Goal: Task Accomplishment & Management: Manage account settings

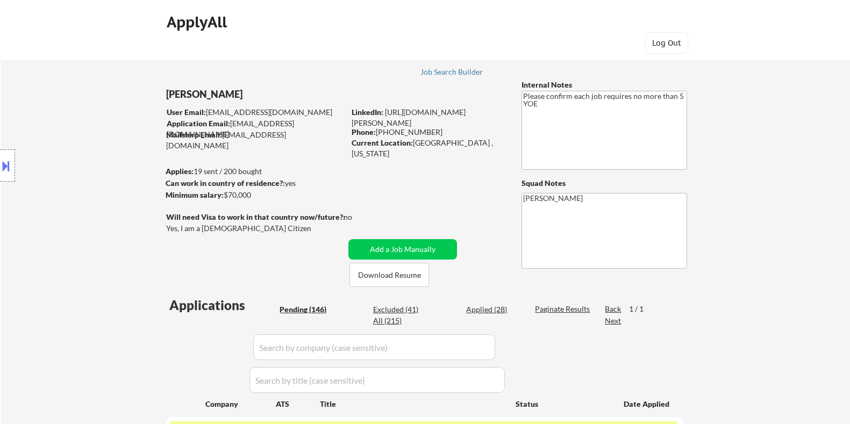
select select ""pending""
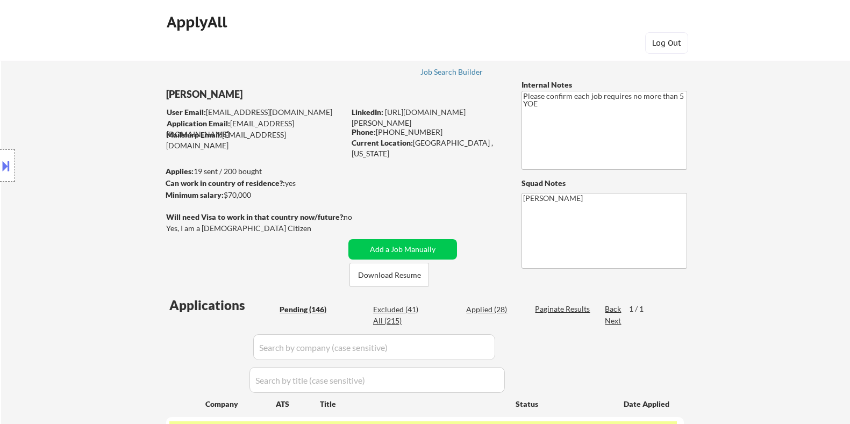
select select ""pending""
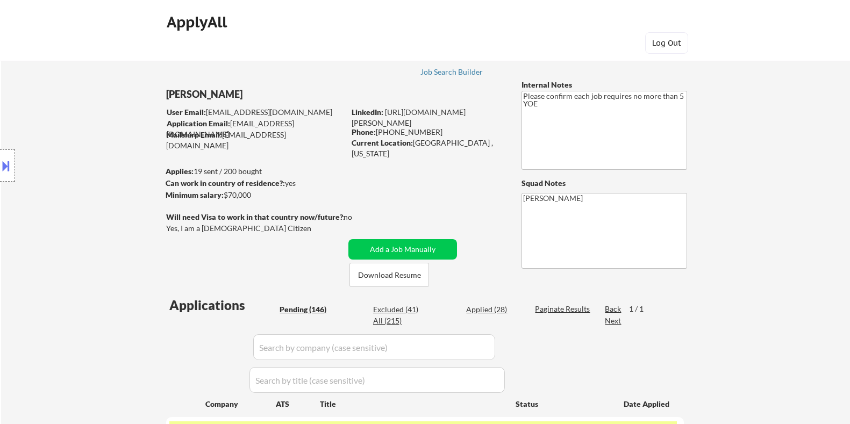
select select ""pending""
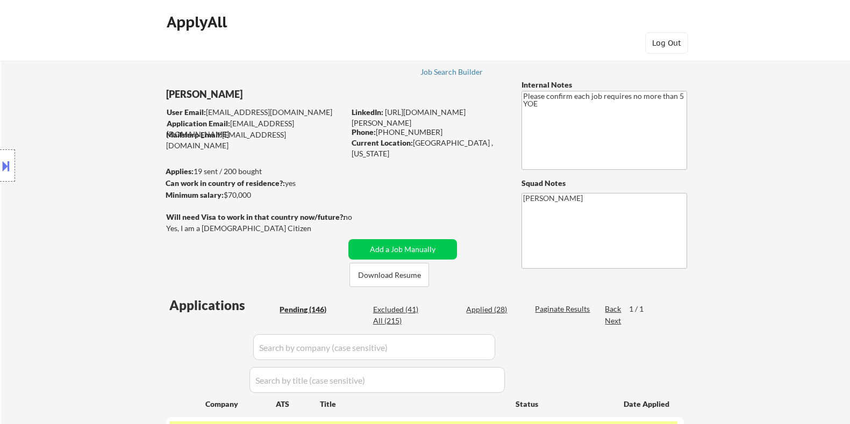
select select ""pending""
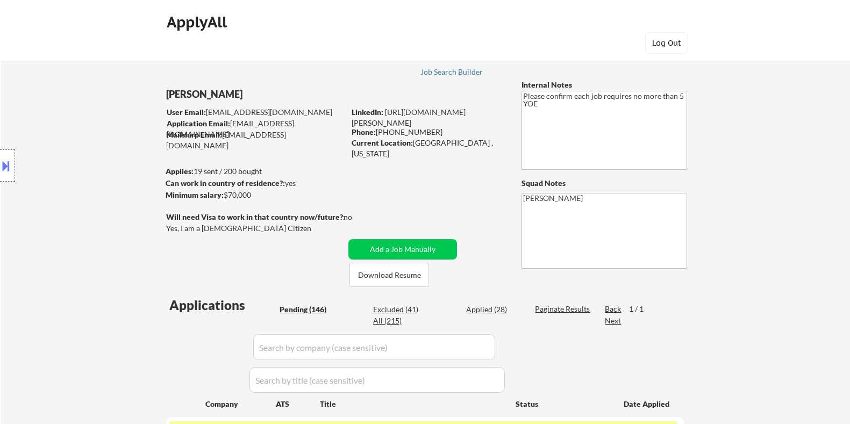
select select ""pending""
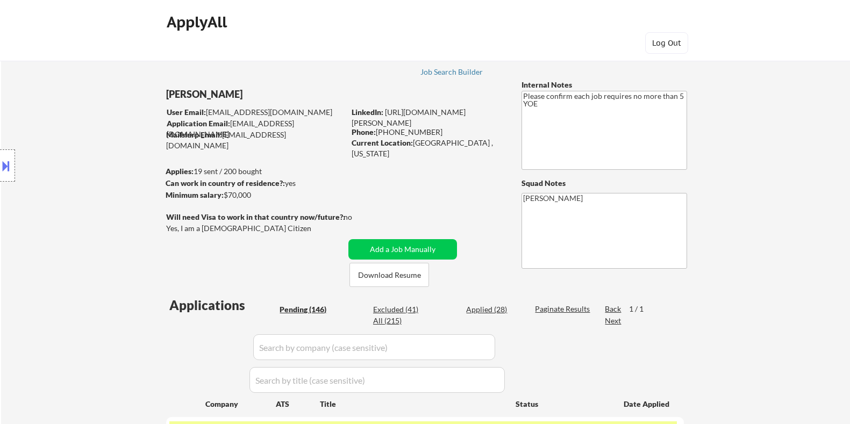
select select ""pending""
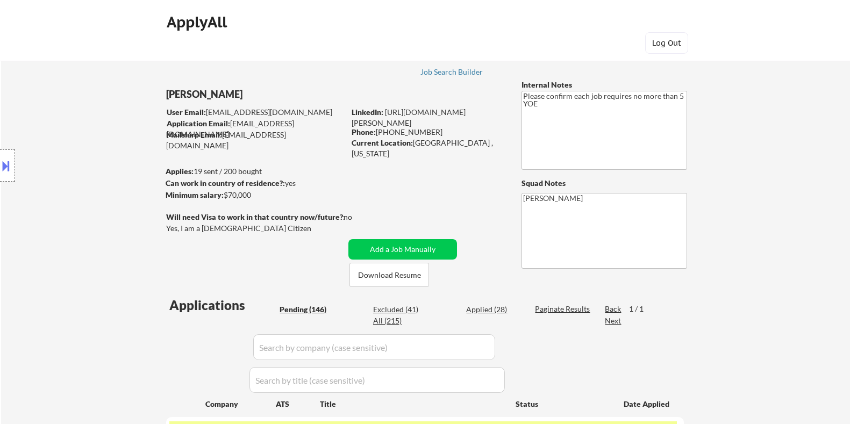
select select ""pending""
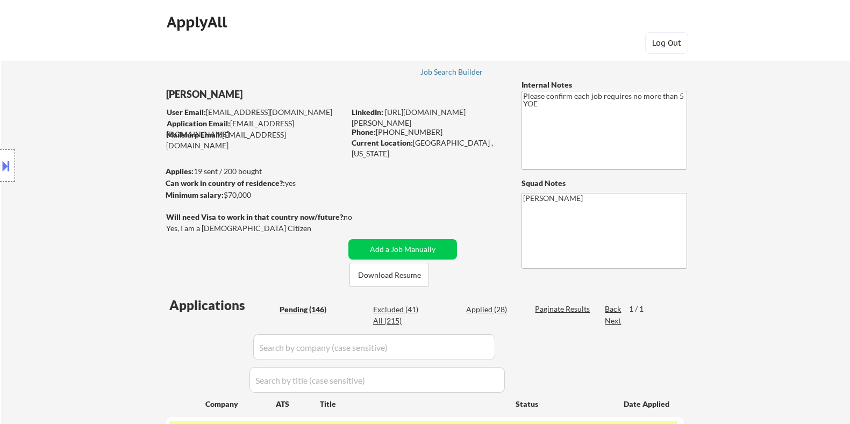
select select ""pending""
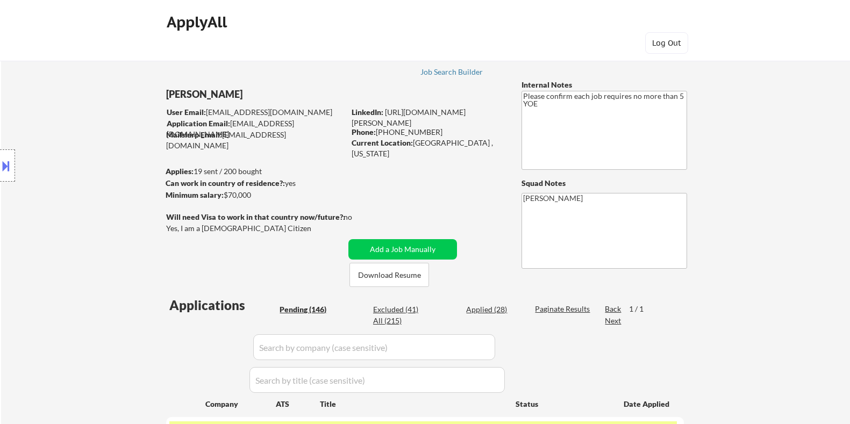
select select ""pending""
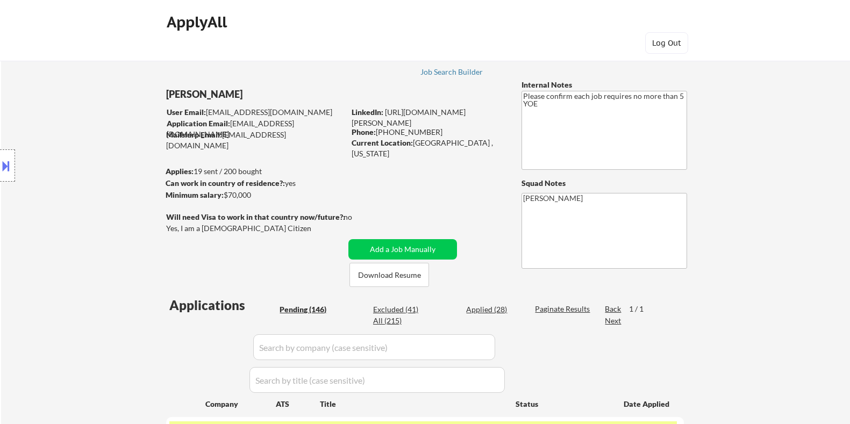
select select ""pending""
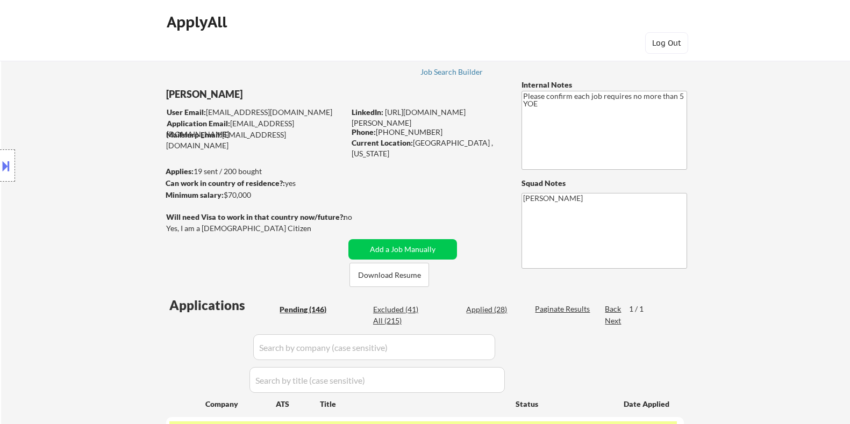
select select ""pending""
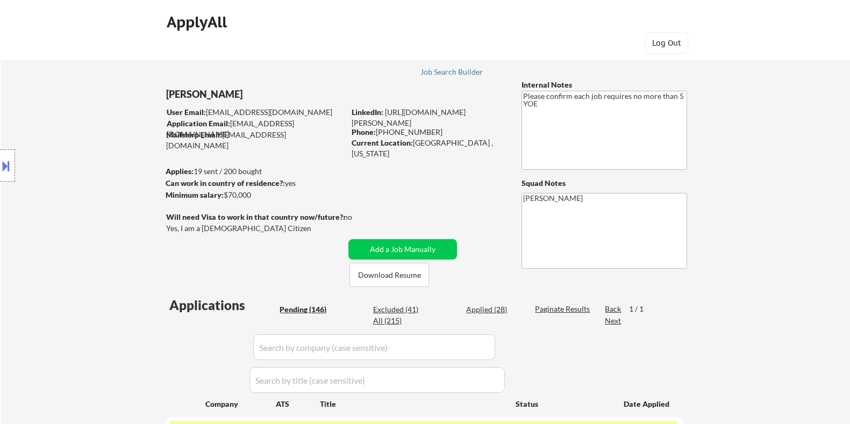
select select ""pending""
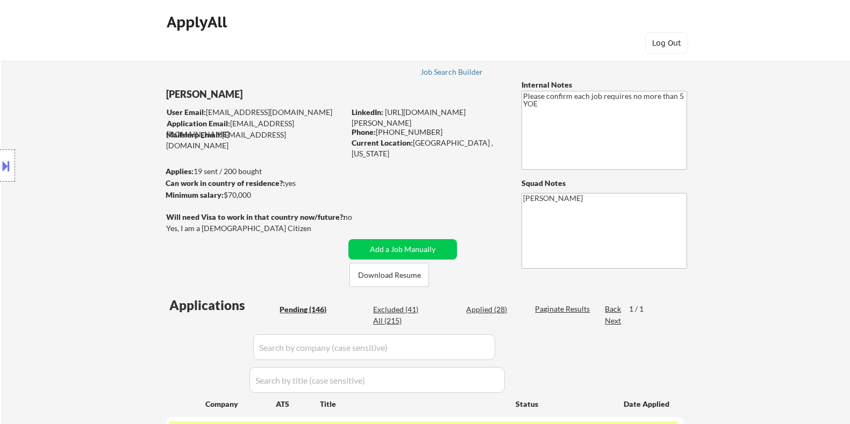
select select ""pending""
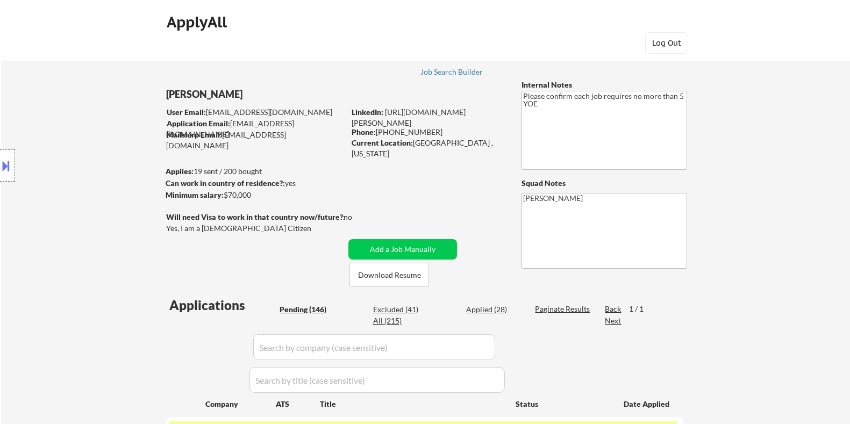
select select ""pending""
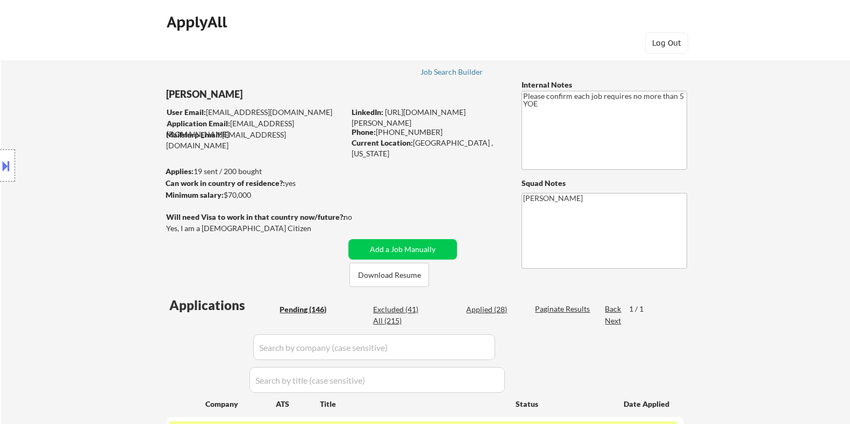
select select ""pending""
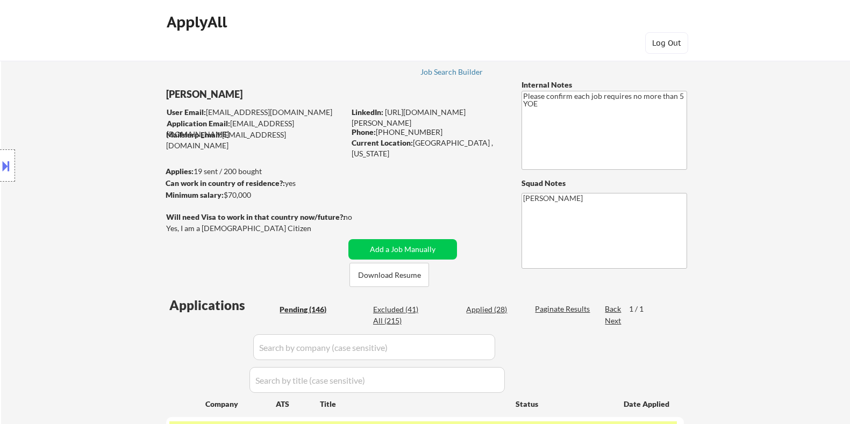
select select ""pending""
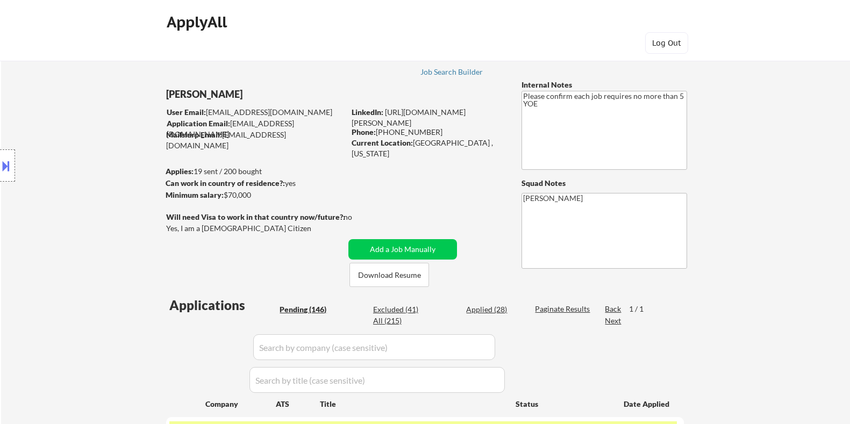
select select ""pending""
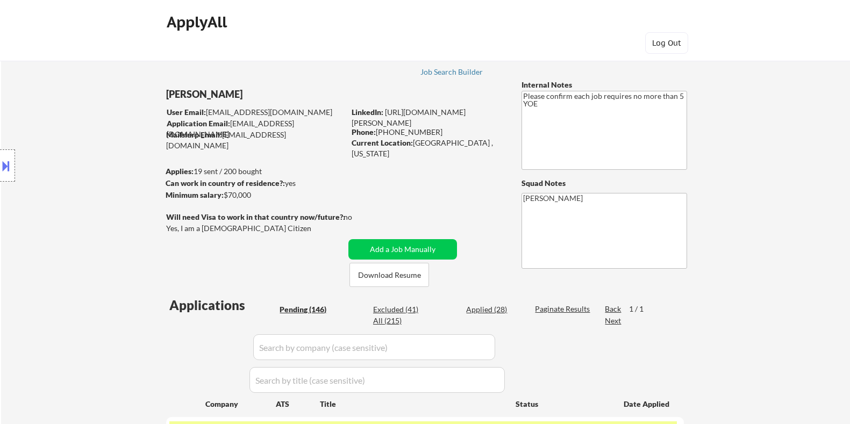
select select ""pending""
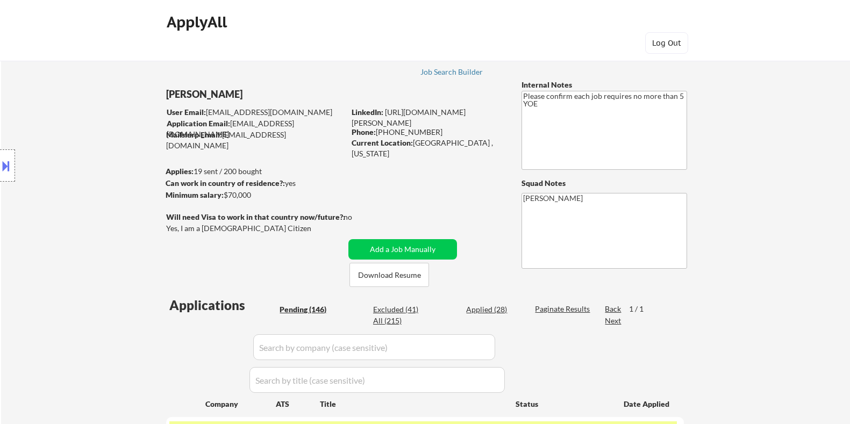
select select ""pending""
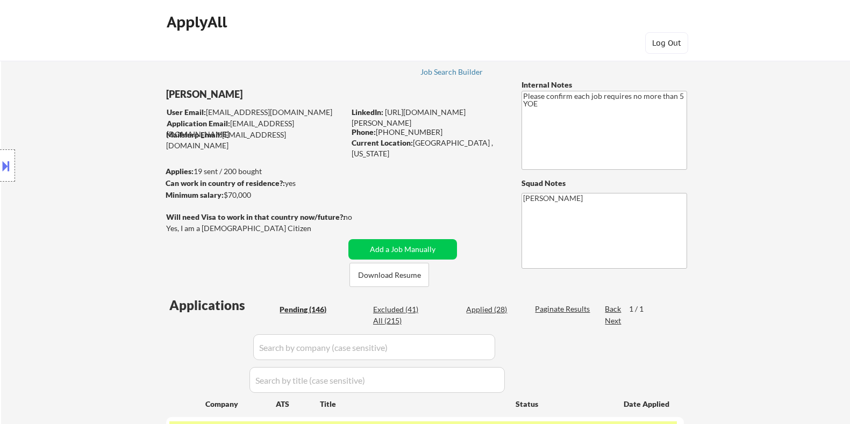
select select ""pending""
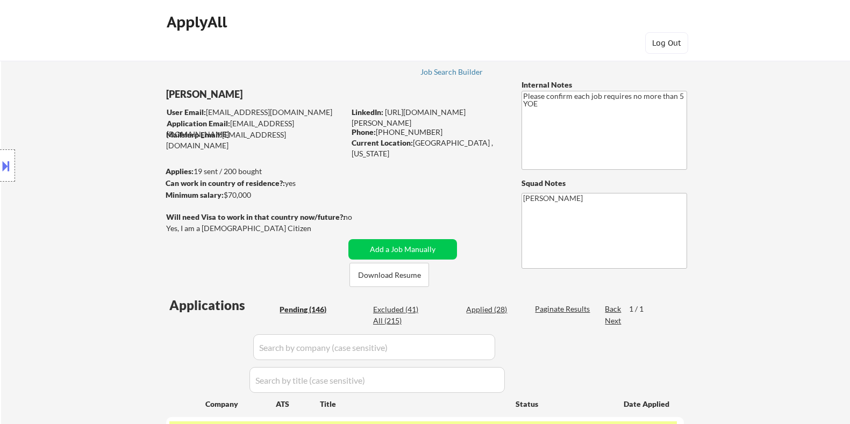
select select ""pending""
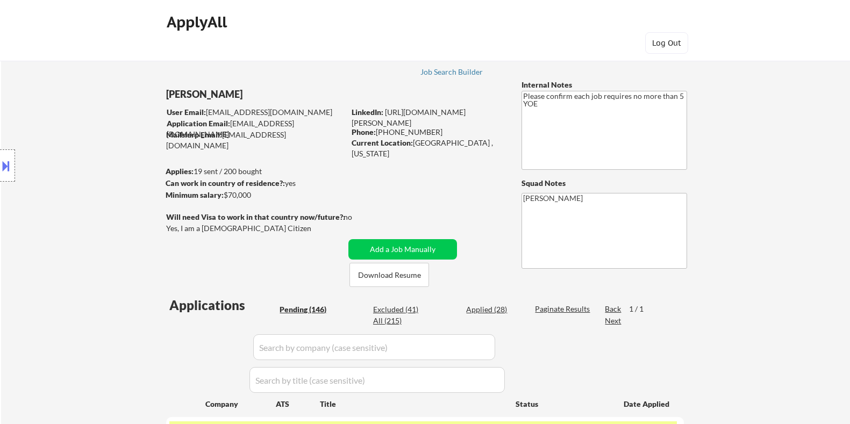
select select ""pending""
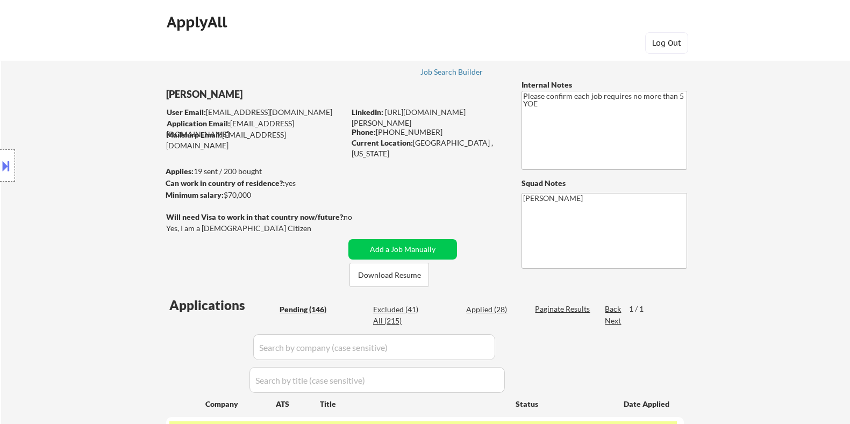
select select ""pending""
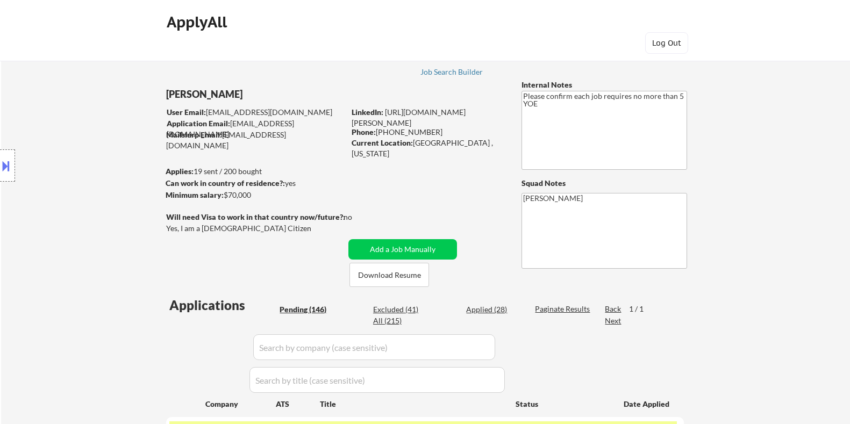
select select ""pending""
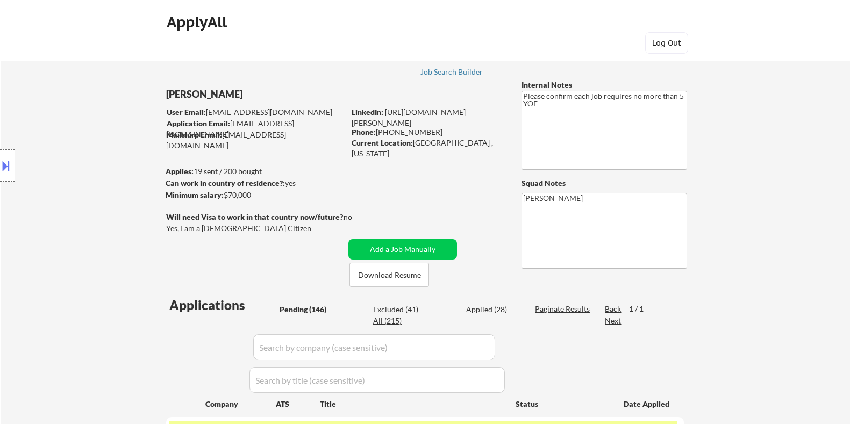
select select ""pending""
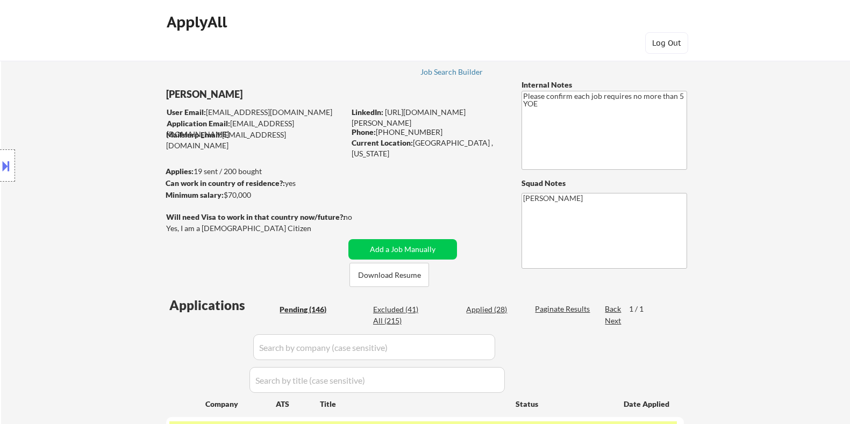
select select ""pending""
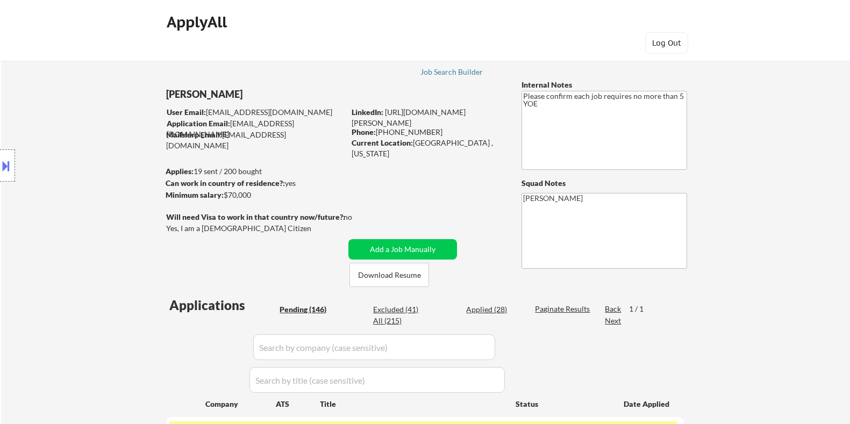
select select ""pending""
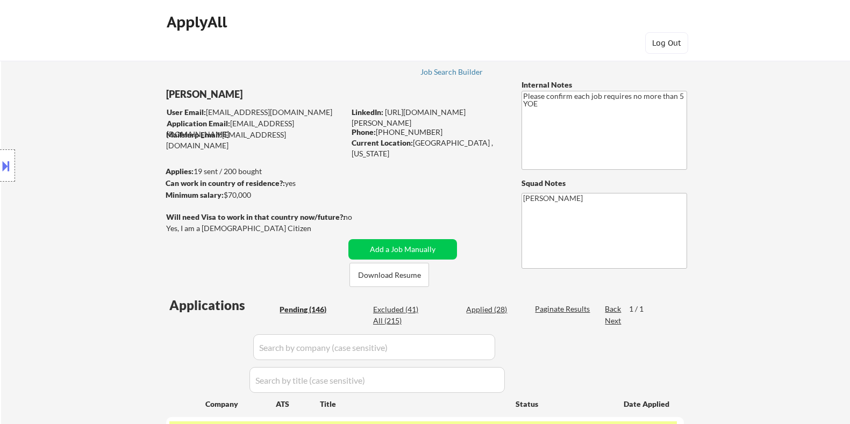
select select ""pending""
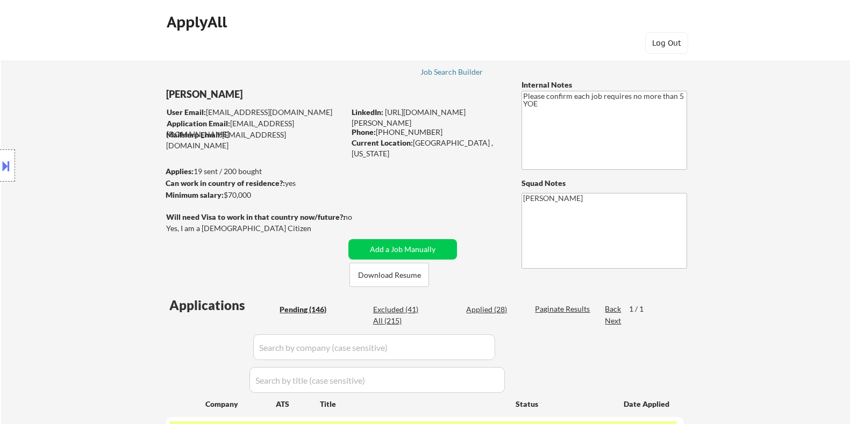
select select ""pending""
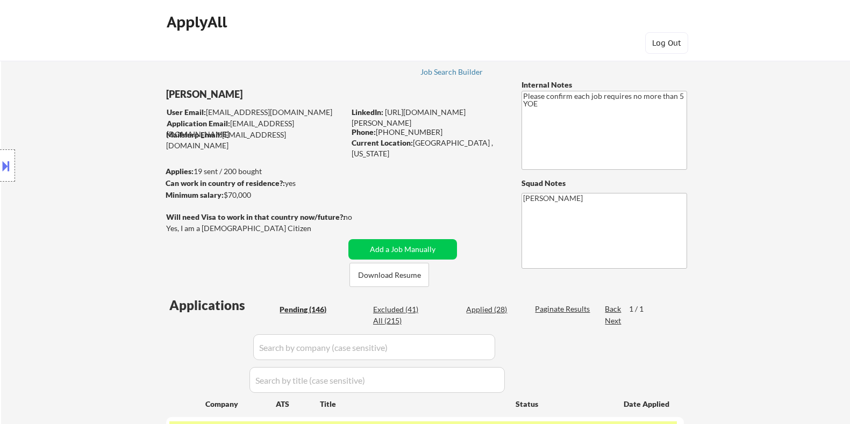
select select ""pending""
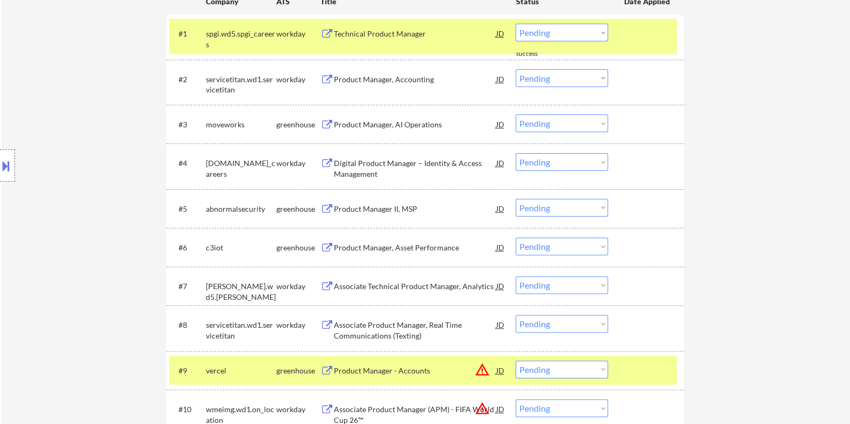
scroll to position [403, 0]
click at [345, 125] on div "Product Manager, AI Operations" at bounding box center [414, 124] width 162 height 11
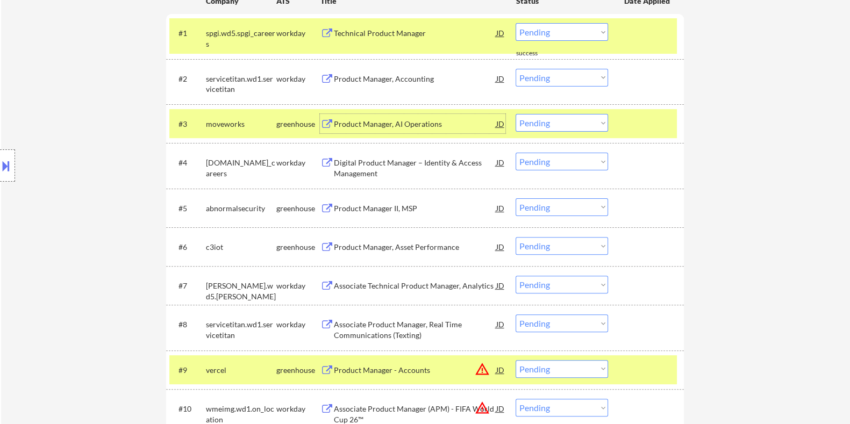
click at [8, 169] on button at bounding box center [6, 166] width 12 height 18
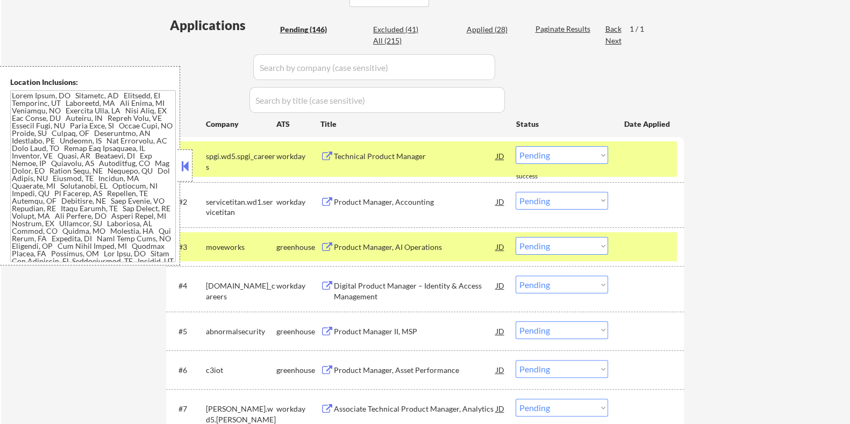
scroll to position [255, 0]
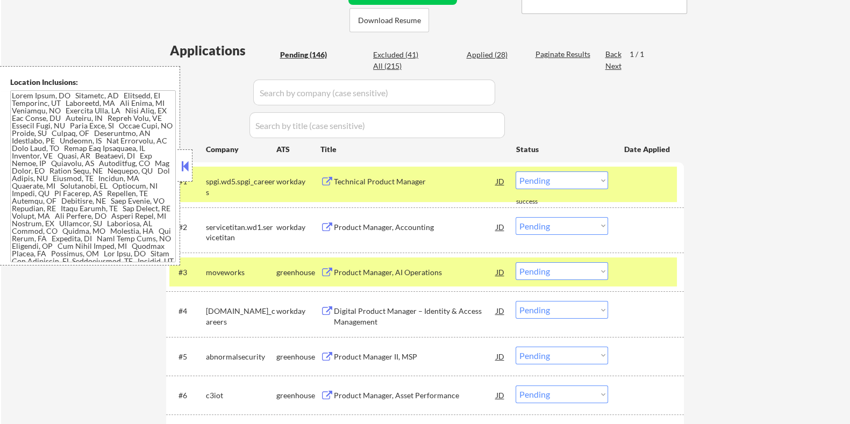
click at [557, 272] on select "Choose an option... Pending Applied Excluded (Questions) Excluded (Expired) Exc…" at bounding box center [562, 271] width 92 height 18
click at [516, 262] on select "Choose an option... Pending Applied Excluded (Questions) Excluded (Expired) Exc…" at bounding box center [562, 271] width 92 height 18
select select ""pending""
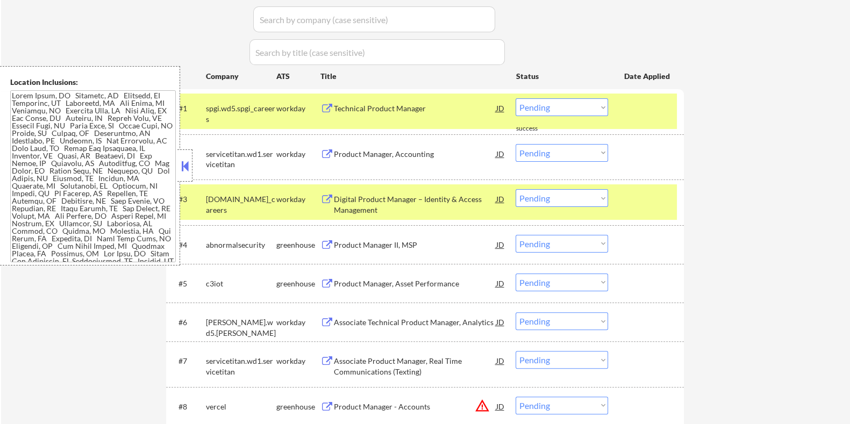
scroll to position [389, 0]
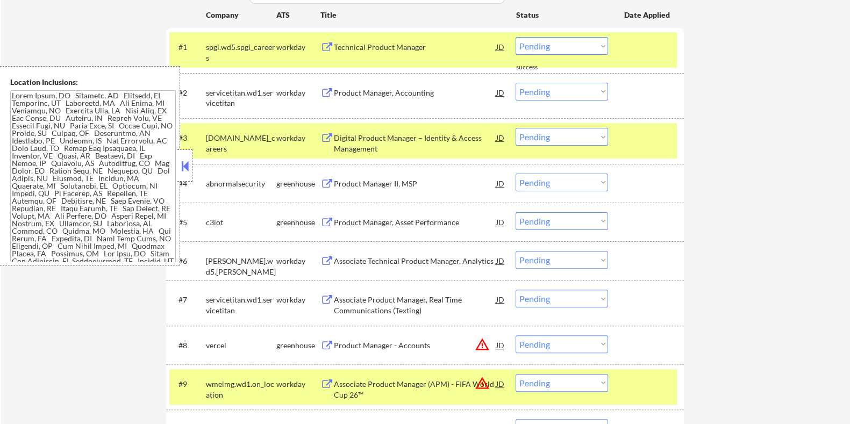
click at [410, 182] on div "Product Manager II, MSP" at bounding box center [414, 184] width 162 height 11
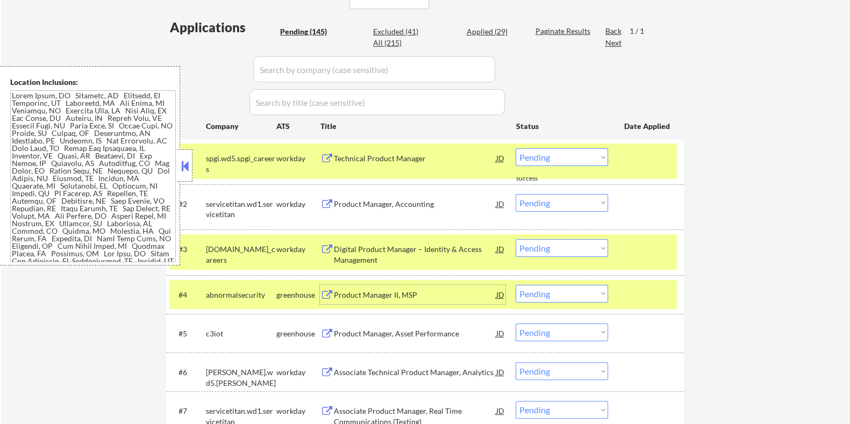
scroll to position [255, 0]
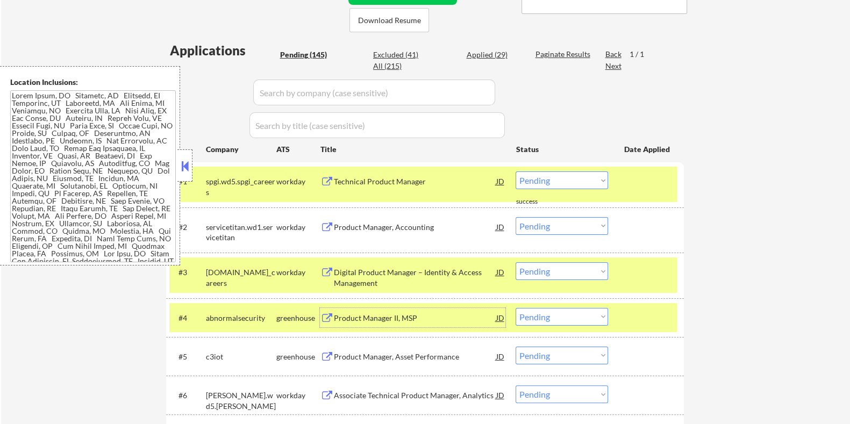
click at [574, 321] on select "Choose an option... Pending Applied Excluded (Questions) Excluded (Expired) Exc…" at bounding box center [562, 317] width 92 height 18
click at [516, 308] on select "Choose an option... Pending Applied Excluded (Questions) Excluded (Expired) Exc…" at bounding box center [562, 317] width 92 height 18
click at [634, 277] on div at bounding box center [647, 271] width 47 height 19
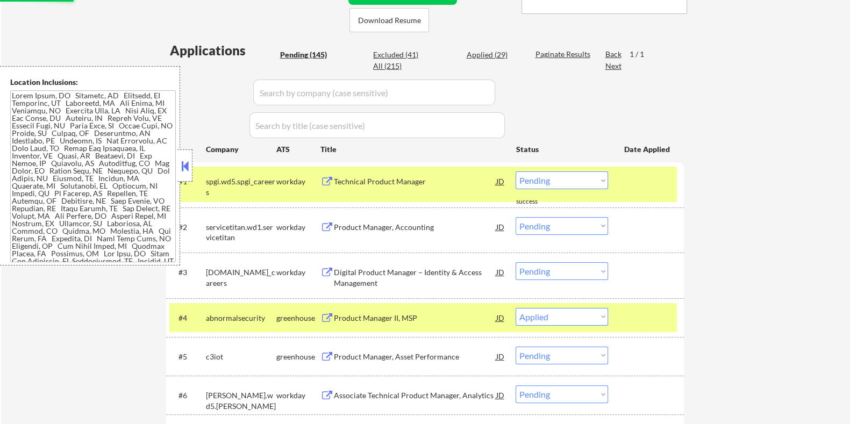
click at [636, 189] on div at bounding box center [647, 181] width 47 height 19
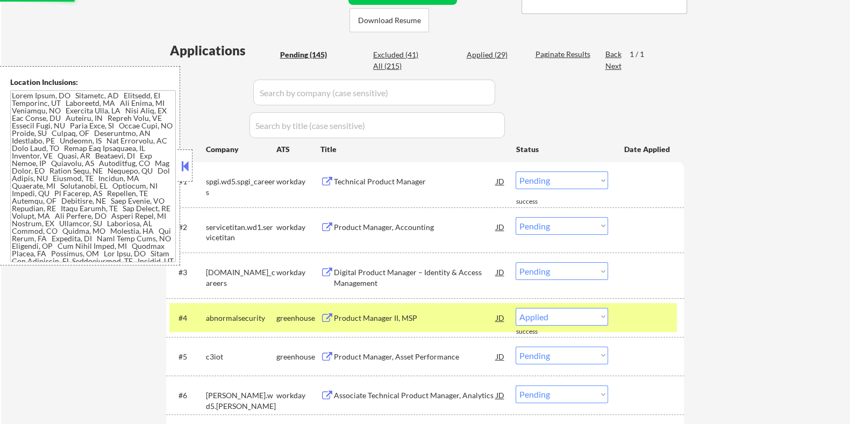
select select ""pending""
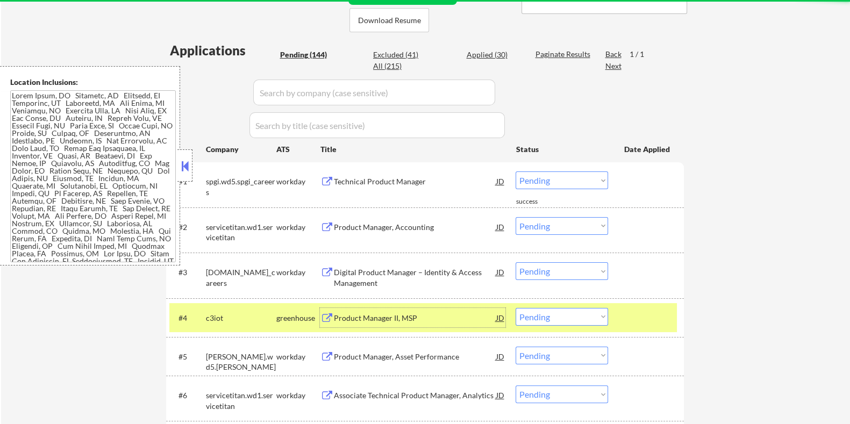
click at [401, 321] on div "Product Manager II, MSP" at bounding box center [414, 318] width 162 height 11
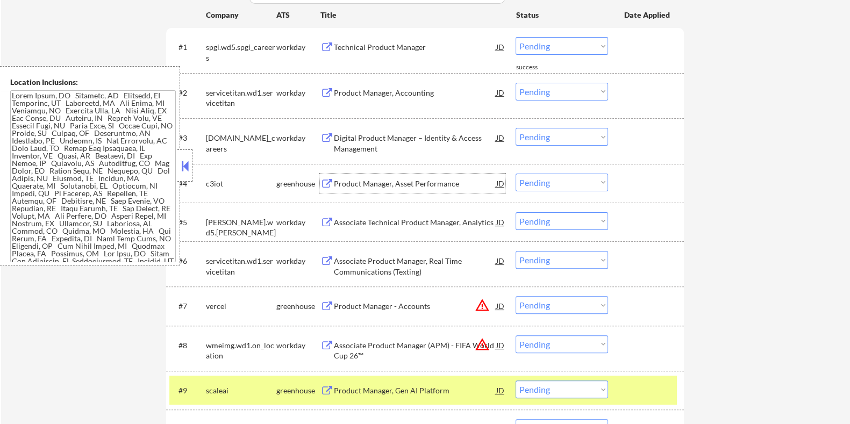
scroll to position [457, 0]
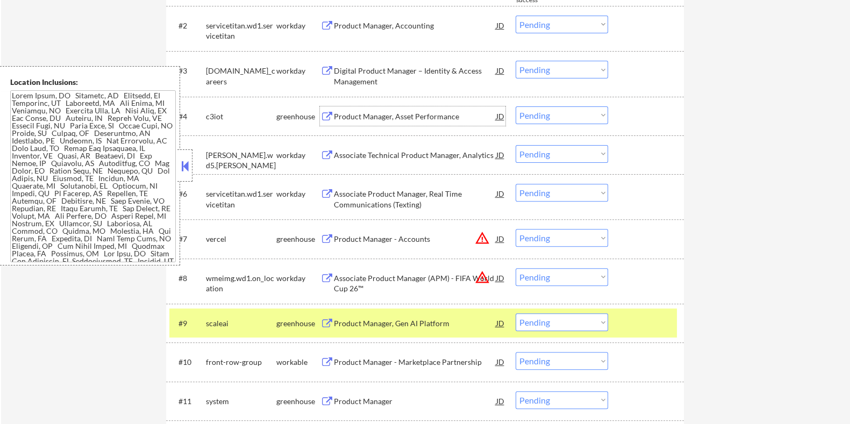
click at [382, 322] on div "Product Manager, Gen AI Platform" at bounding box center [414, 323] width 162 height 11
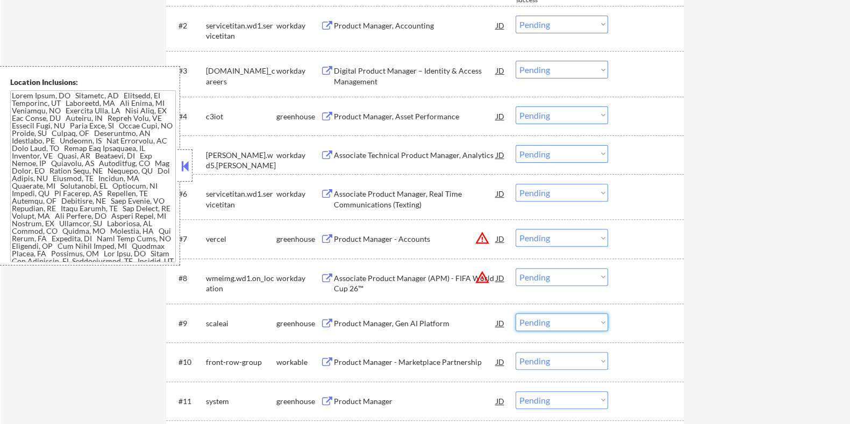
click at [557, 324] on select "Choose an option... Pending Applied Excluded (Questions) Excluded (Expired) Exc…" at bounding box center [562, 323] width 92 height 18
click at [516, 314] on select "Choose an option... Pending Applied Excluded (Questions) Excluded (Expired) Exc…" at bounding box center [562, 323] width 92 height 18
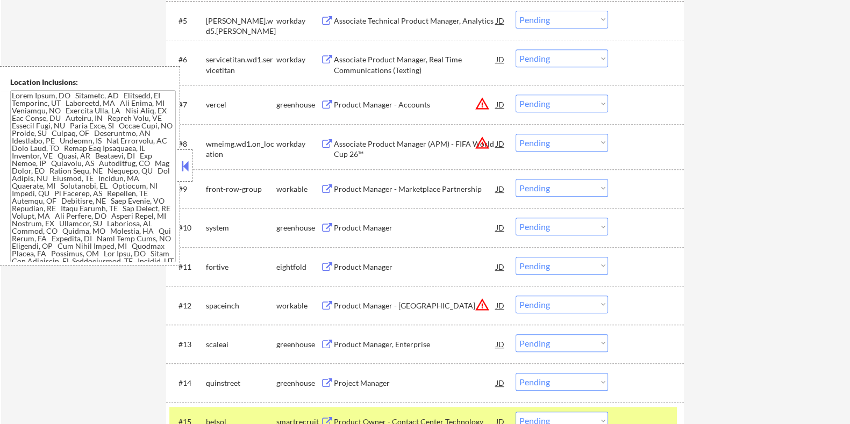
click at [389, 187] on div "Product Manager - Marketplace Partnership" at bounding box center [414, 189] width 162 height 11
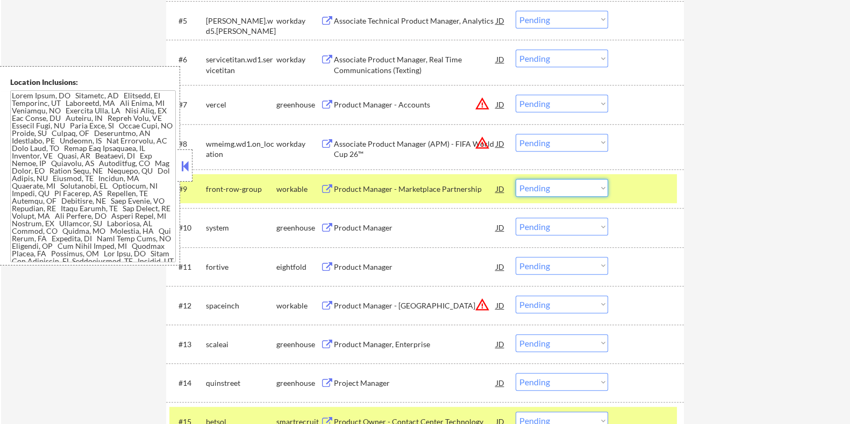
click at [547, 192] on select "Choose an option... Pending Applied Excluded (Questions) Excluded (Expired) Exc…" at bounding box center [562, 188] width 92 height 18
click at [516, 179] on select "Choose an option... Pending Applied Excluded (Questions) Excluded (Expired) Exc…" at bounding box center [562, 188] width 92 height 18
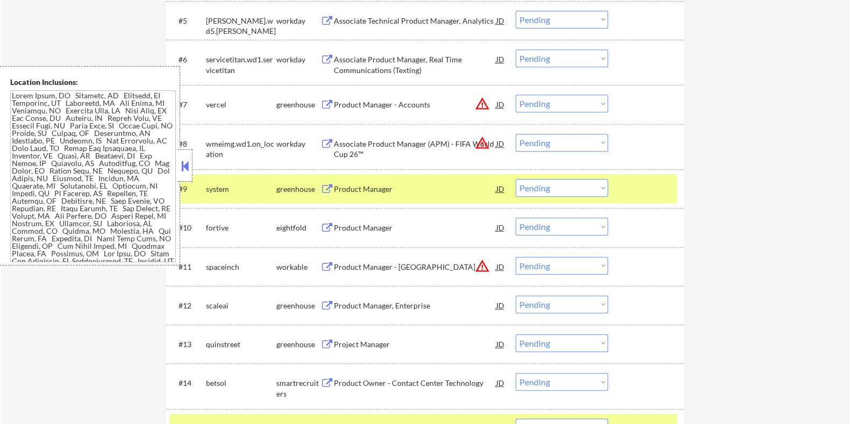
click at [372, 190] on div "Product Manager" at bounding box center [414, 189] width 162 height 11
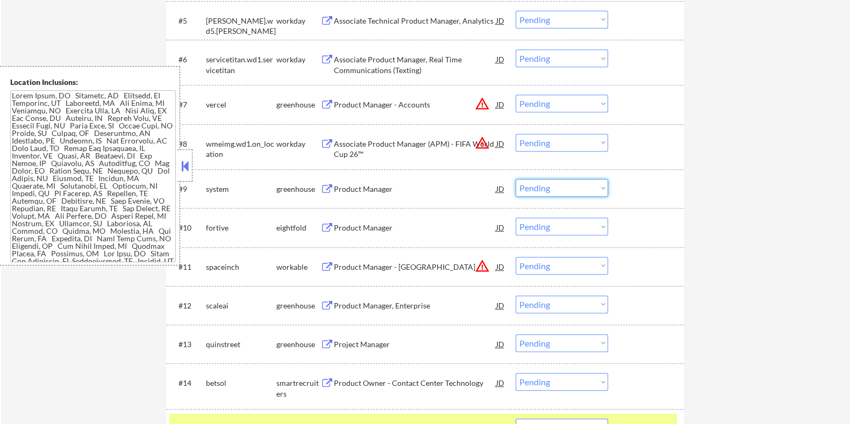
click at [579, 189] on select "Choose an option... Pending Applied Excluded (Questions) Excluded (Expired) Exc…" at bounding box center [562, 188] width 92 height 18
click at [516, 179] on select "Choose an option... Pending Applied Excluded (Questions) Excluded (Expired) Exc…" at bounding box center [562, 188] width 92 height 18
select select ""pending""
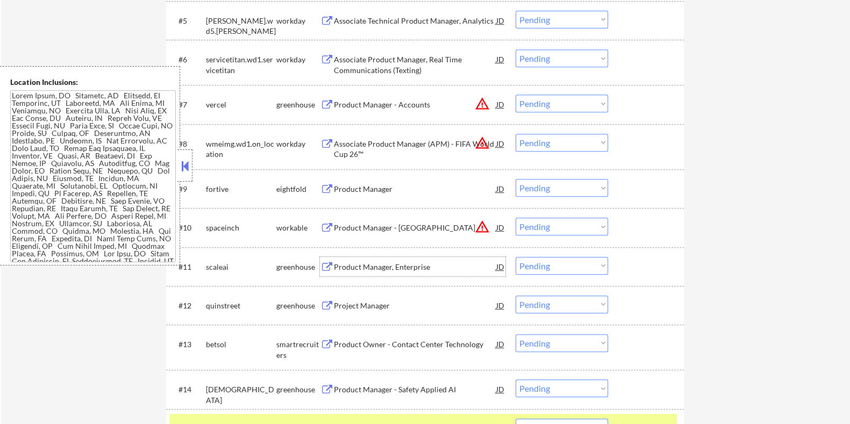
click at [355, 264] on div "Product Manager, Enterprise" at bounding box center [414, 267] width 162 height 11
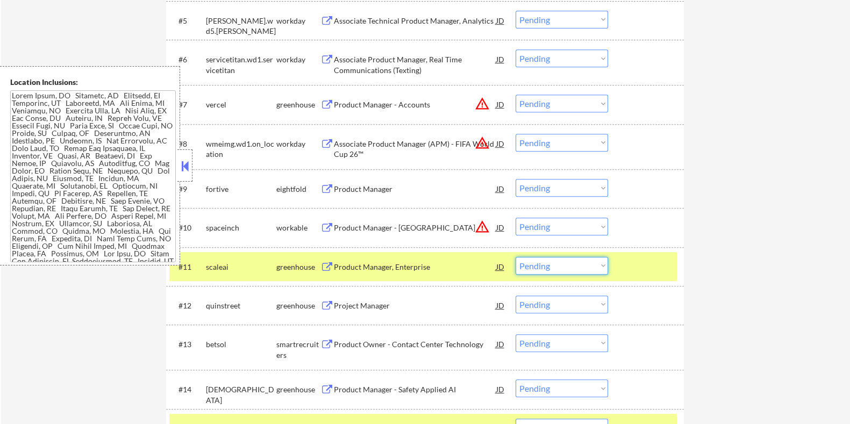
click at [554, 265] on select "Choose an option... Pending Applied Excluded (Questions) Excluded (Expired) Exc…" at bounding box center [562, 266] width 92 height 18
click at [516, 257] on select "Choose an option... Pending Applied Excluded (Questions) Excluded (Expired) Exc…" at bounding box center [562, 266] width 92 height 18
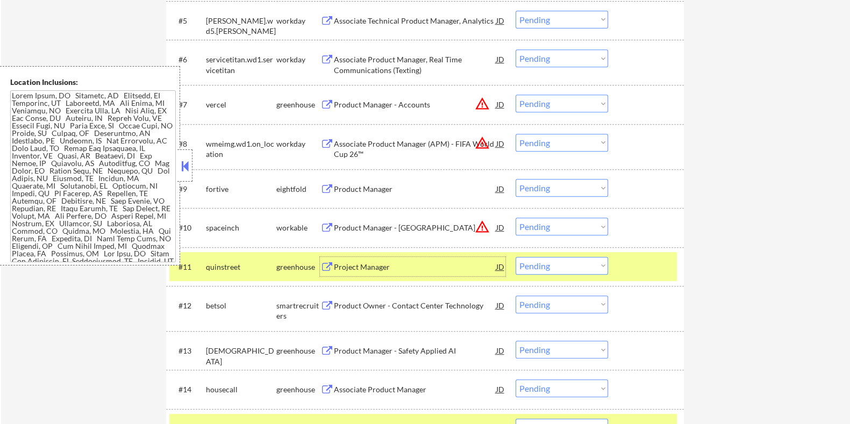
click at [367, 265] on div "Project Manager" at bounding box center [414, 267] width 162 height 11
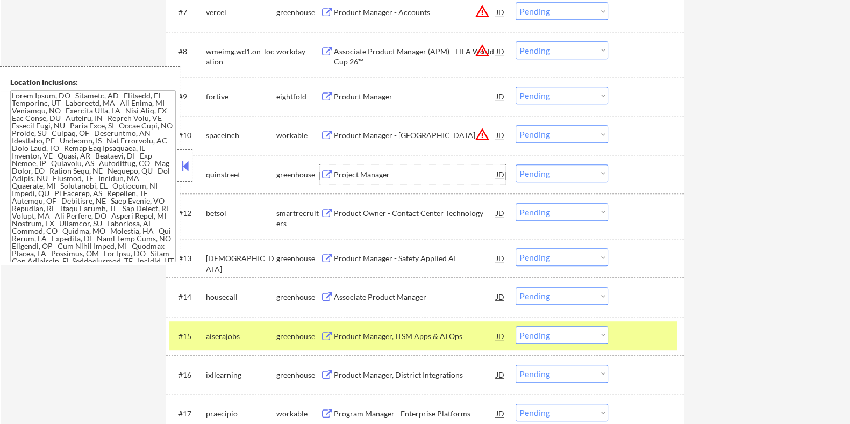
scroll to position [725, 0]
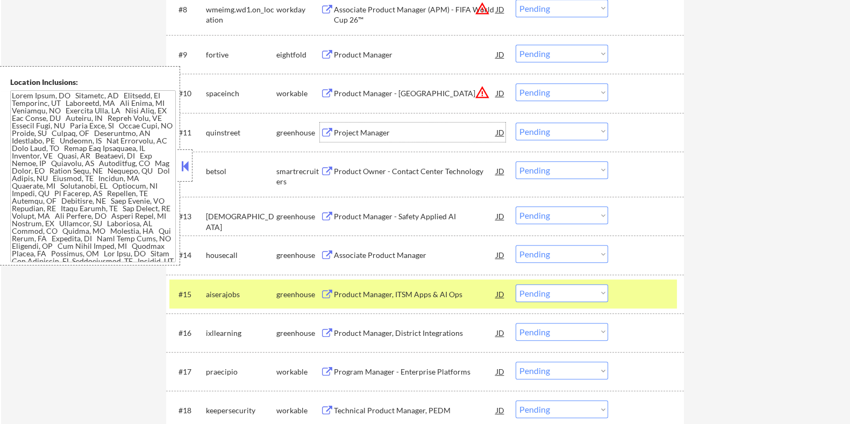
click at [553, 126] on select "Choose an option... Pending Applied Excluded (Questions) Excluded (Expired) Exc…" at bounding box center [562, 132] width 92 height 18
click at [516, 123] on select "Choose an option... Pending Applied Excluded (Questions) Excluded (Expired) Exc…" at bounding box center [562, 132] width 92 height 18
select select ""pending""
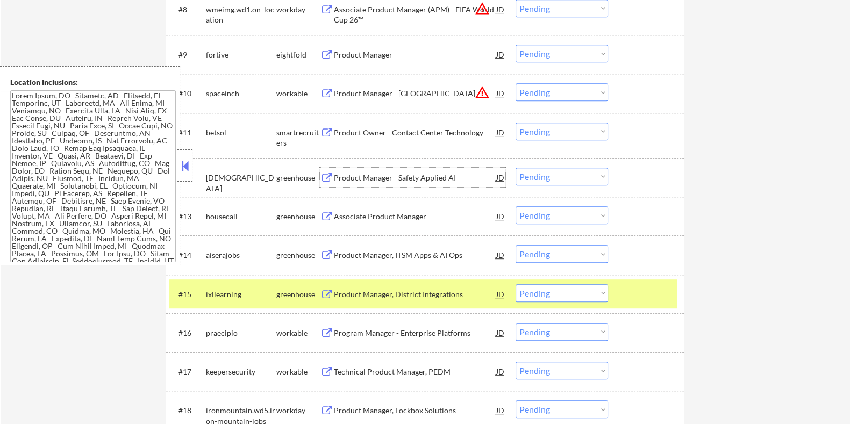
click at [392, 176] on div "Product Manager - Safety Applied AI" at bounding box center [414, 178] width 162 height 11
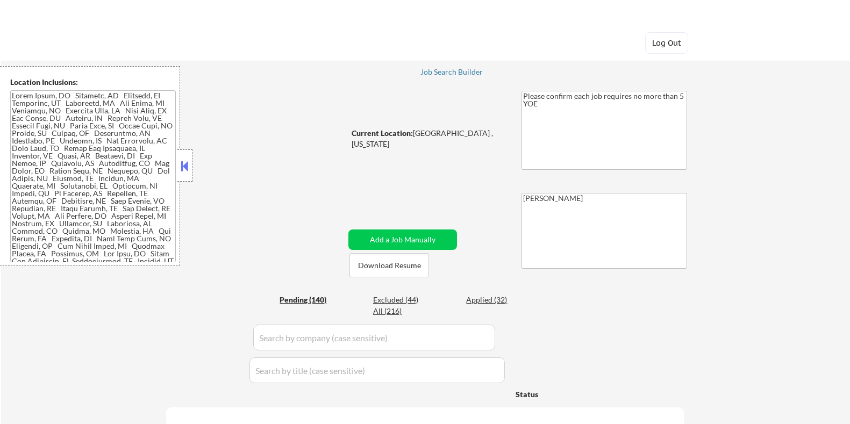
select select ""pending""
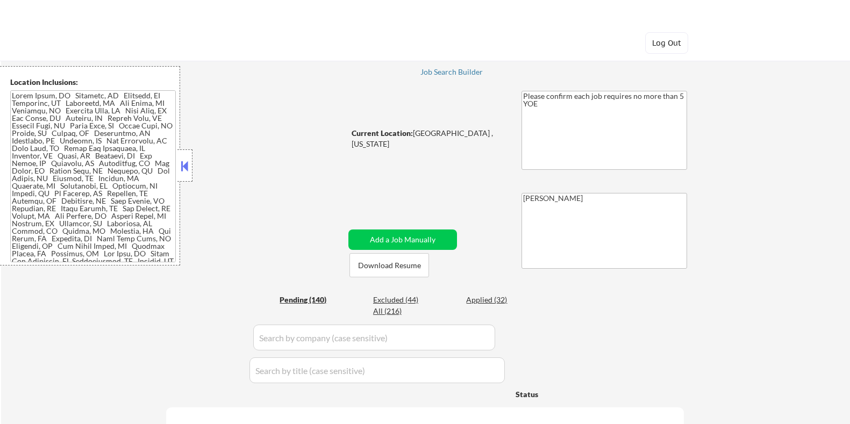
select select ""pending""
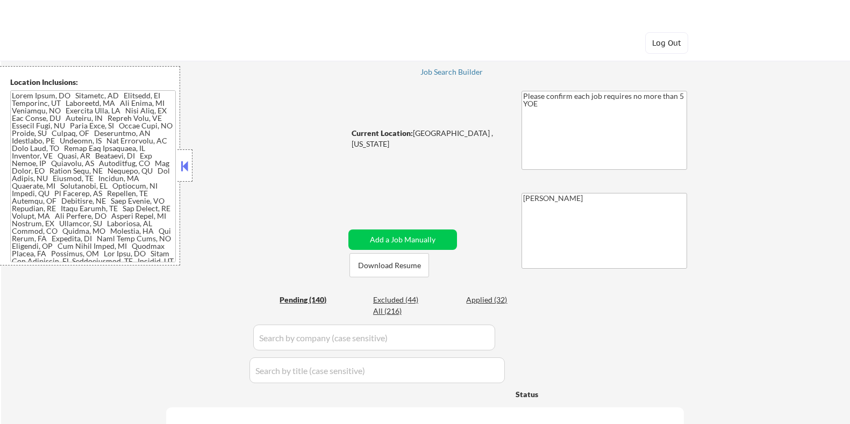
select select ""pending""
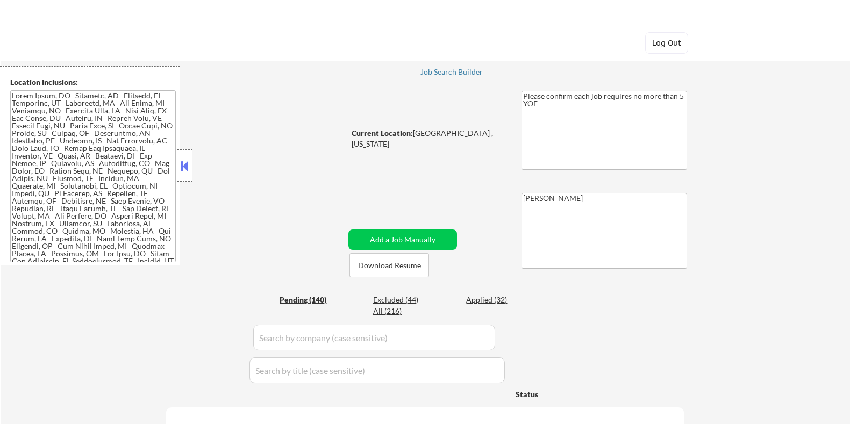
select select ""pending""
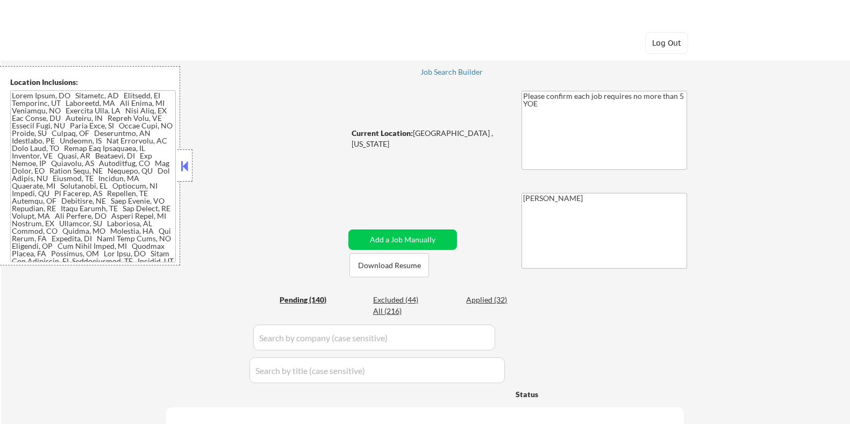
select select ""pending""
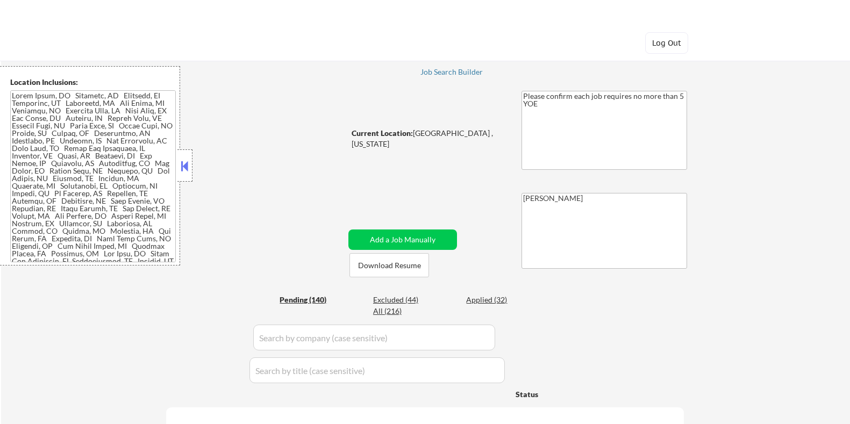
select select ""pending""
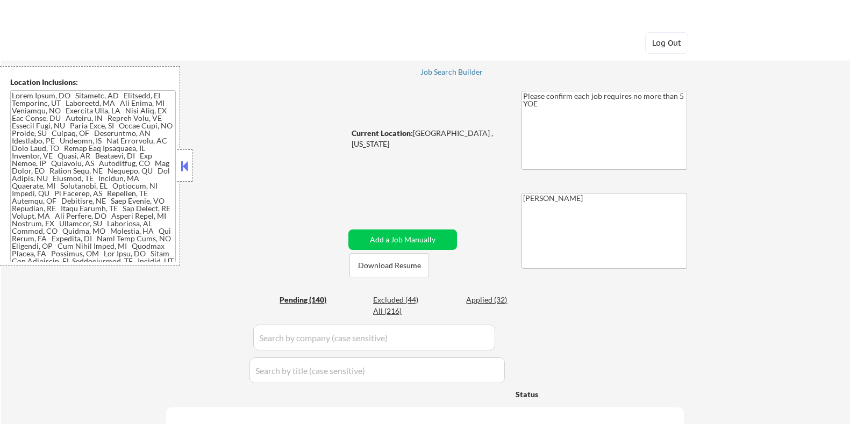
select select ""pending""
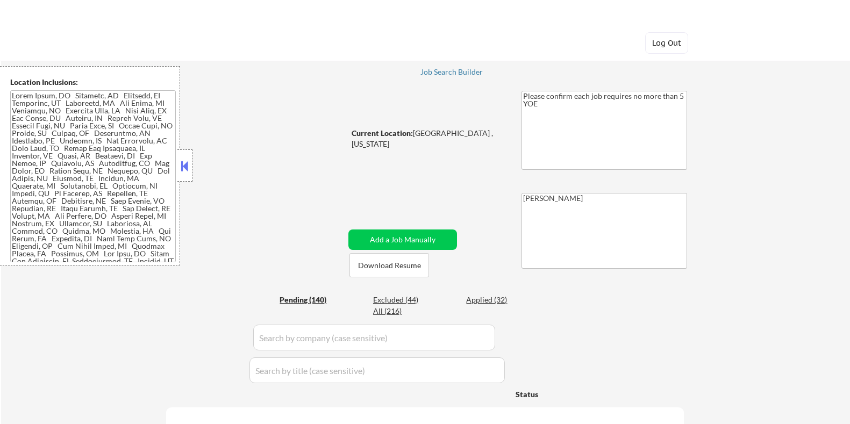
select select ""pending""
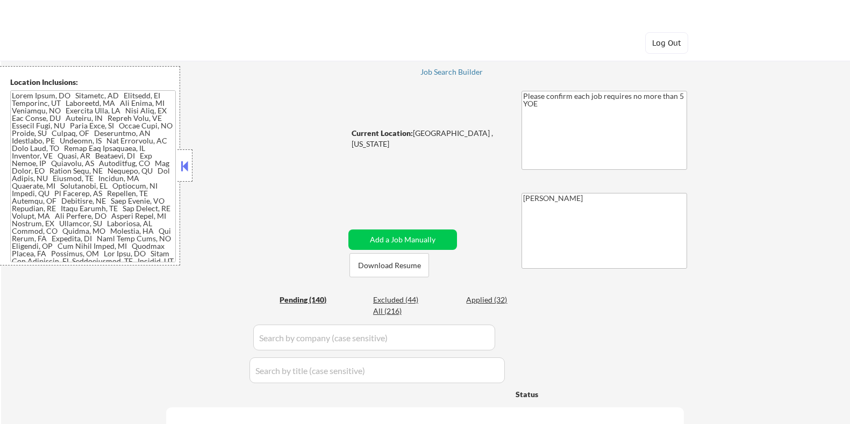
select select ""pending""
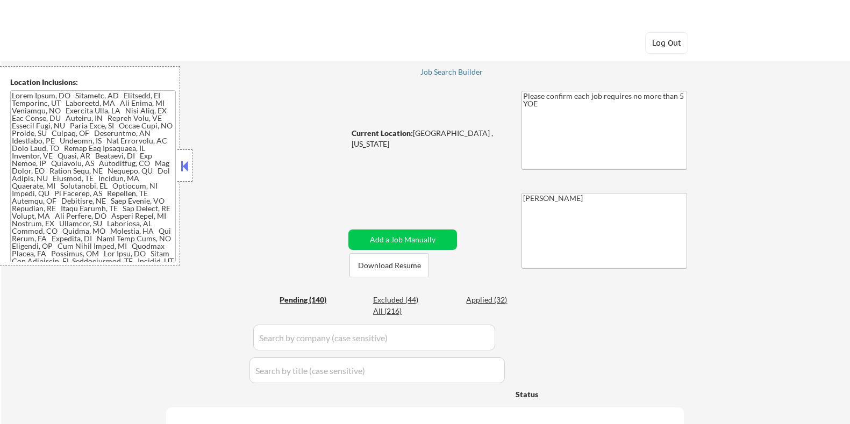
select select ""pending""
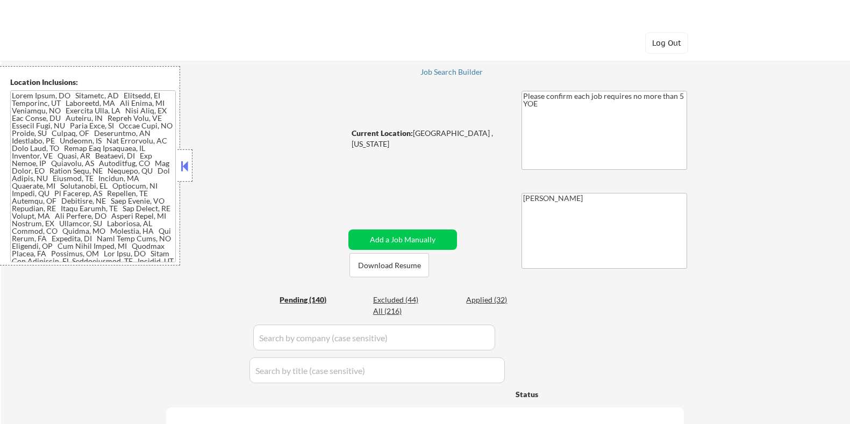
select select ""pending""
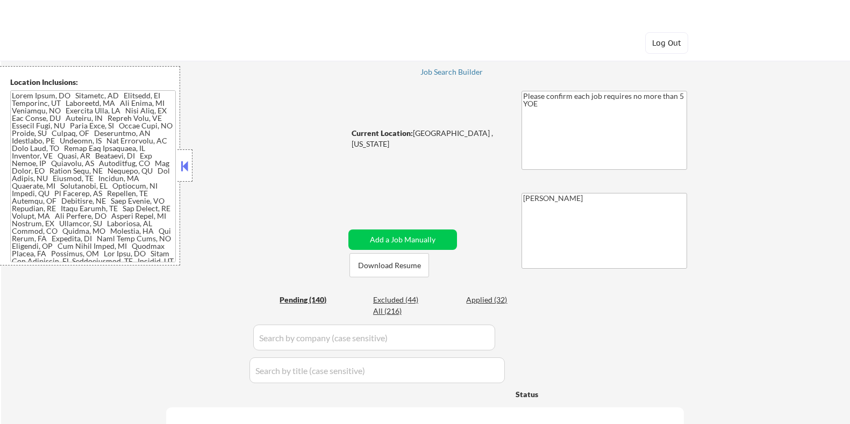
select select ""pending""
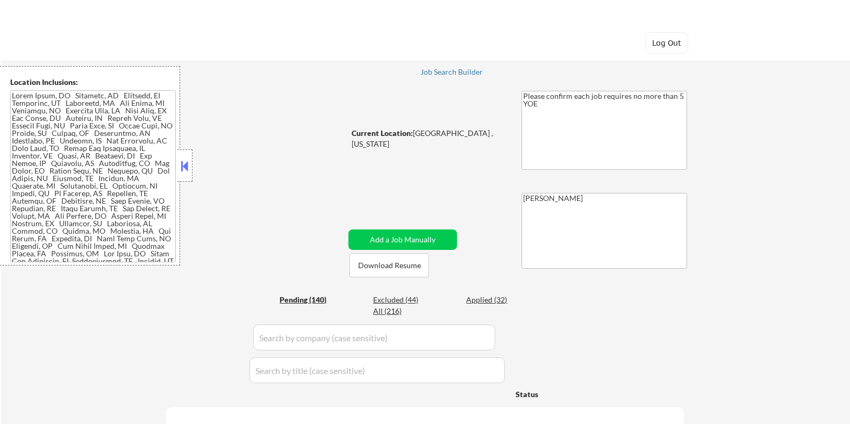
select select ""pending""
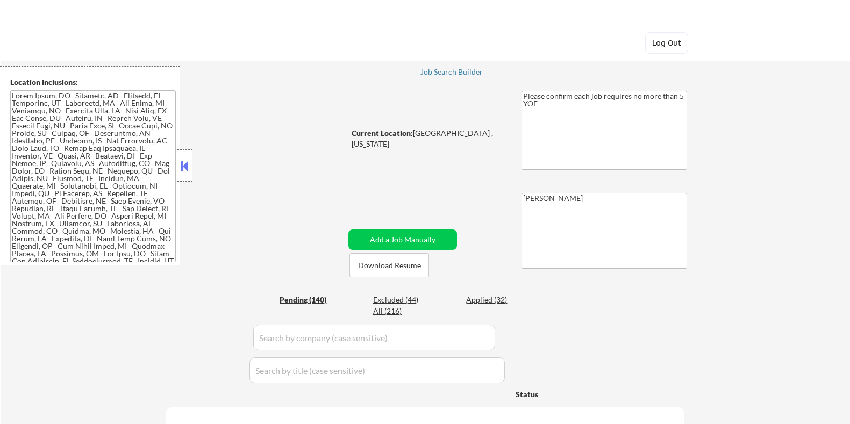
select select ""pending""
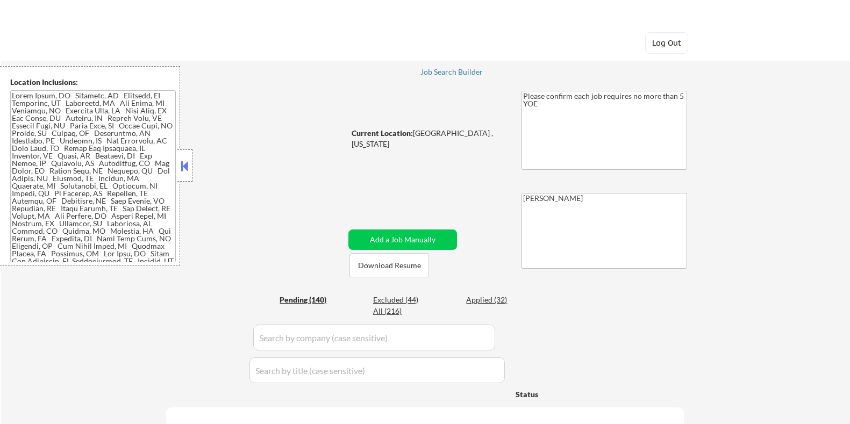
select select ""pending""
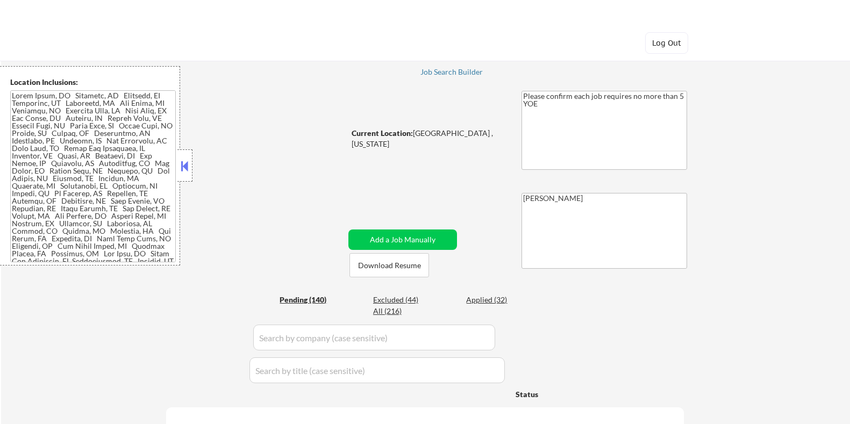
select select ""pending""
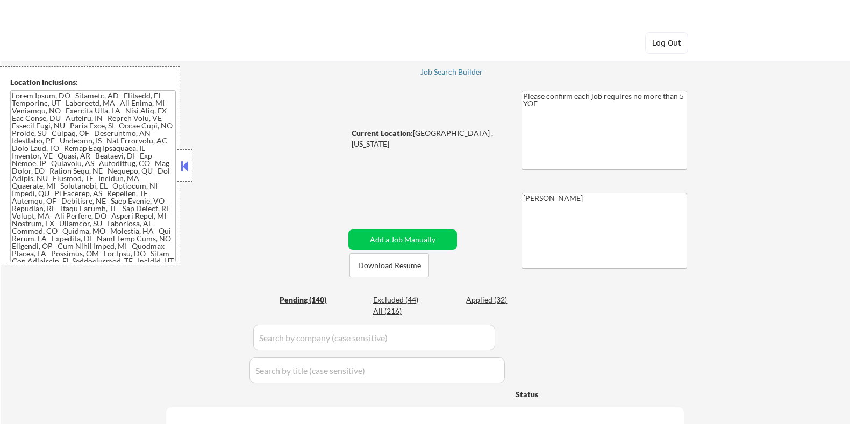
select select ""pending""
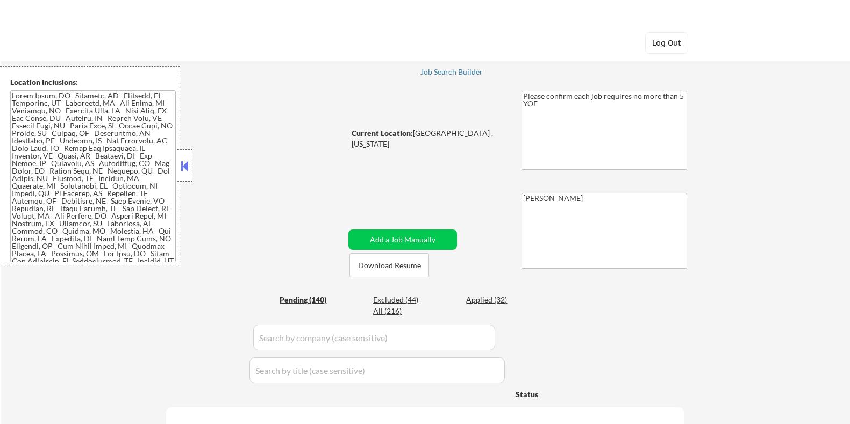
select select ""pending""
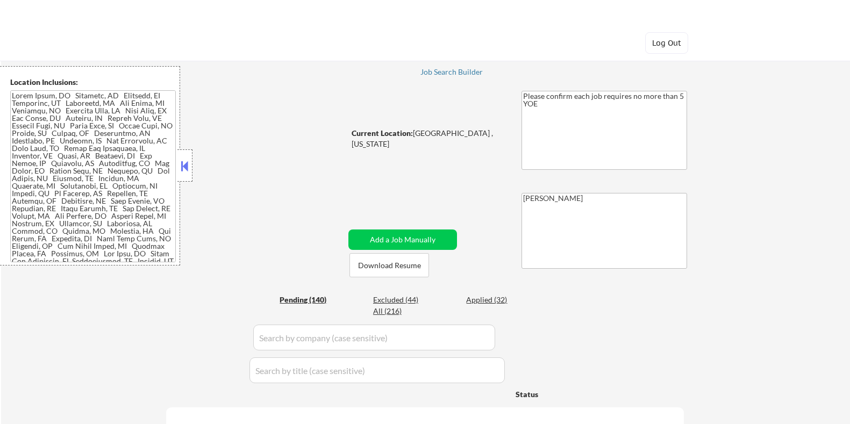
select select ""pending""
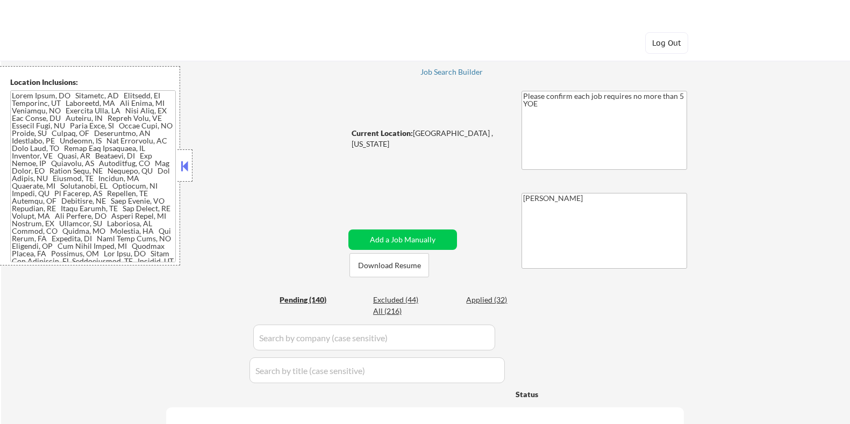
select select ""pending""
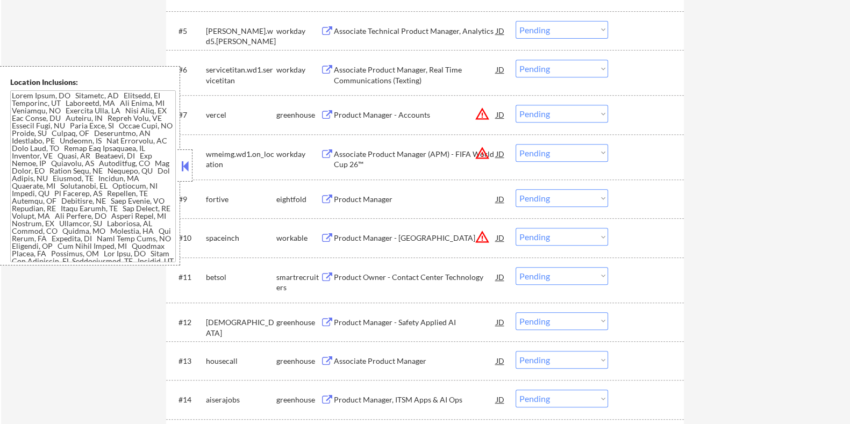
scroll to position [605, 0]
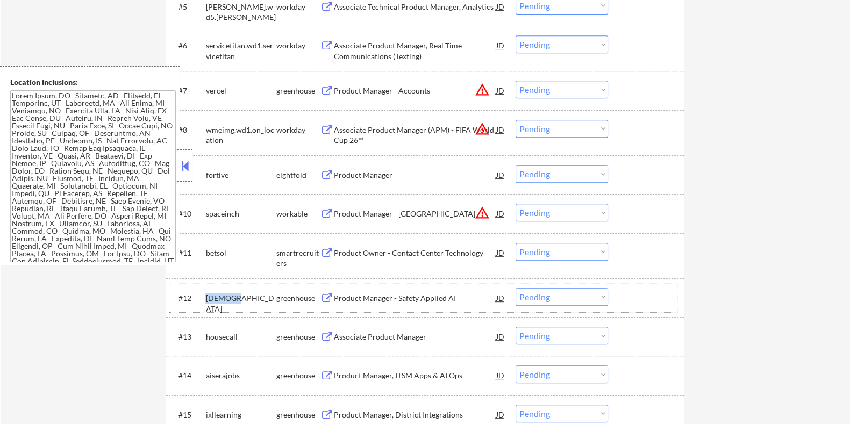
drag, startPoint x: 238, startPoint y: 296, endPoint x: 203, endPoint y: 295, distance: 35.0
click at [203, 295] on div "#12 samsara greenhouse Product Manager - Safety Applied AI JD Choose an option.…" at bounding box center [423, 297] width 508 height 29
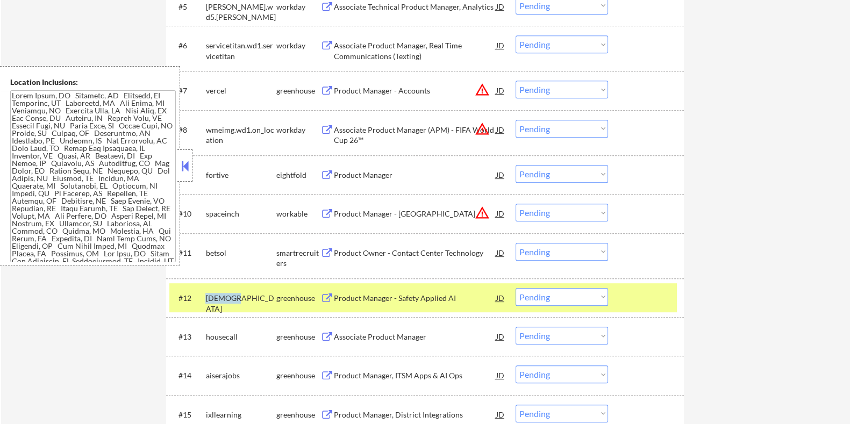
copy div "samsara"
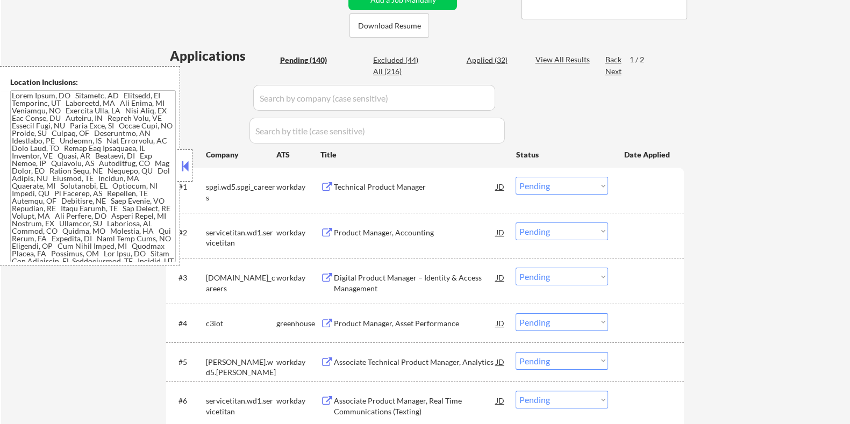
scroll to position [134, 0]
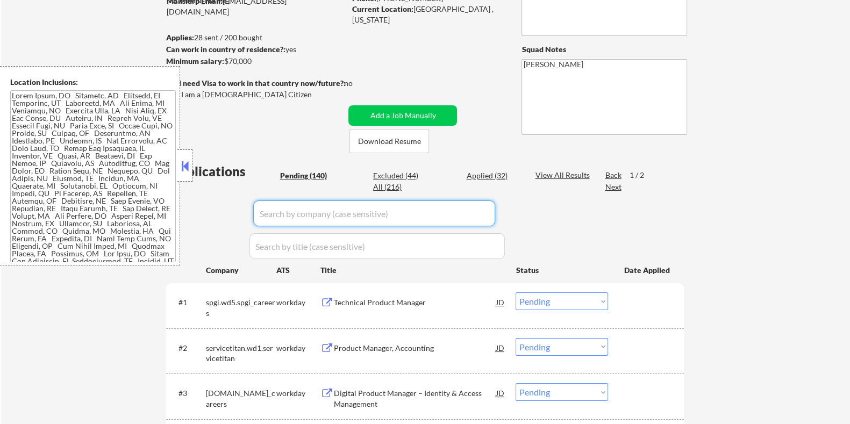
click at [286, 216] on input "input" at bounding box center [374, 214] width 242 height 26
paste input "samsara"
type input "samsara"
click at [558, 172] on div "View All Results" at bounding box center [564, 175] width 58 height 11
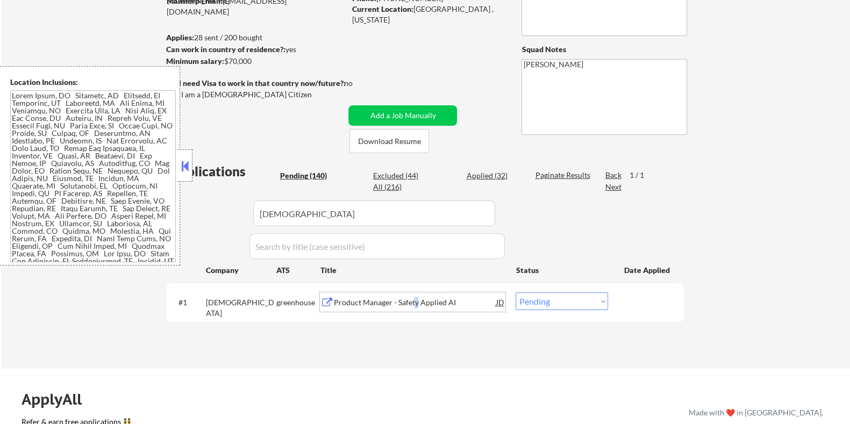
click at [415, 301] on div "Product Manager - Safety Applied AI" at bounding box center [414, 302] width 162 height 11
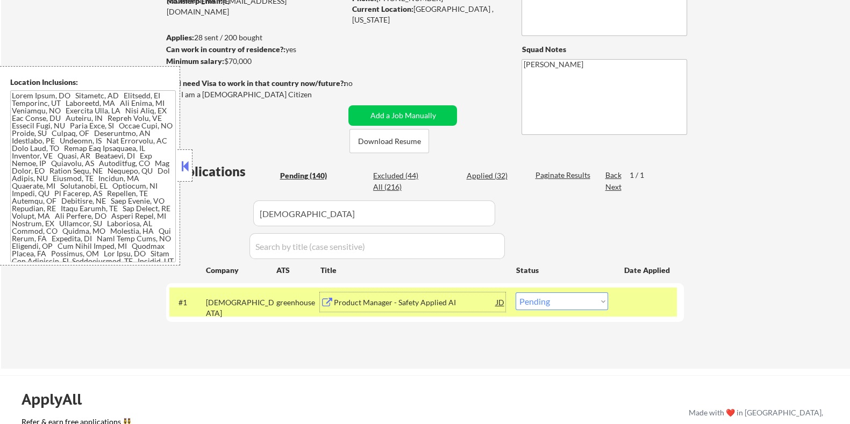
click at [358, 304] on div "Product Manager - Safety Applied AI" at bounding box center [414, 302] width 162 height 11
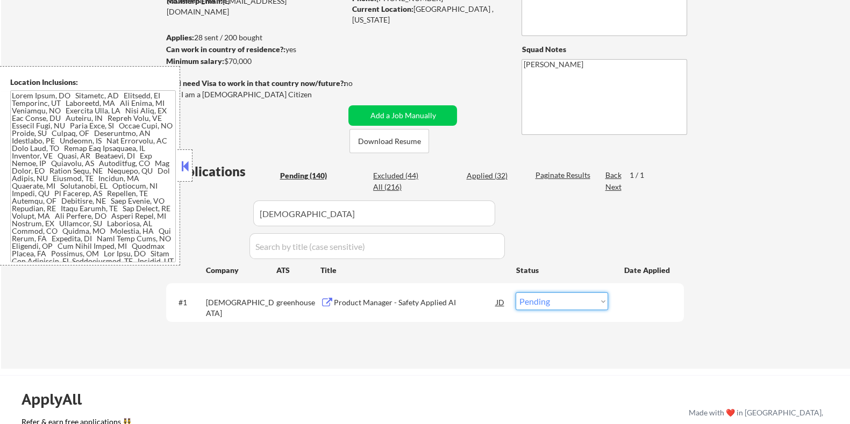
click at [558, 305] on select "Choose an option... Pending Applied Excluded (Questions) Excluded (Expired) Exc…" at bounding box center [562, 302] width 92 height 18
select select ""applied""
click at [516, 293] on select "Choose an option... Pending Applied Excluded (Questions) Excluded (Expired) Exc…" at bounding box center [562, 302] width 92 height 18
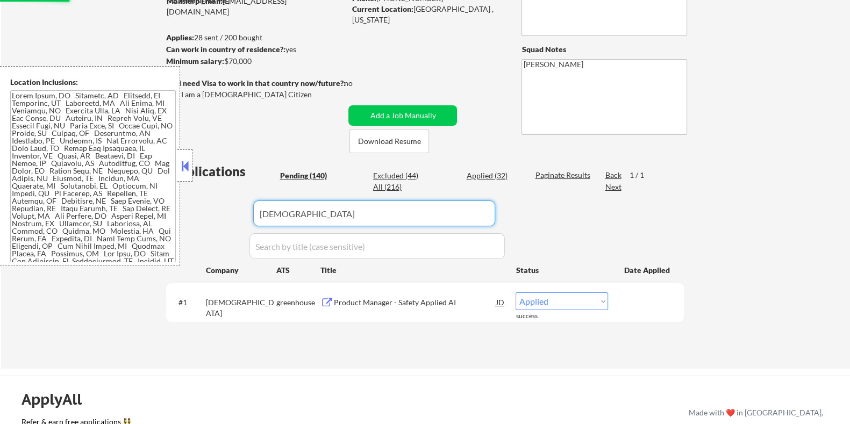
select select ""applied""
drag, startPoint x: 317, startPoint y: 220, endPoint x: 223, endPoint y: 236, distance: 95.9
click at [223, 236] on div "Applications Pending (139) Excluded (44) Applied (33) All (216) Paginate Result…" at bounding box center [425, 255] width 518 height 186
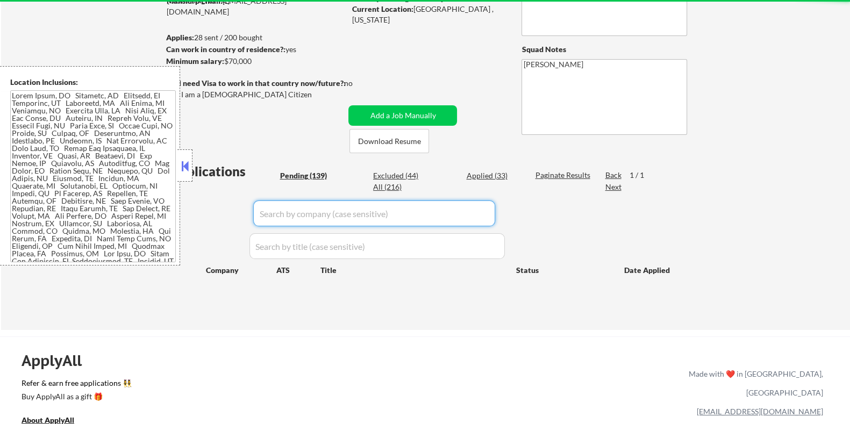
click at [291, 170] on div "Pending (139)" at bounding box center [307, 175] width 54 height 11
select select ""pending""
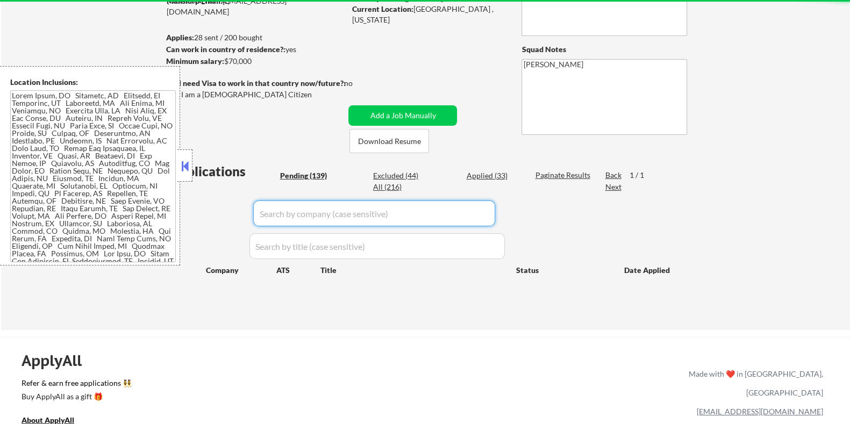
select select ""pending""
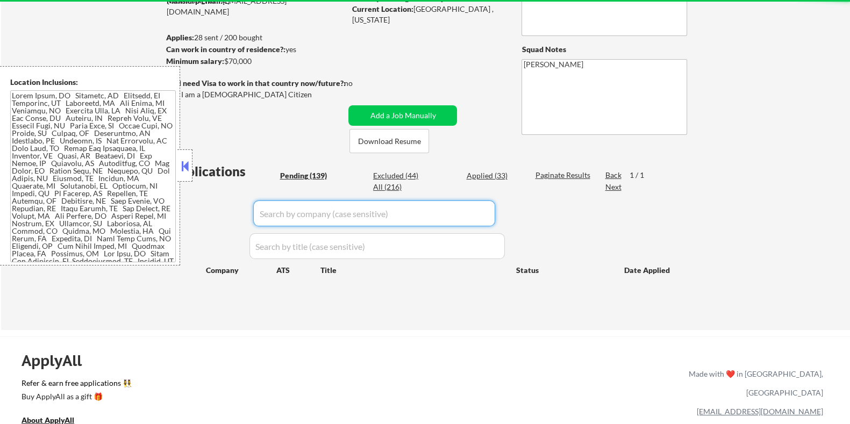
select select ""pending""
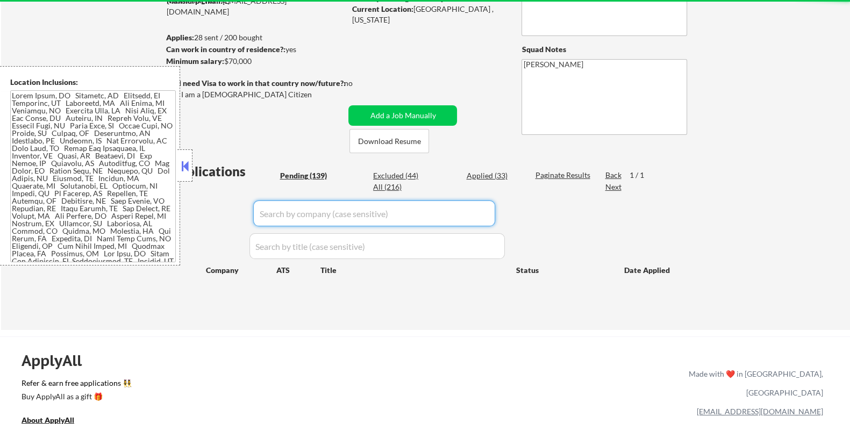
select select ""pending""
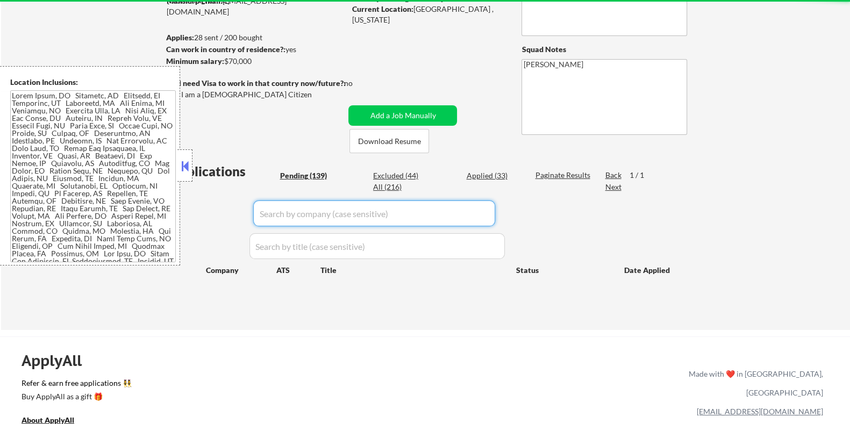
select select ""pending""
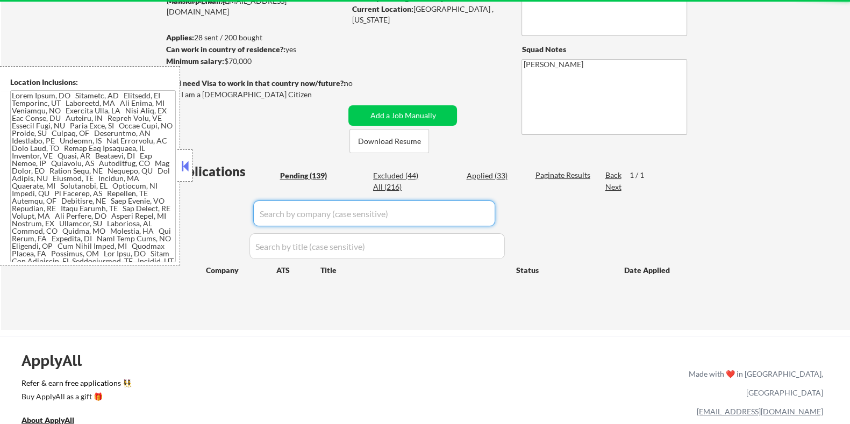
select select ""pending""
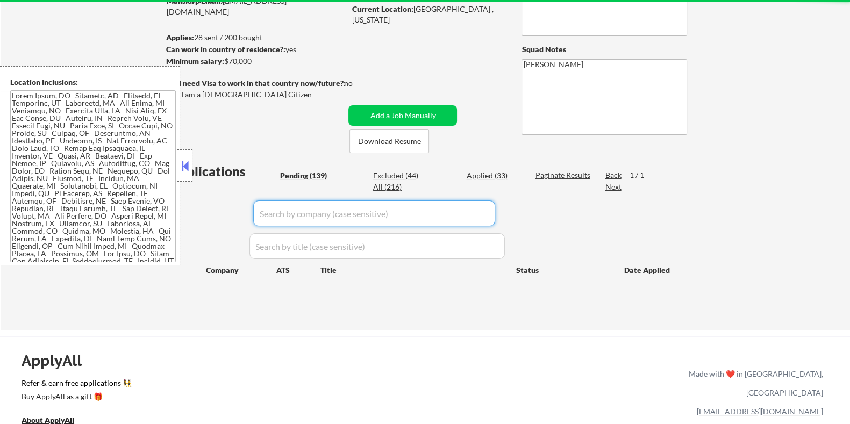
select select ""pending""
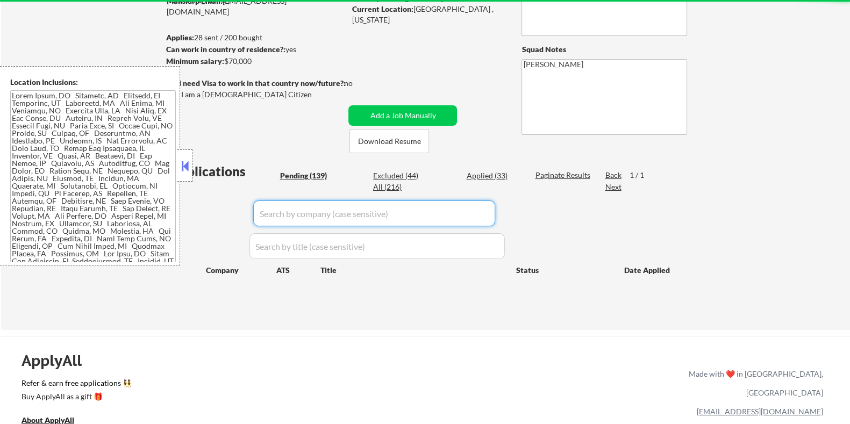
select select ""pending""
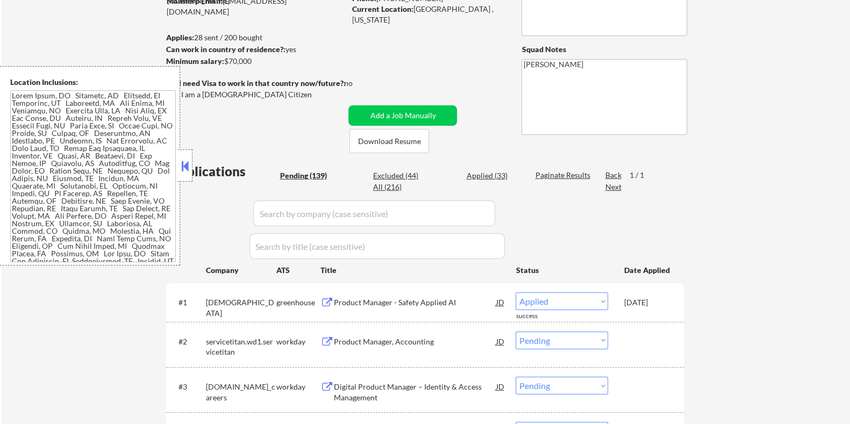
select select ""pending""
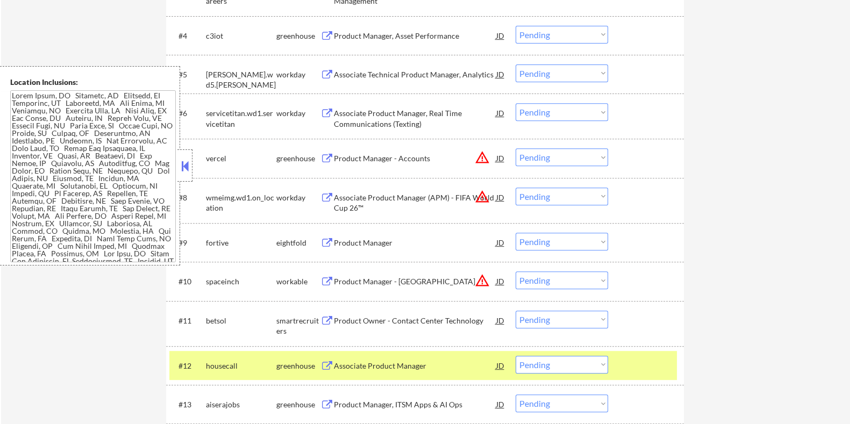
scroll to position [605, 0]
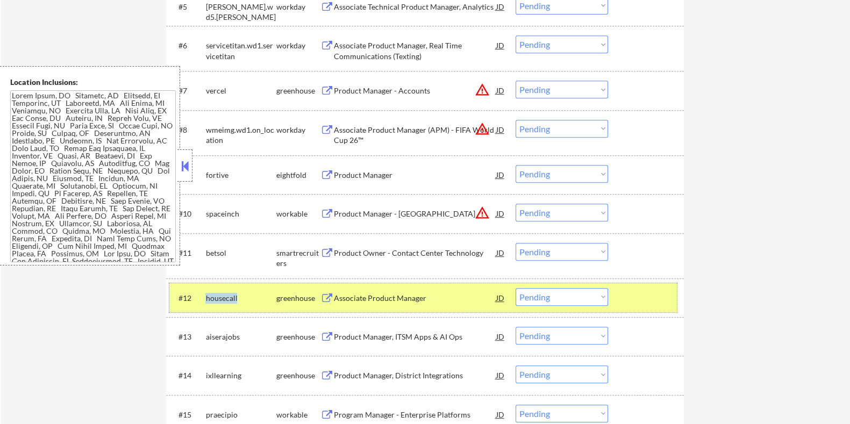
drag, startPoint x: 245, startPoint y: 298, endPoint x: 204, endPoint y: 300, distance: 40.9
click at [204, 300] on div "#12 housecall greenhouse Associate Product Manager JD Choose an option... Pendi…" at bounding box center [423, 297] width 508 height 29
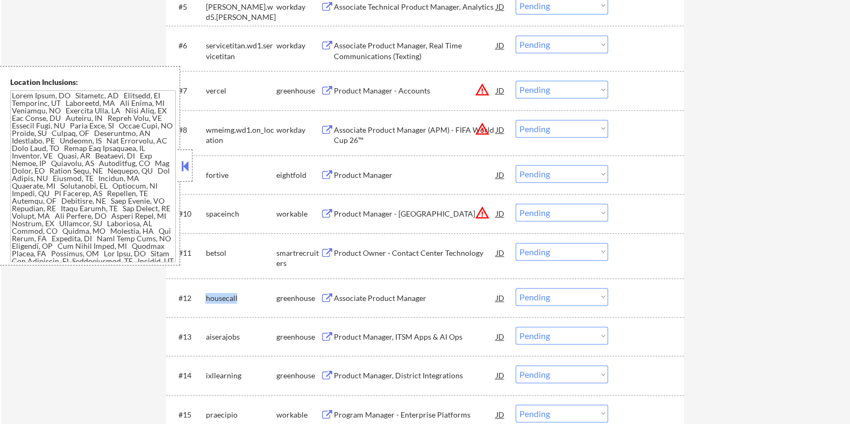
copy div "housecall"
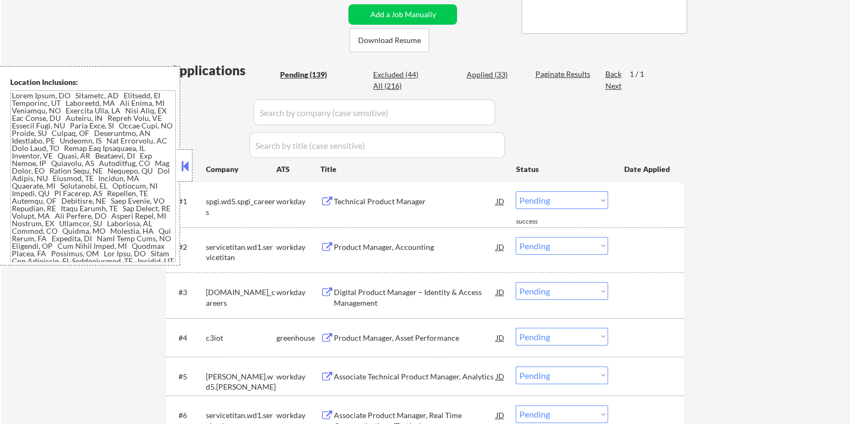
scroll to position [202, 0]
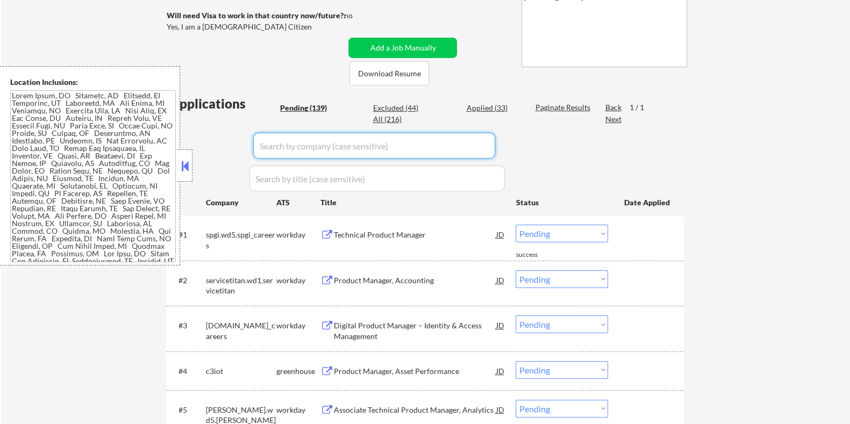
click at [287, 139] on input "input" at bounding box center [374, 146] width 242 height 26
paste input "housecall"
type input "housecall"
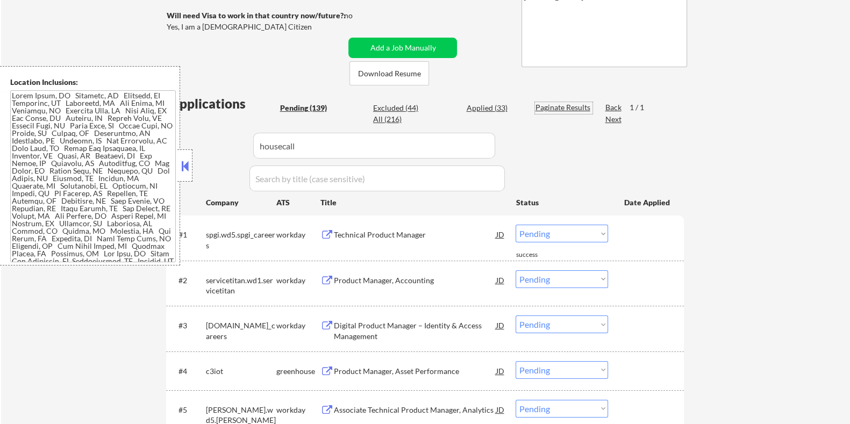
click at [543, 106] on div "Paginate Results" at bounding box center [564, 107] width 58 height 11
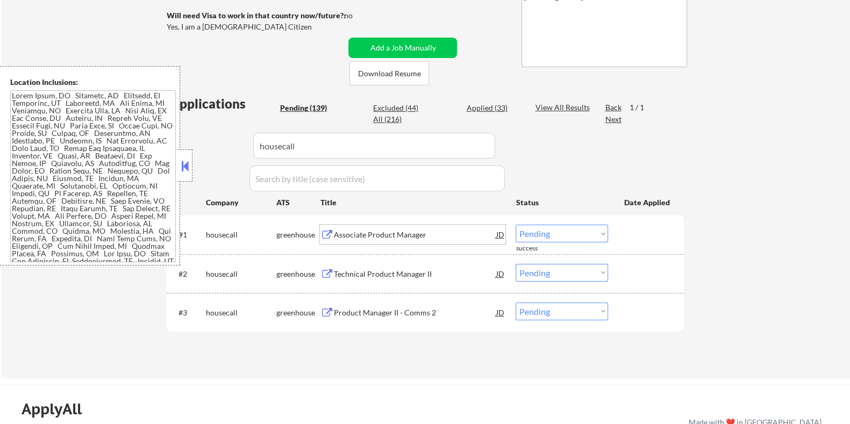
click at [400, 235] on div "Associate Product Manager" at bounding box center [414, 235] width 162 height 11
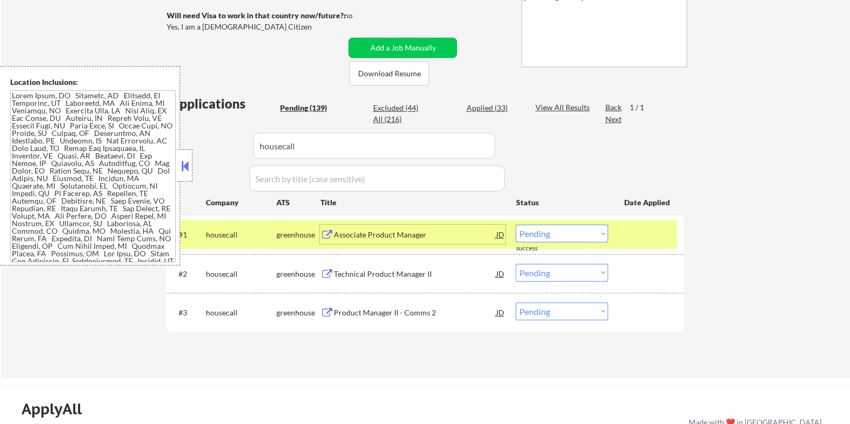
click at [379, 232] on div "Associate Product Manager" at bounding box center [414, 235] width 162 height 11
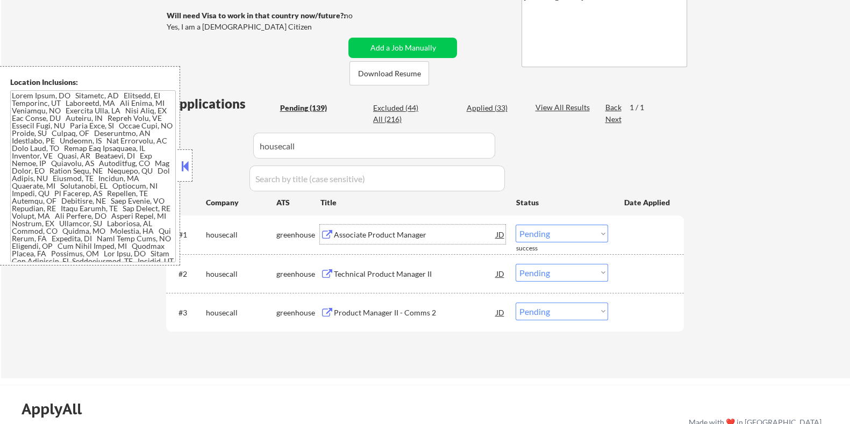
click at [574, 235] on select "Choose an option... Pending Applied Excluded (Questions) Excluded (Expired) Exc…" at bounding box center [562, 234] width 92 height 18
click at [516, 225] on select "Choose an option... Pending Applied Excluded (Questions) Excluded (Expired) Exc…" at bounding box center [562, 234] width 92 height 18
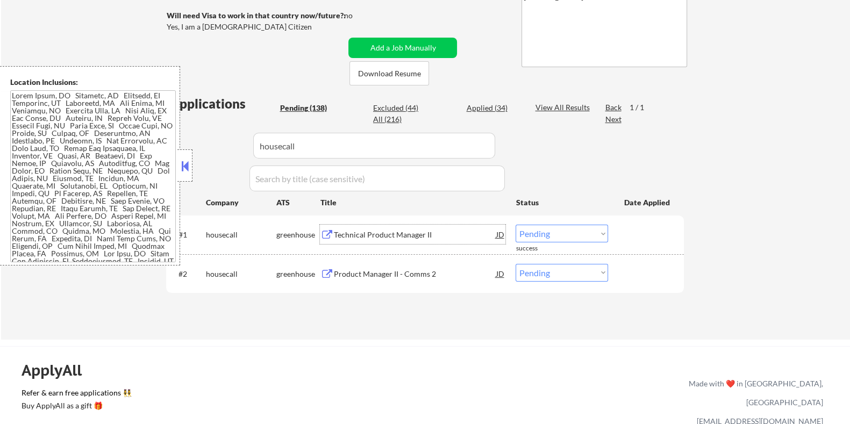
click at [387, 235] on div "Technical Product Manager II" at bounding box center [414, 235] width 162 height 11
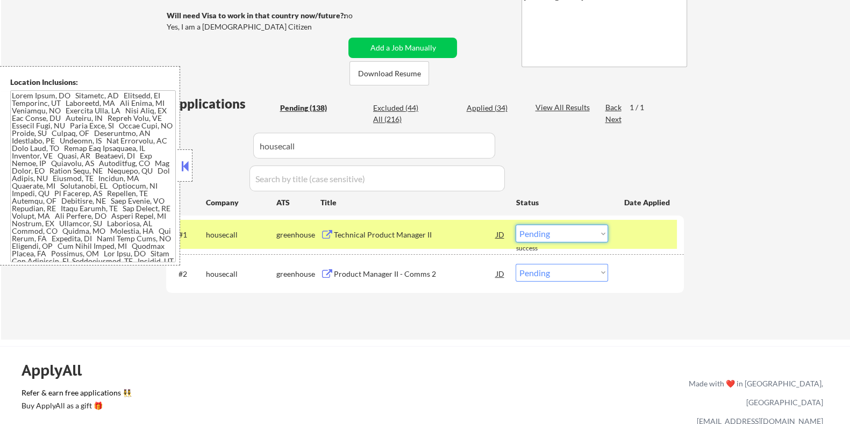
click at [574, 233] on select "Choose an option... Pending Applied Excluded (Questions) Excluded (Expired) Exc…" at bounding box center [562, 234] width 92 height 18
click at [516, 225] on select "Choose an option... Pending Applied Excluded (Questions) Excluded (Expired) Exc…" at bounding box center [562, 234] width 92 height 18
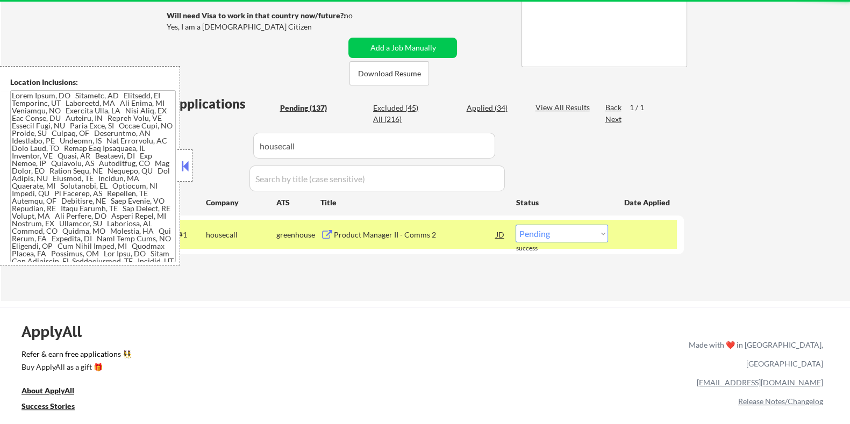
click at [423, 234] on div "Product Manager II - Comms 2" at bounding box center [414, 235] width 162 height 11
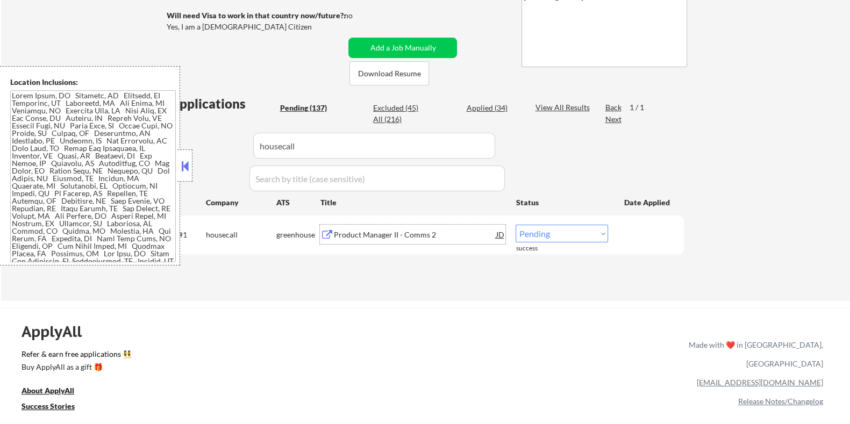
click at [557, 234] on select "Choose an option... Pending Applied Excluded (Questions) Excluded (Expired) Exc…" at bounding box center [562, 234] width 92 height 18
select select ""applied""
click at [516, 225] on select "Choose an option... Pending Applied Excluded (Questions) Excluded (Expired) Exc…" at bounding box center [562, 234] width 92 height 18
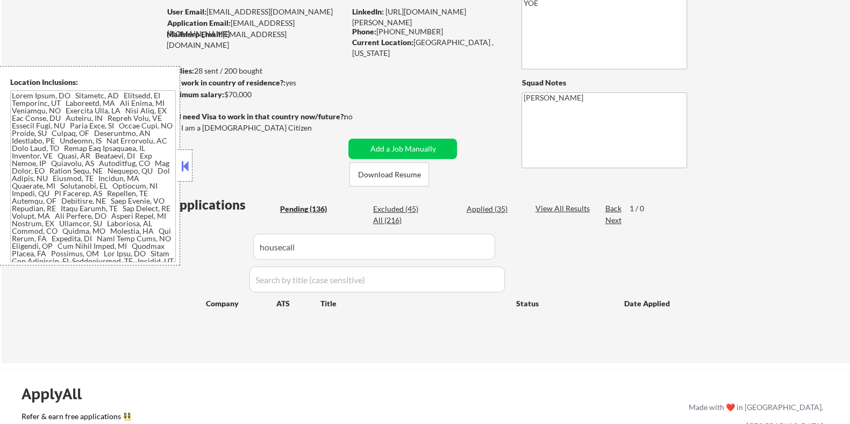
scroll to position [67, 0]
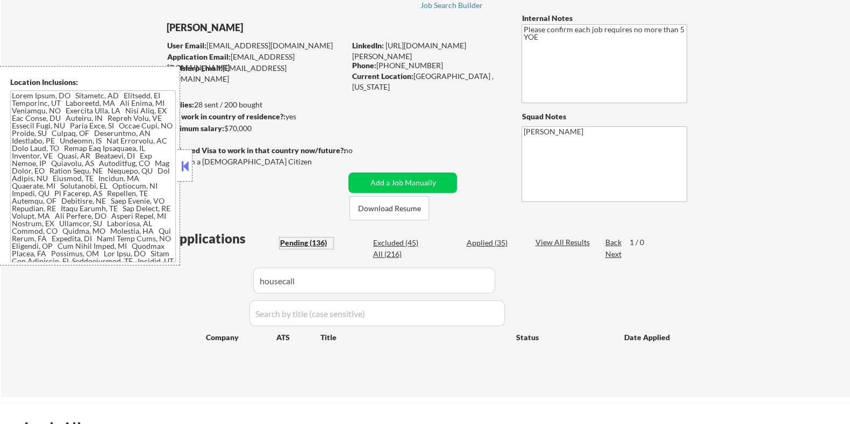
click at [308, 243] on div "Pending (136)" at bounding box center [307, 243] width 54 height 11
drag, startPoint x: 319, startPoint y: 285, endPoint x: 148, endPoint y: 296, distance: 171.4
click at [148, 296] on div "← Return to /applysquad Mailslurp Inbox Job Search Builder Rana Elbakkay User E…" at bounding box center [425, 186] width 849 height 421
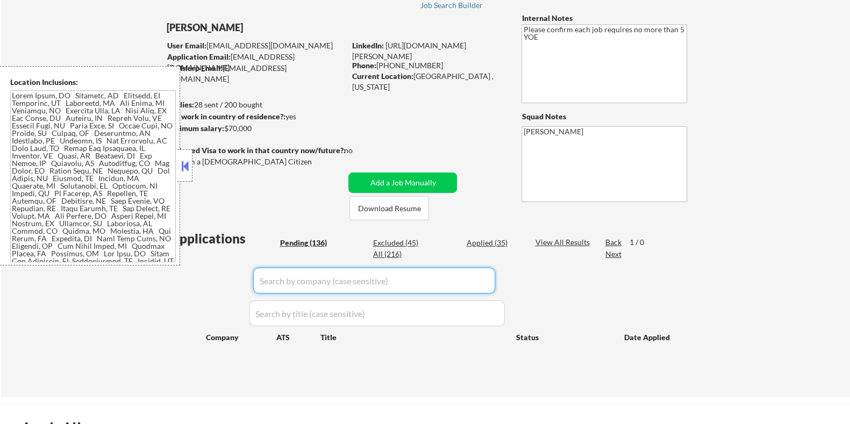
select select ""pending""
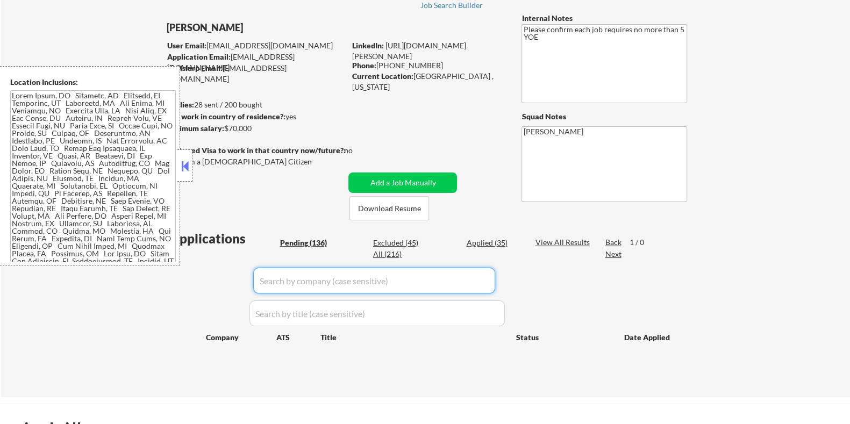
select select ""pending""
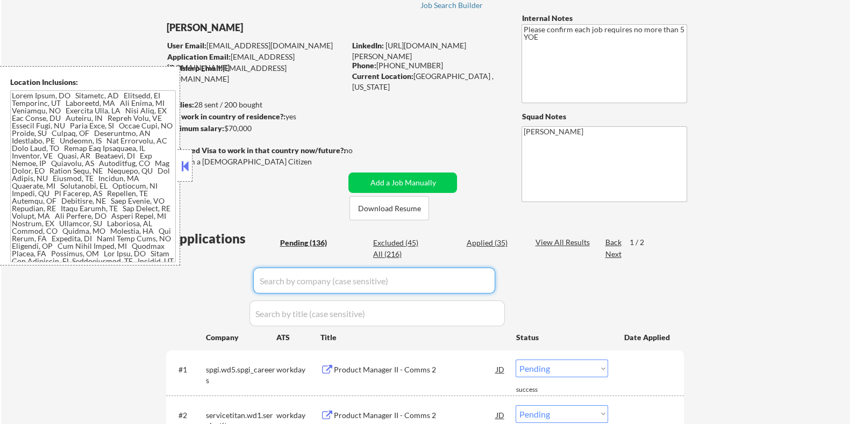
click at [307, 239] on div "Pending (136)" at bounding box center [307, 243] width 54 height 11
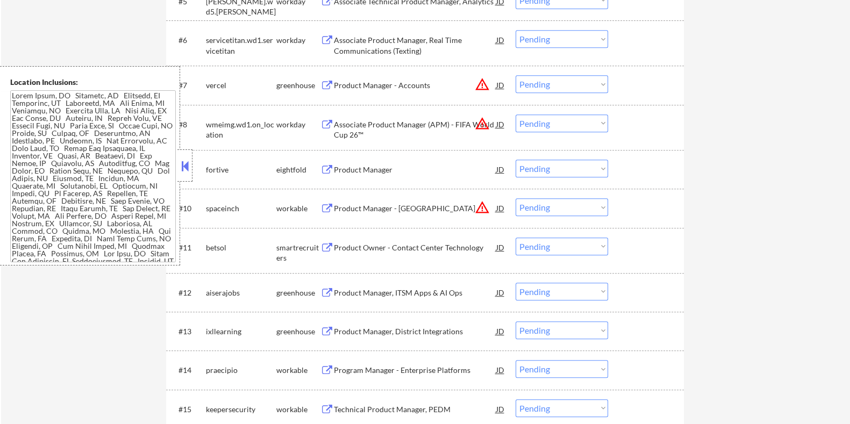
scroll to position [739, 0]
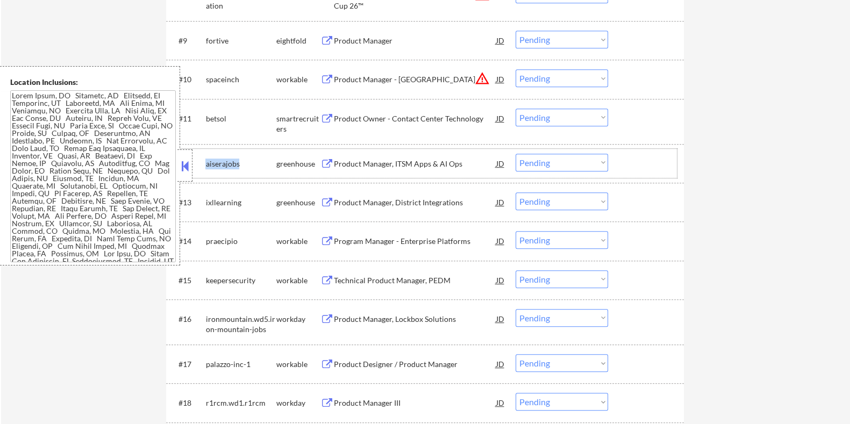
drag, startPoint x: 247, startPoint y: 163, endPoint x: 207, endPoint y: 162, distance: 40.9
click at [207, 162] on div "aiserajobs" at bounding box center [240, 164] width 70 height 11
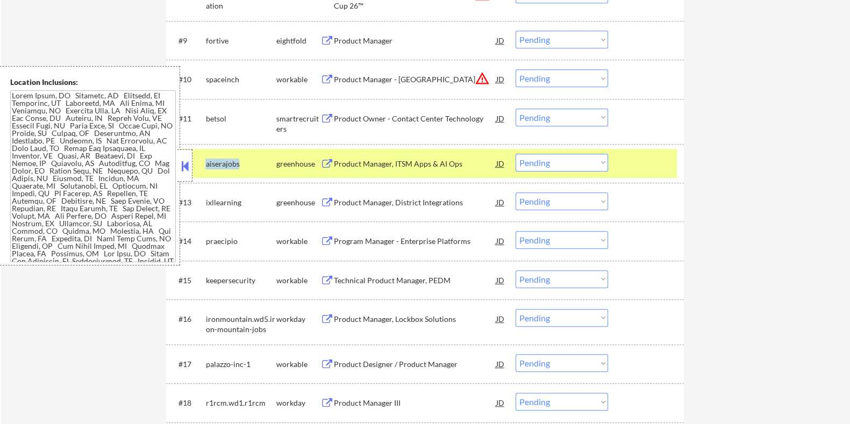
copy div "aiserajobs"
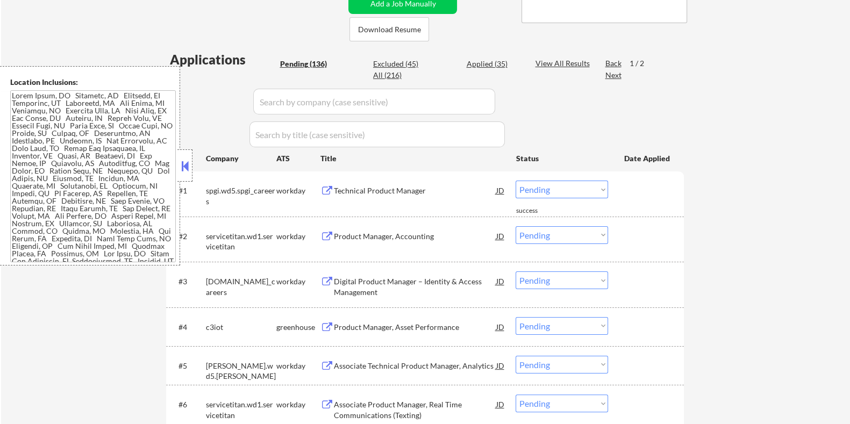
scroll to position [202, 0]
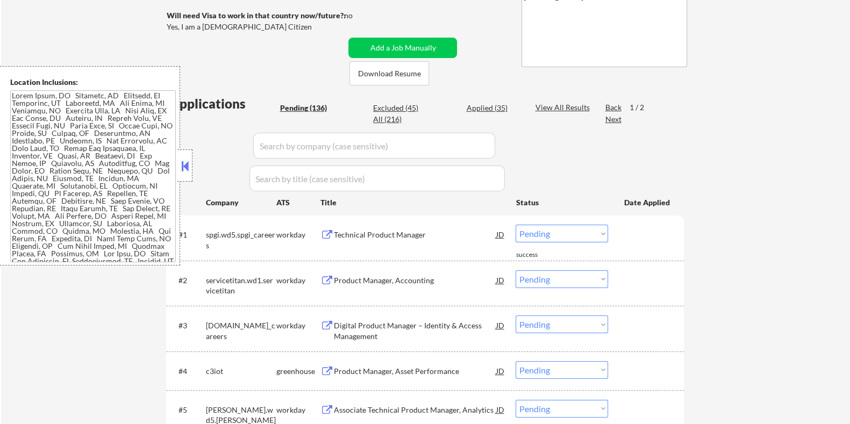
click at [290, 147] on input "input" at bounding box center [374, 146] width 242 height 26
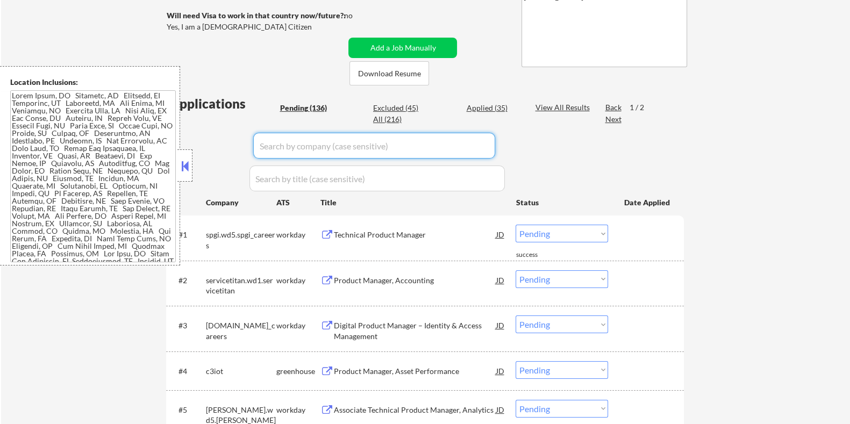
paste input "aiserajobs"
type input "aiserajobs"
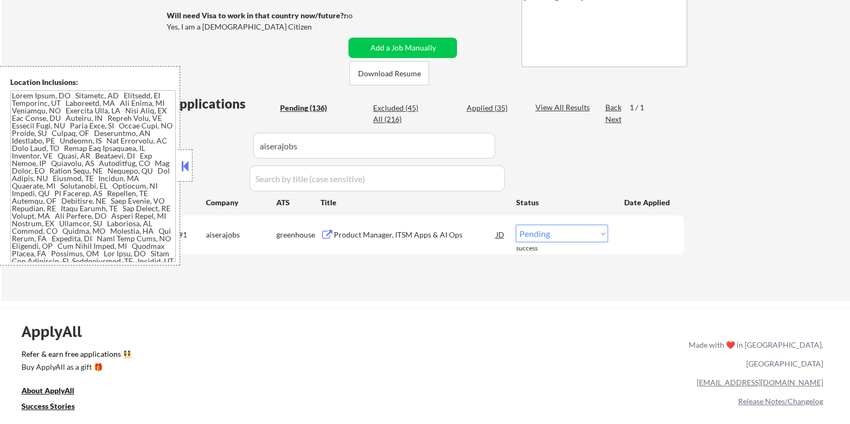
click at [389, 238] on div "Product Manager, ITSM Apps & AI Ops" at bounding box center [414, 235] width 162 height 11
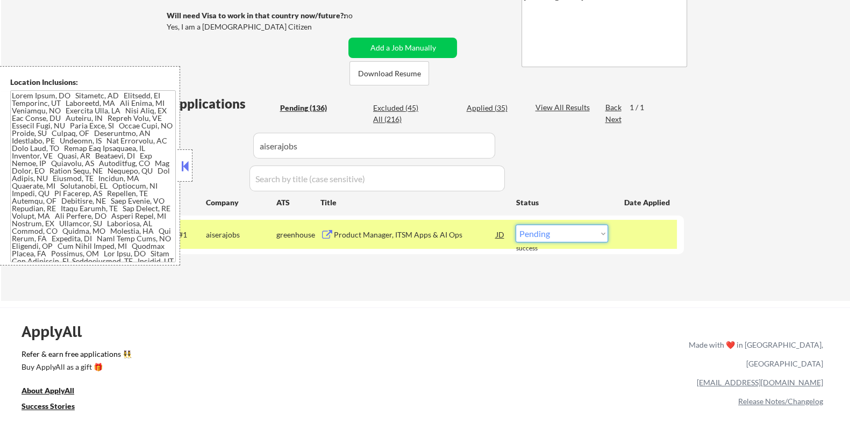
click at [561, 232] on select "Choose an option... Pending Applied Excluded (Questions) Excluded (Expired) Exc…" at bounding box center [562, 234] width 92 height 18
select select ""excluded__bad_match_""
click at [516, 225] on select "Choose an option... Pending Applied Excluded (Questions) Excluded (Expired) Exc…" at bounding box center [562, 234] width 92 height 18
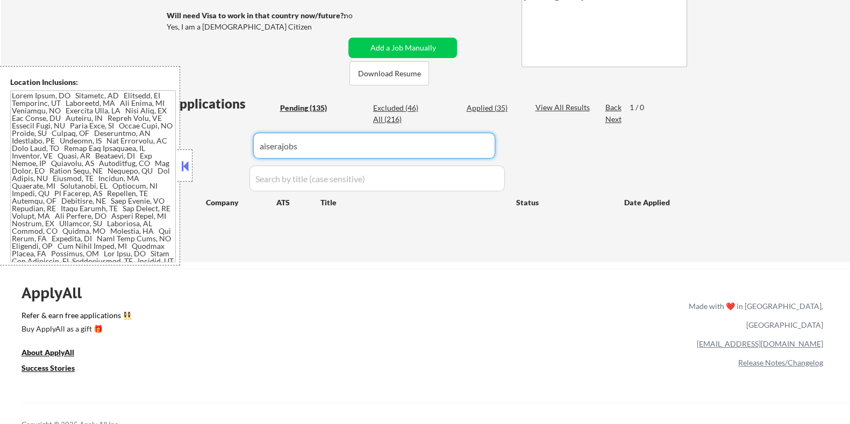
drag, startPoint x: 312, startPoint y: 148, endPoint x: 142, endPoint y: 153, distance: 170.0
click at [142, 157] on body "← Return to /applysquad Mailslurp Inbox Job Search Builder Rana Elbakkay User E…" at bounding box center [425, 10] width 850 height 424
select select ""pending""
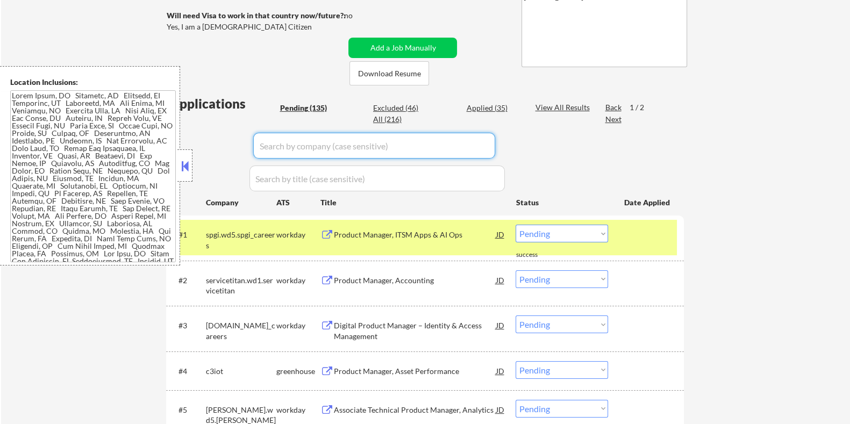
click at [301, 107] on div "Pending (135)" at bounding box center [307, 108] width 54 height 11
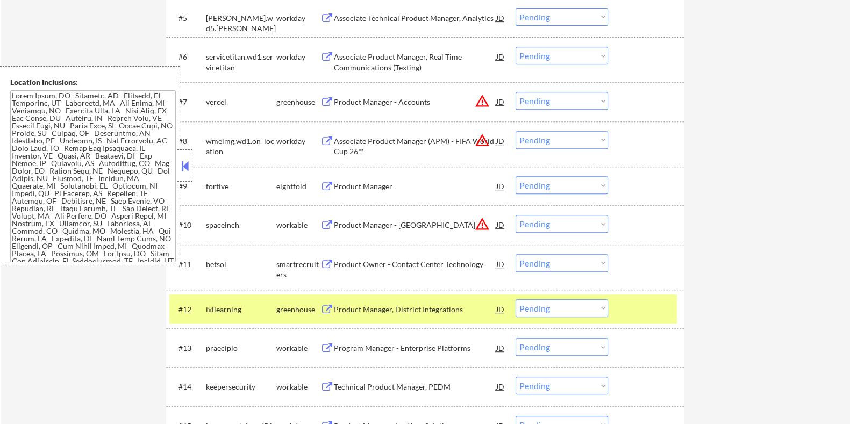
scroll to position [605, 0]
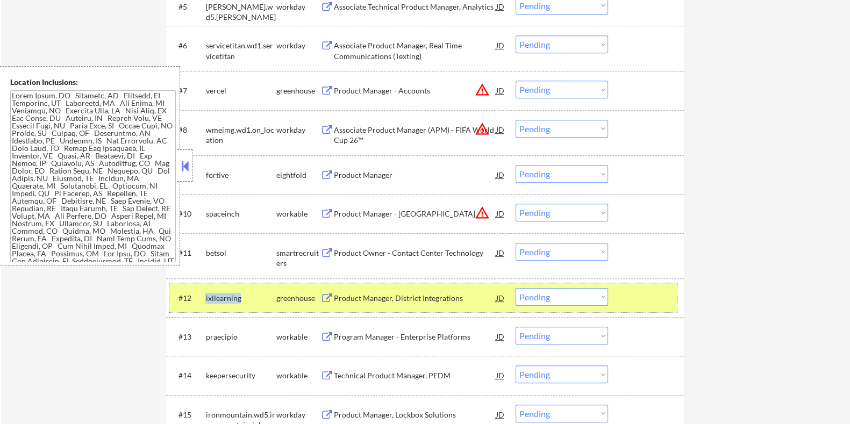
drag, startPoint x: 244, startPoint y: 295, endPoint x: 205, endPoint y: 294, distance: 39.3
click at [205, 294] on div "ixllearning" at bounding box center [240, 298] width 70 height 11
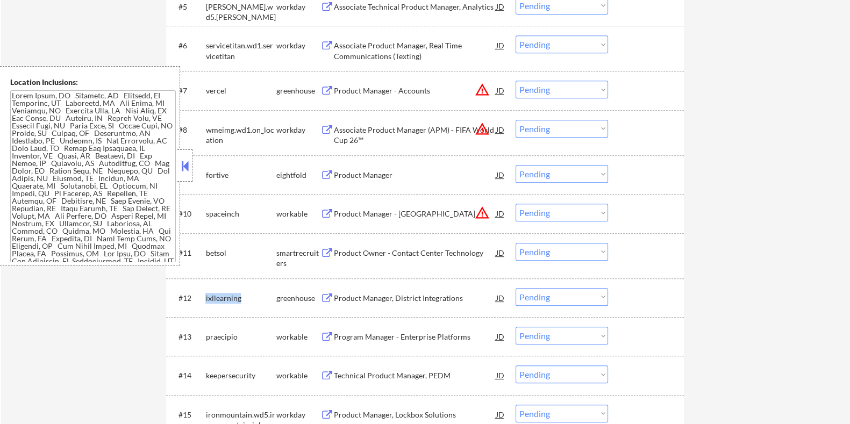
copy div "ixllearning"
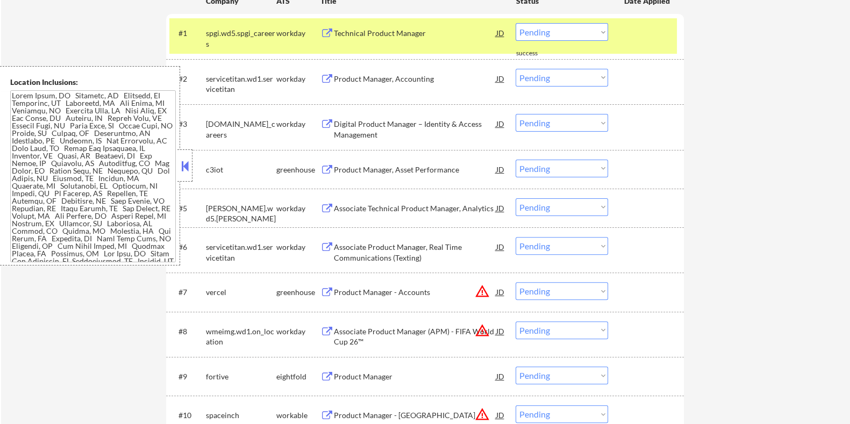
scroll to position [268, 0]
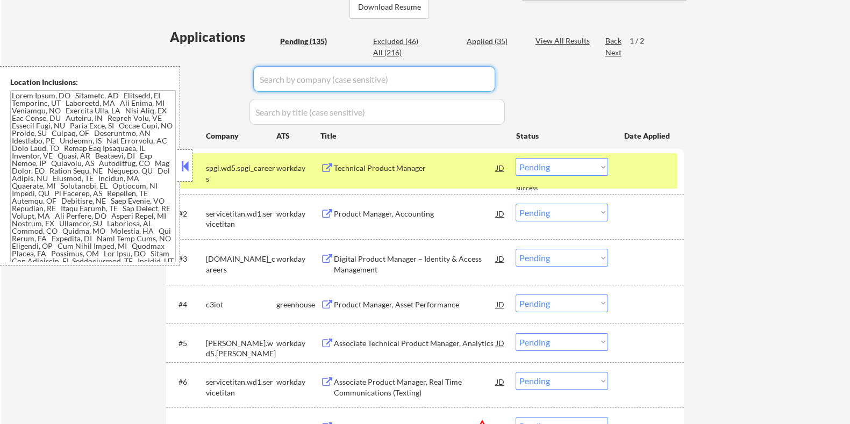
click at [288, 79] on input "input" at bounding box center [374, 79] width 242 height 26
paste input "ixllearning"
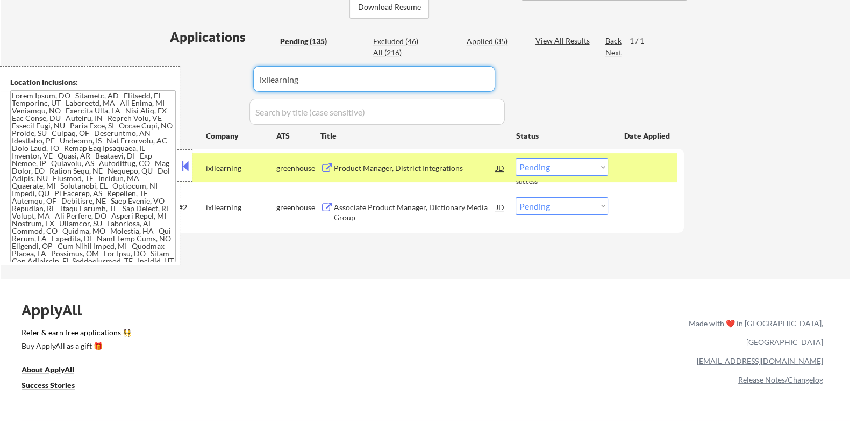
type input "ixllearning"
click at [364, 167] on div "Product Manager, District Integrations" at bounding box center [414, 168] width 162 height 11
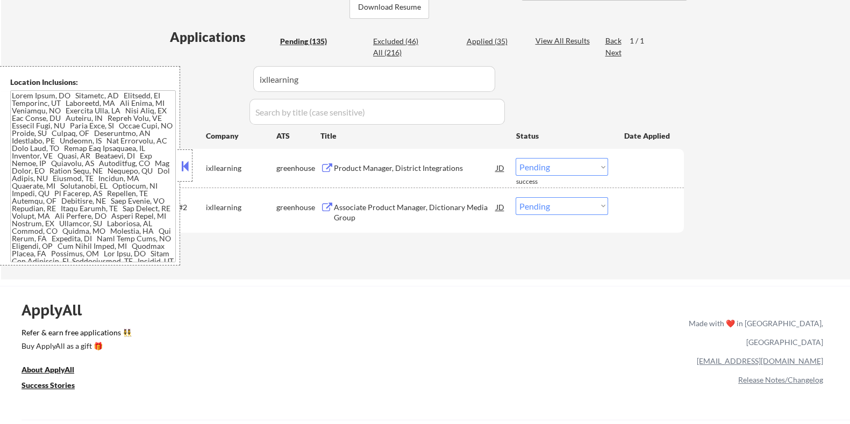
click at [589, 165] on select "Choose an option... Pending Applied Excluded (Questions) Excluded (Expired) Exc…" at bounding box center [562, 167] width 92 height 18
click at [516, 158] on select "Choose an option... Pending Applied Excluded (Questions) Excluded (Expired) Exc…" at bounding box center [562, 167] width 92 height 18
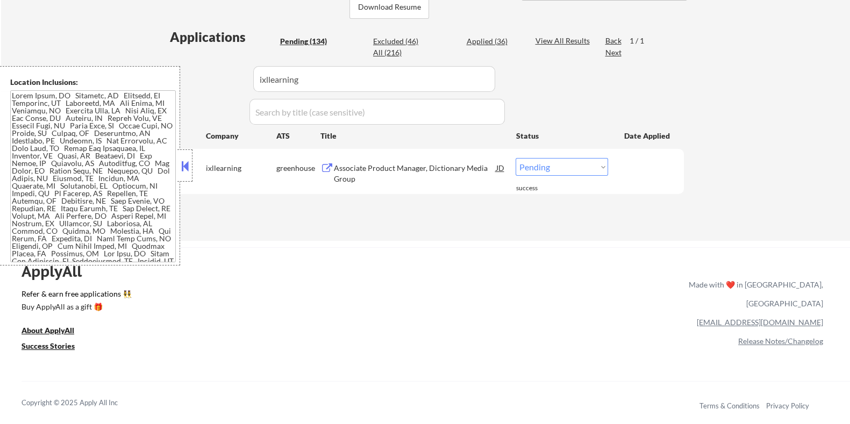
click at [401, 169] on div "Associate Product Manager, Dictionary Media Group" at bounding box center [414, 173] width 162 height 21
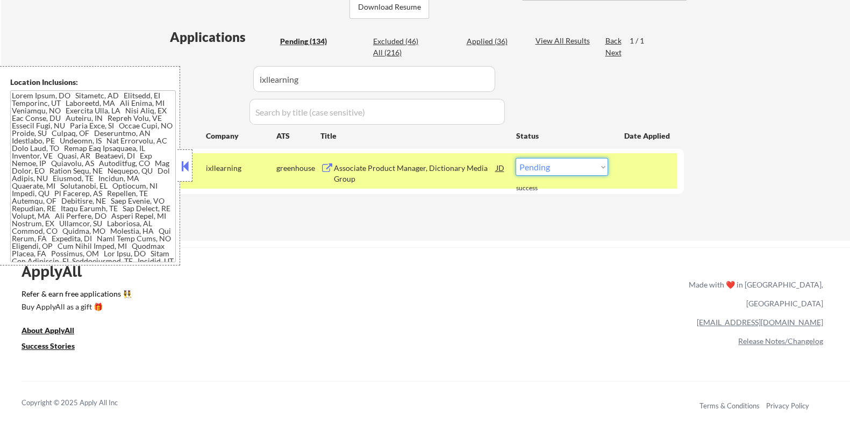
click at [565, 164] on select "Choose an option... Pending Applied Excluded (Questions) Excluded (Expired) Exc…" at bounding box center [562, 167] width 92 height 18
select select ""excluded__expired_""
click at [516, 158] on select "Choose an option... Pending Applied Excluded (Questions) Excluded (Expired) Exc…" at bounding box center [562, 167] width 92 height 18
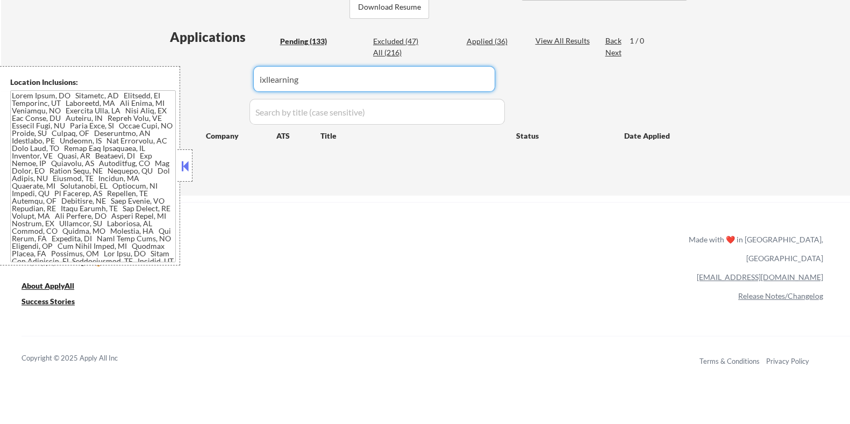
drag, startPoint x: 326, startPoint y: 81, endPoint x: 191, endPoint y: 81, distance: 135.0
select select ""pending""
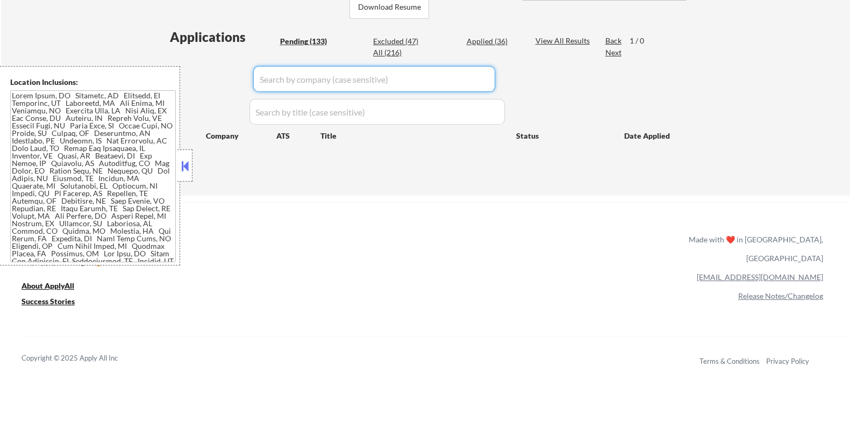
select select ""pending""
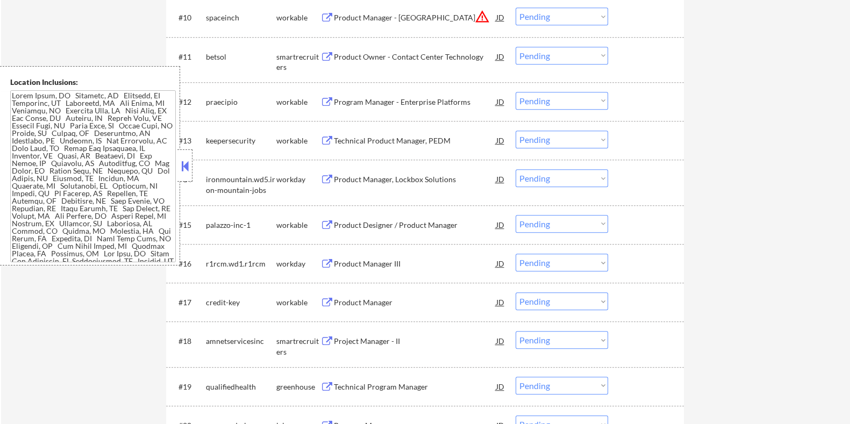
scroll to position [873, 0]
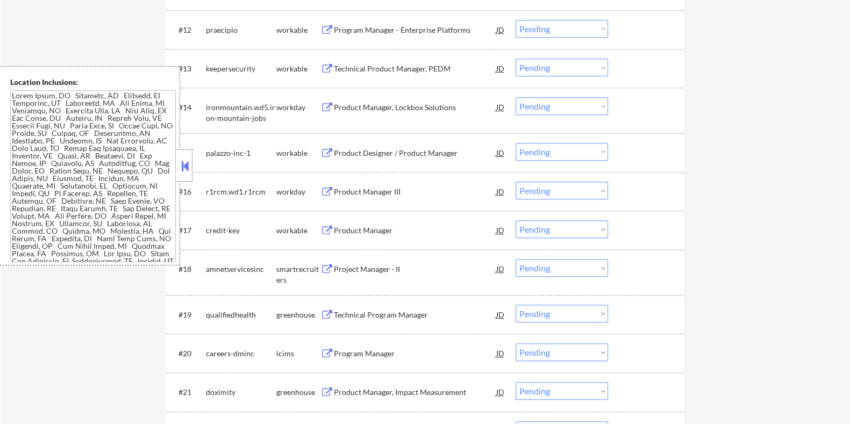
click at [332, 316] on button at bounding box center [326, 315] width 13 height 10
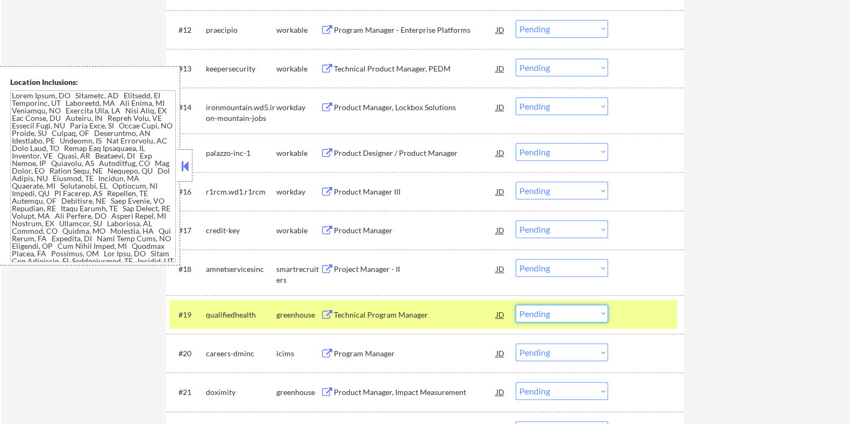
click at [551, 317] on select "Choose an option... Pending Applied Excluded (Questions) Excluded (Expired) Exc…" at bounding box center [562, 314] width 92 height 18
click at [516, 305] on select "Choose an option... Pending Applied Excluded (Questions) Excluded (Expired) Exc…" at bounding box center [562, 314] width 92 height 18
select select ""pending""
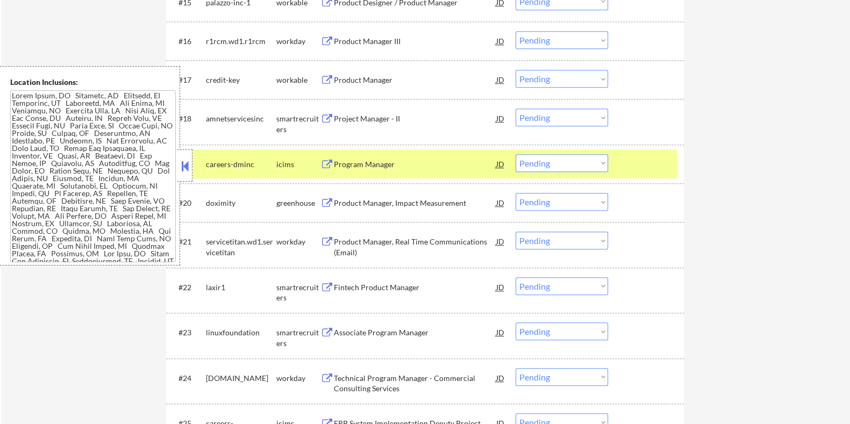
scroll to position [1075, 0]
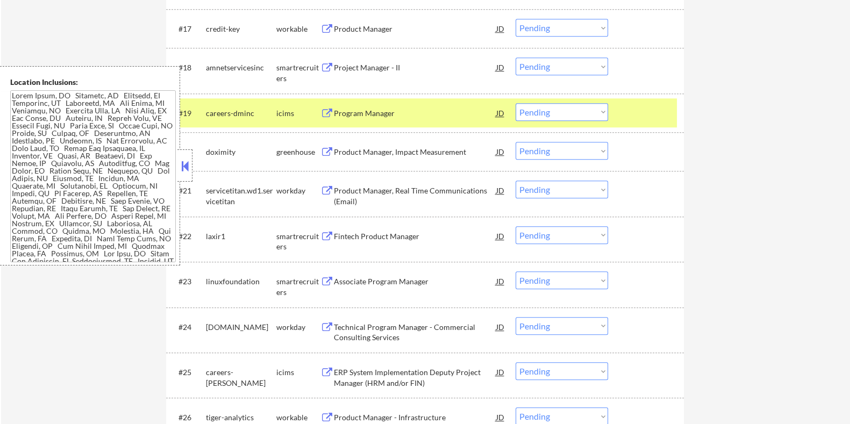
click at [379, 154] on div "Product Manager, Impact Measurement" at bounding box center [414, 152] width 162 height 11
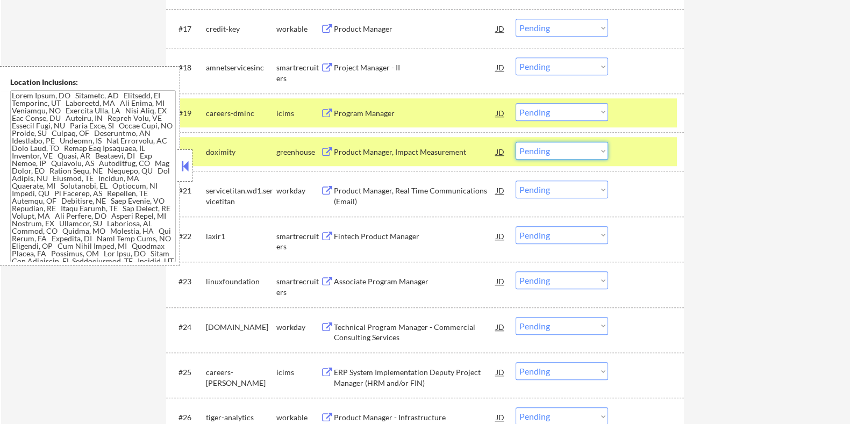
drag, startPoint x: 551, startPoint y: 148, endPoint x: 549, endPoint y: 153, distance: 5.5
click at [551, 148] on select "Choose an option... Pending Applied Excluded (Questions) Excluded (Expired) Exc…" at bounding box center [562, 151] width 92 height 18
click at [516, 142] on select "Choose an option... Pending Applied Excluded (Questions) Excluded (Expired) Exc…" at bounding box center [562, 151] width 92 height 18
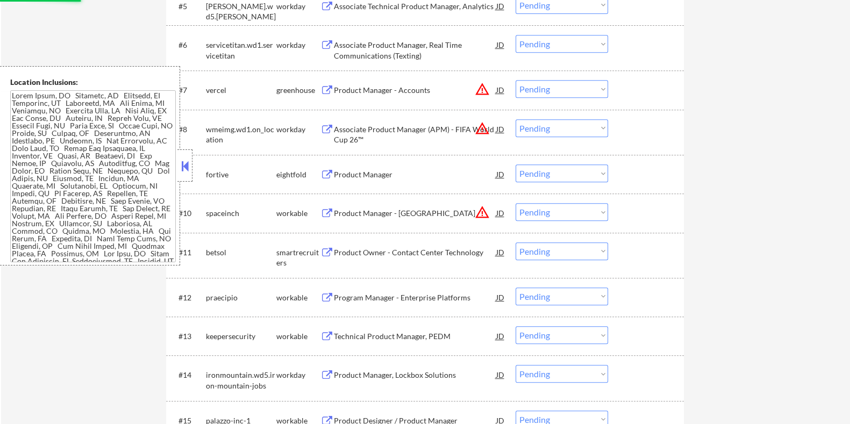
select select ""pending""
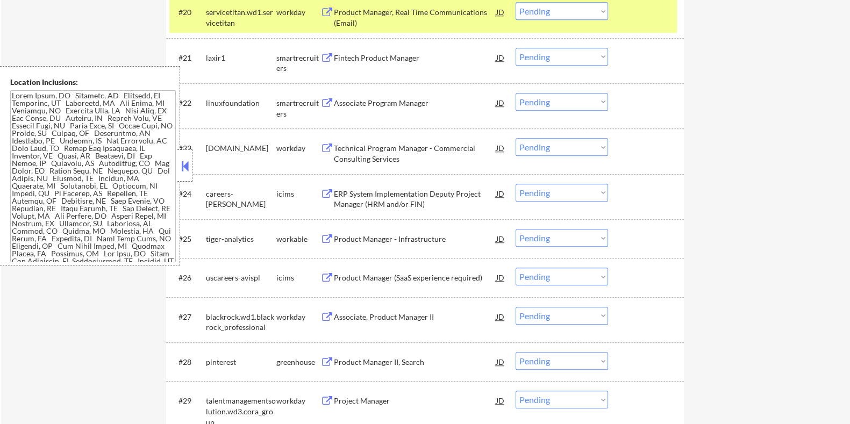
scroll to position [1277, 0]
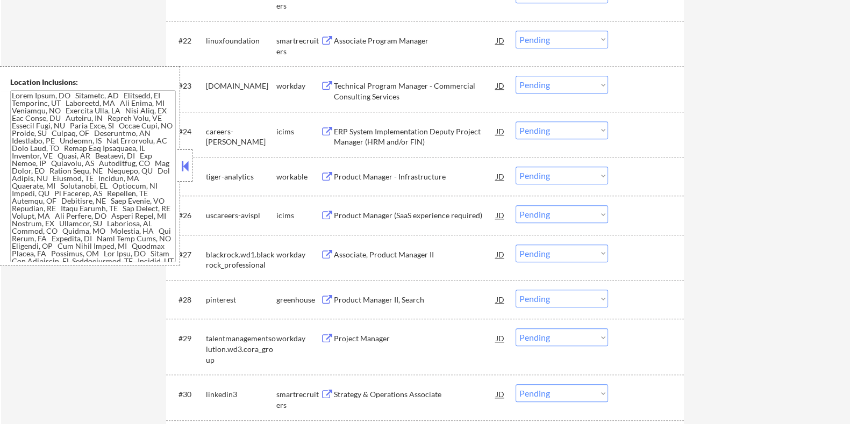
click at [383, 301] on div "Product Manager II, Search" at bounding box center [414, 300] width 162 height 11
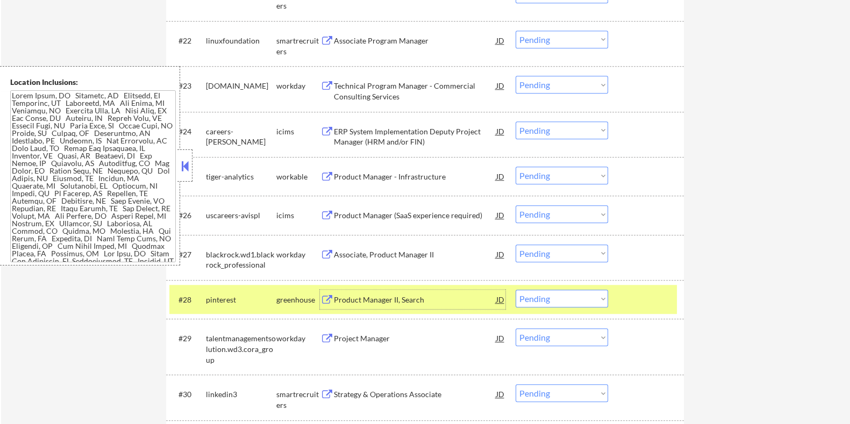
click at [575, 301] on select "Choose an option... Pending Applied Excluded (Questions) Excluded (Expired) Exc…" at bounding box center [562, 299] width 92 height 18
click at [516, 290] on select "Choose an option... Pending Applied Excluded (Questions) Excluded (Expired) Exc…" at bounding box center [562, 299] width 92 height 18
select select ""pending""
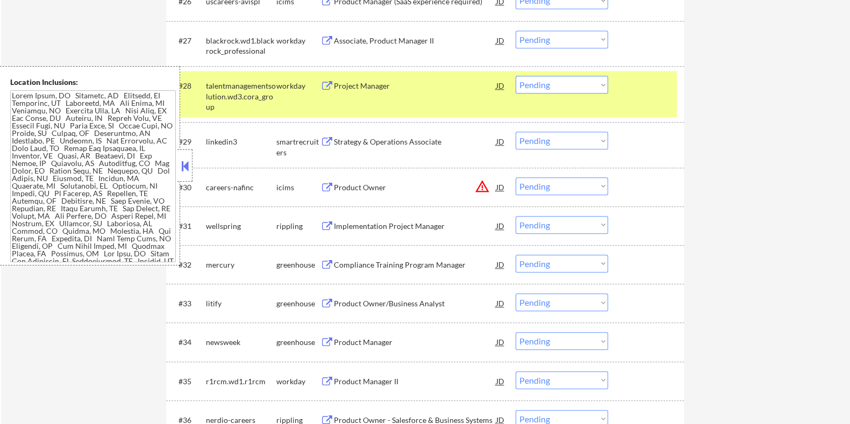
scroll to position [1546, 0]
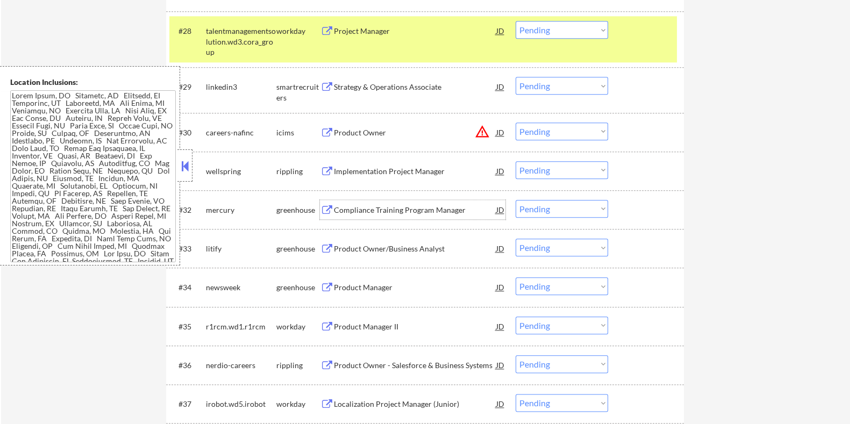
click at [353, 209] on div "Compliance Training Program Manager" at bounding box center [414, 210] width 162 height 11
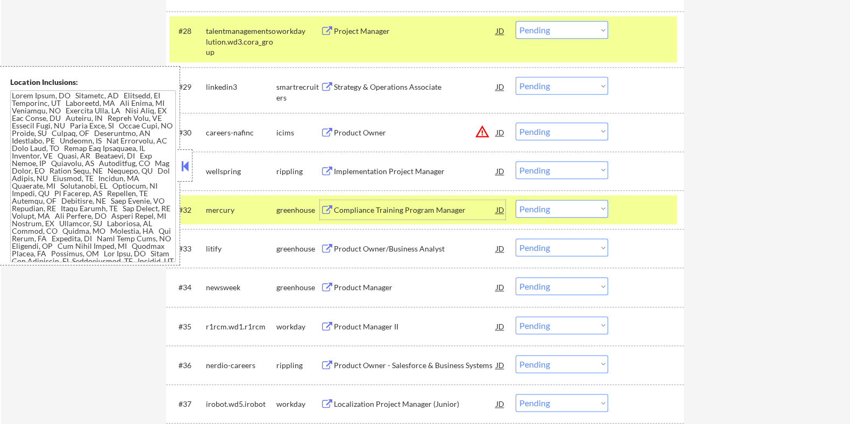
click at [537, 208] on select "Choose an option... Pending Applied Excluded (Questions) Excluded (Expired) Exc…" at bounding box center [562, 209] width 92 height 18
click at [516, 200] on select "Choose an option... Pending Applied Excluded (Questions) Excluded (Expired) Exc…" at bounding box center [562, 209] width 92 height 18
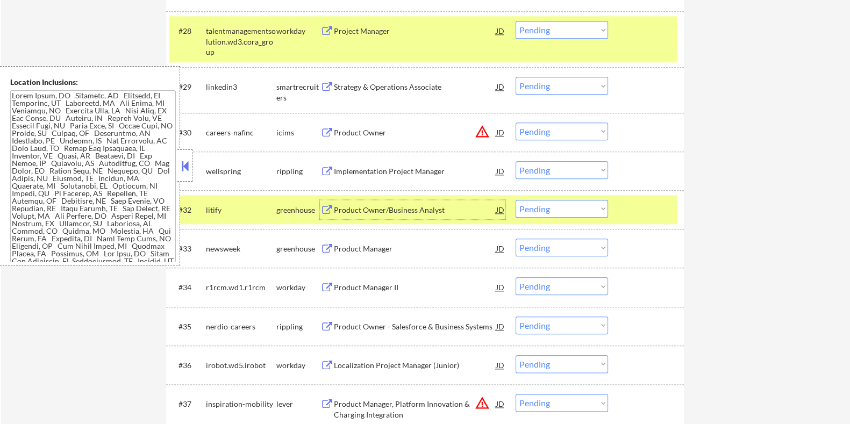
click at [362, 207] on div "Product Owner/Business Analyst" at bounding box center [414, 210] width 162 height 11
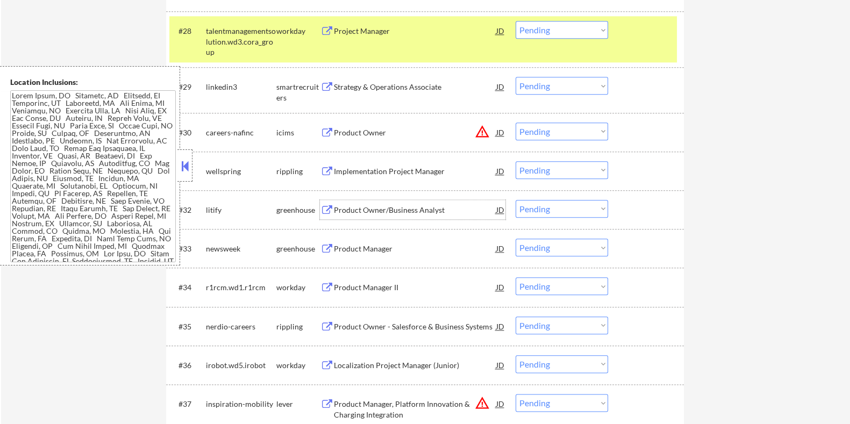
click at [561, 210] on select "Choose an option... Pending Applied Excluded (Questions) Excluded (Expired) Exc…" at bounding box center [562, 209] width 92 height 18
click at [516, 200] on select "Choose an option... Pending Applied Excluded (Questions) Excluded (Expired) Exc…" at bounding box center [562, 209] width 92 height 18
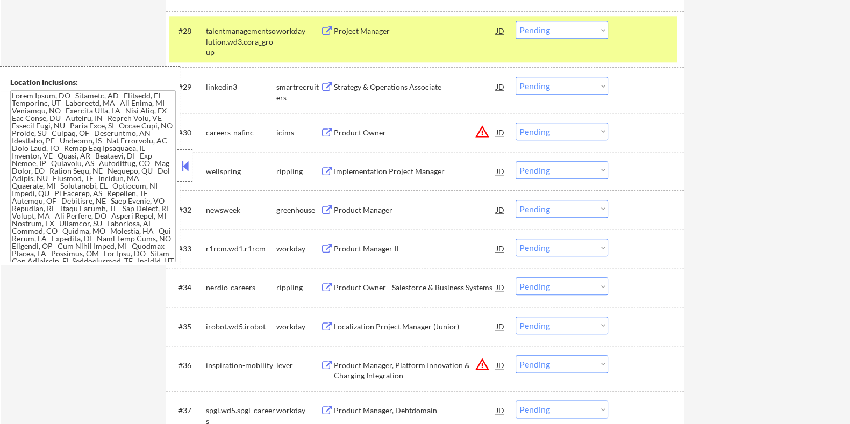
click at [374, 206] on div "Product Manager" at bounding box center [414, 210] width 162 height 11
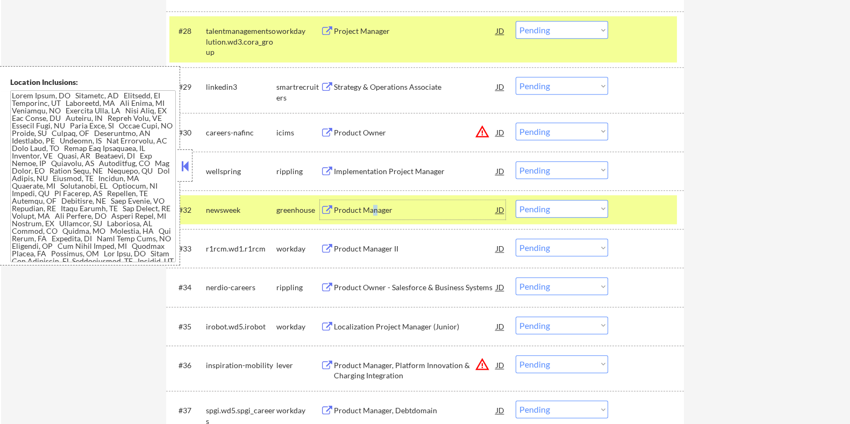
click at [570, 205] on select "Choose an option... Pending Applied Excluded (Questions) Excluded (Expired) Exc…" at bounding box center [562, 209] width 92 height 18
click at [516, 200] on select "Choose an option... Pending Applied Excluded (Questions) Excluded (Expired) Exc…" at bounding box center [562, 209] width 92 height 18
select select ""pending""
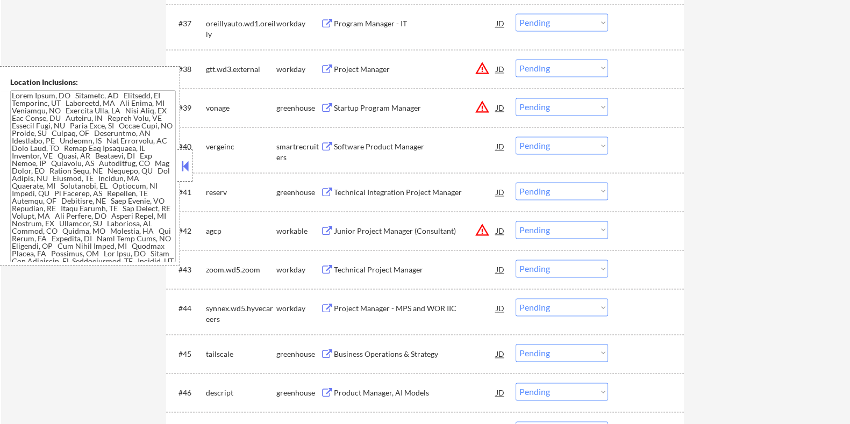
scroll to position [1949, 0]
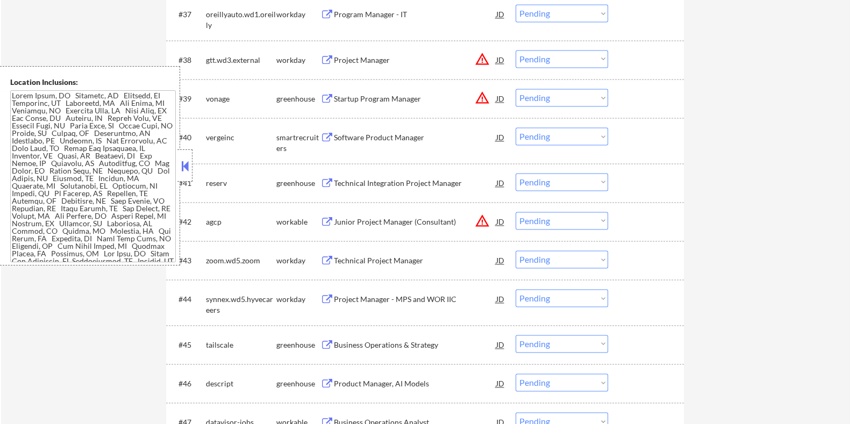
click at [367, 183] on div "Technical Integration Project Manager" at bounding box center [414, 183] width 162 height 11
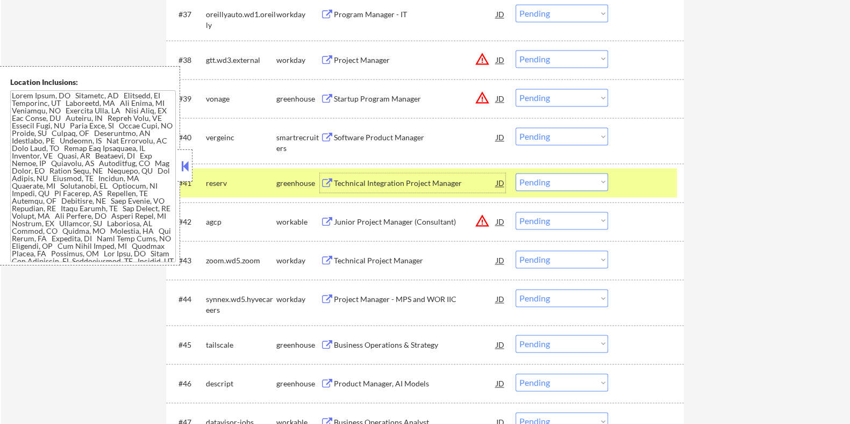
scroll to position [2016, 0]
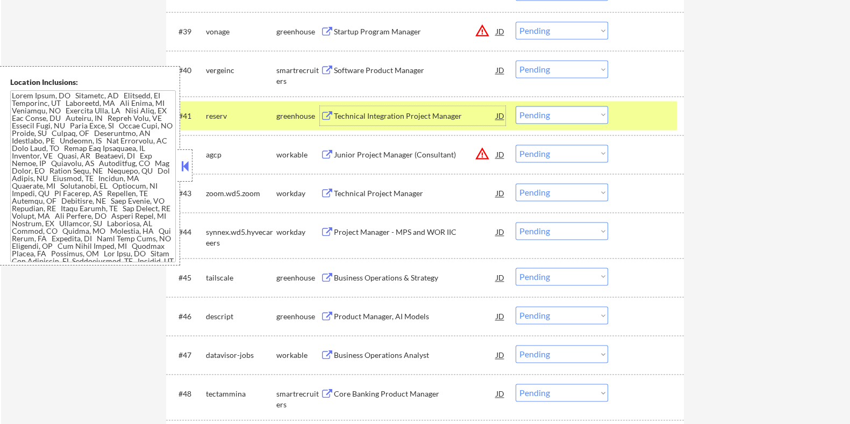
click at [353, 277] on div "Business Operations & Strategy" at bounding box center [414, 278] width 162 height 11
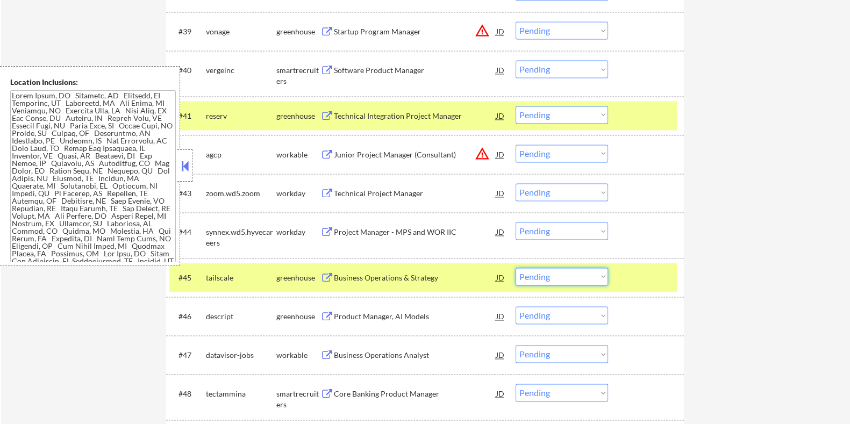
click at [595, 279] on select "Choose an option... Pending Applied Excluded (Questions) Excluded (Expired) Exc…" at bounding box center [562, 277] width 92 height 18
click at [516, 268] on select "Choose an option... Pending Applied Excluded (Questions) Excluded (Expired) Exc…" at bounding box center [562, 277] width 92 height 18
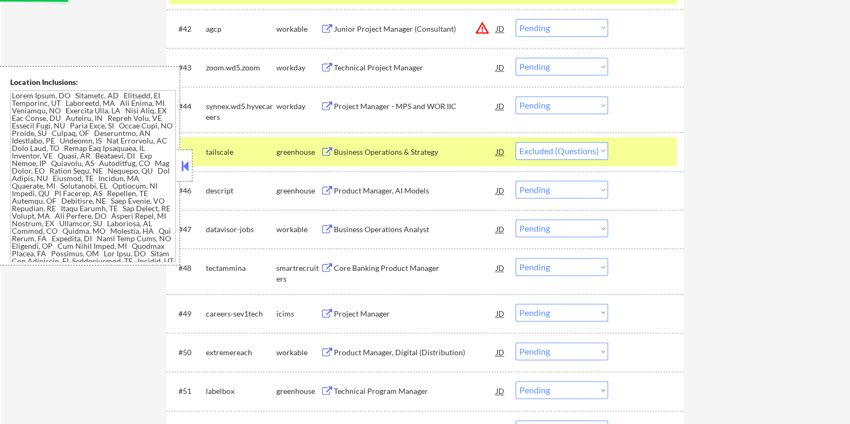
scroll to position [2151, 0]
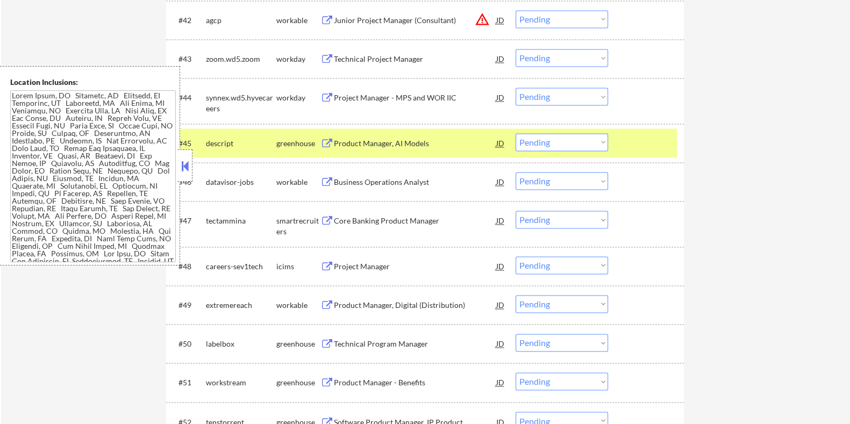
click at [377, 145] on div "Product Manager, AI Models" at bounding box center [414, 143] width 162 height 11
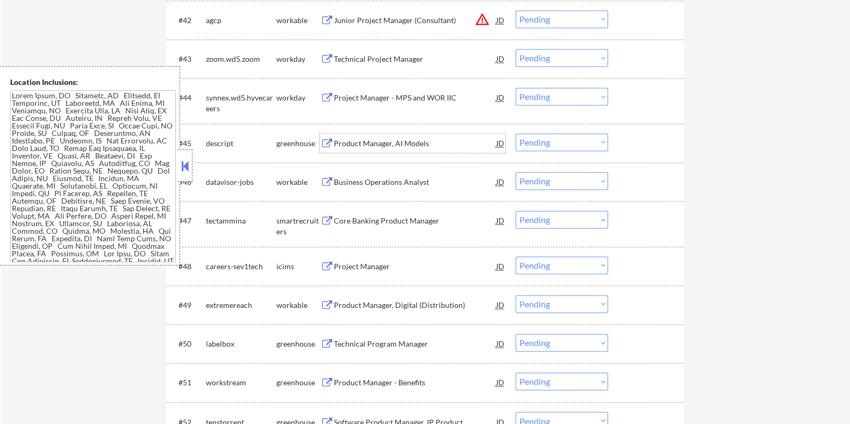
click at [544, 140] on select "Choose an option... Pending Applied Excluded (Questions) Excluded (Expired) Exc…" at bounding box center [562, 142] width 92 height 18
click at [516, 133] on select "Choose an option... Pending Applied Excluded (Questions) Excluded (Expired) Exc…" at bounding box center [562, 142] width 92 height 18
select select ""pending""
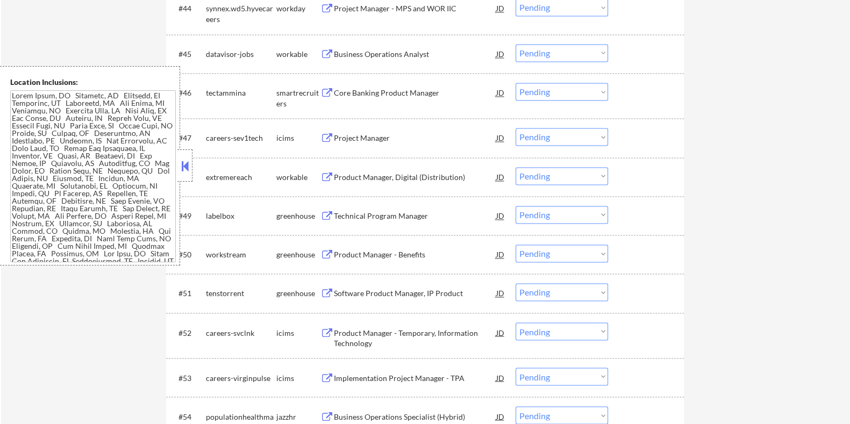
scroll to position [2286, 0]
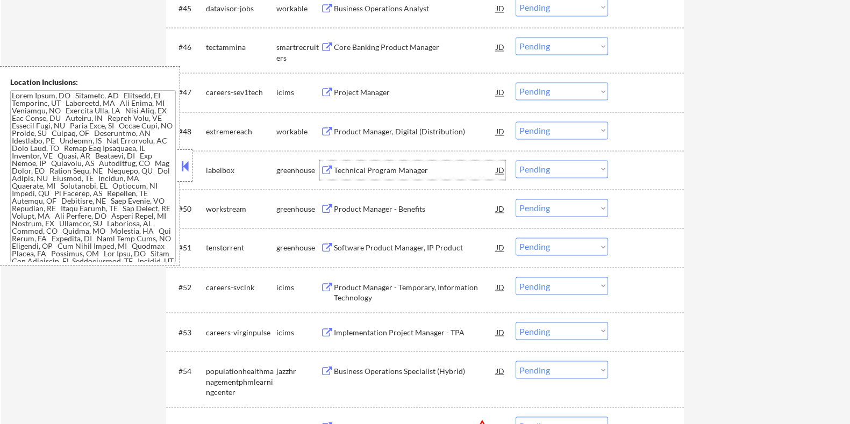
click at [357, 168] on div "Technical Program Manager" at bounding box center [414, 170] width 162 height 11
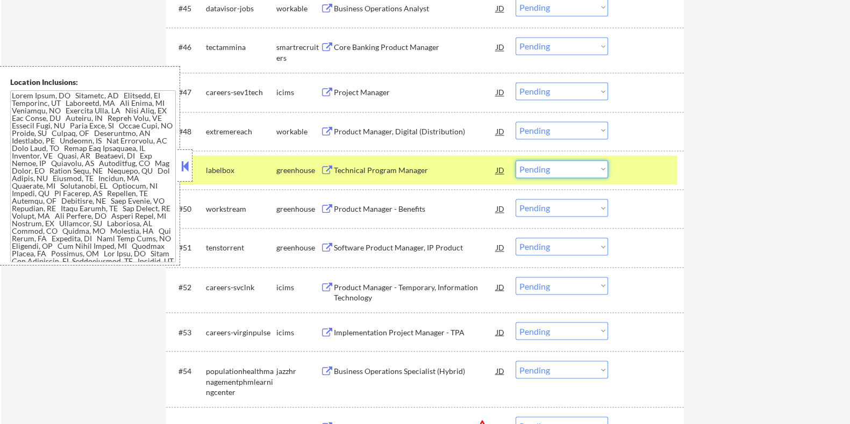
click at [599, 167] on select "Choose an option... Pending Applied Excluded (Questions) Excluded (Expired) Exc…" at bounding box center [562, 169] width 92 height 18
click at [516, 160] on select "Choose an option... Pending Applied Excluded (Questions) Excluded (Expired) Exc…" at bounding box center [562, 169] width 92 height 18
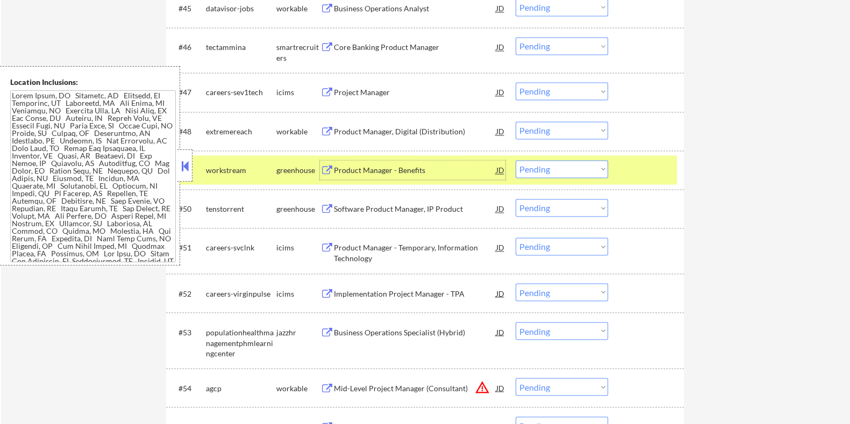
click at [379, 170] on div "Product Manager - Benefits" at bounding box center [414, 170] width 162 height 11
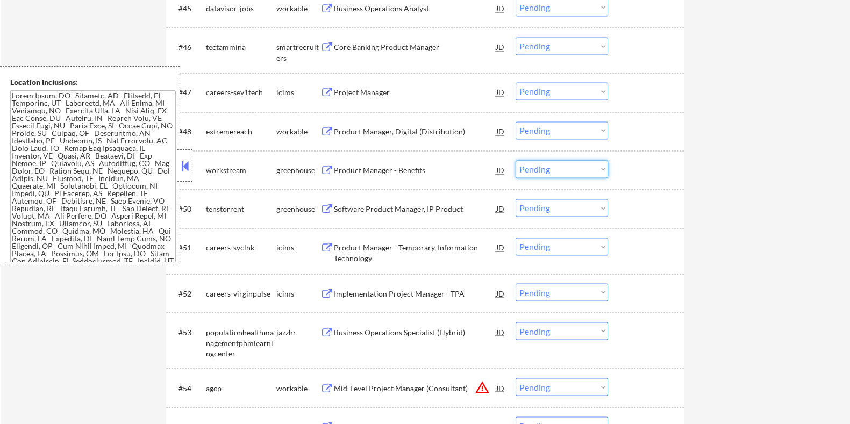
click at [536, 168] on select "Choose an option... Pending Applied Excluded (Questions) Excluded (Expired) Exc…" at bounding box center [562, 169] width 92 height 18
click at [516, 160] on select "Choose an option... Pending Applied Excluded (Questions) Excluded (Expired) Exc…" at bounding box center [562, 169] width 92 height 18
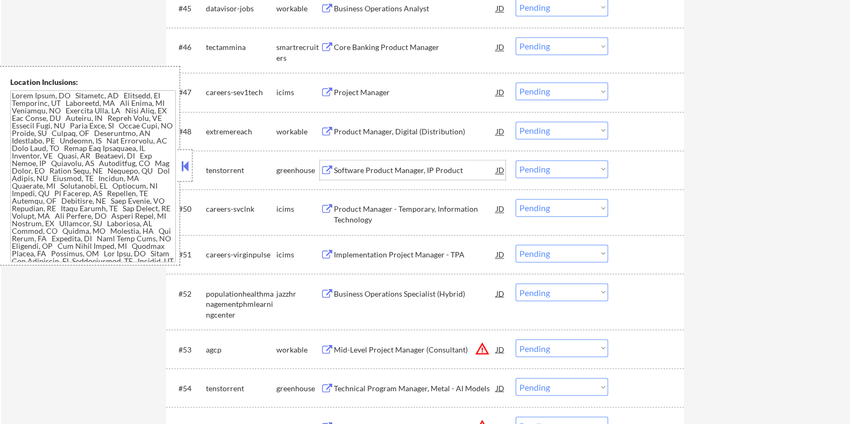
click at [400, 170] on div "Software Product Manager, IP Product" at bounding box center [414, 170] width 162 height 11
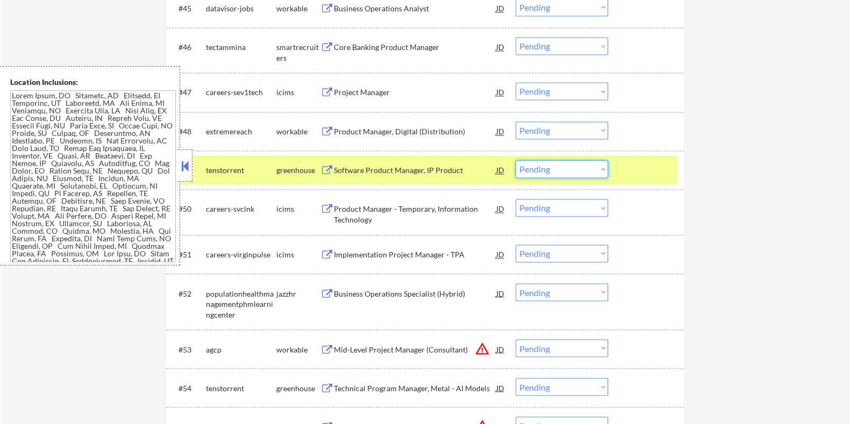
click at [565, 175] on select "Choose an option... Pending Applied Excluded (Questions) Excluded (Expired) Exc…" at bounding box center [562, 169] width 92 height 18
click at [516, 160] on select "Choose an option... Pending Applied Excluded (Questions) Excluded (Expired) Exc…" at bounding box center [562, 169] width 92 height 18
select select ""pending""
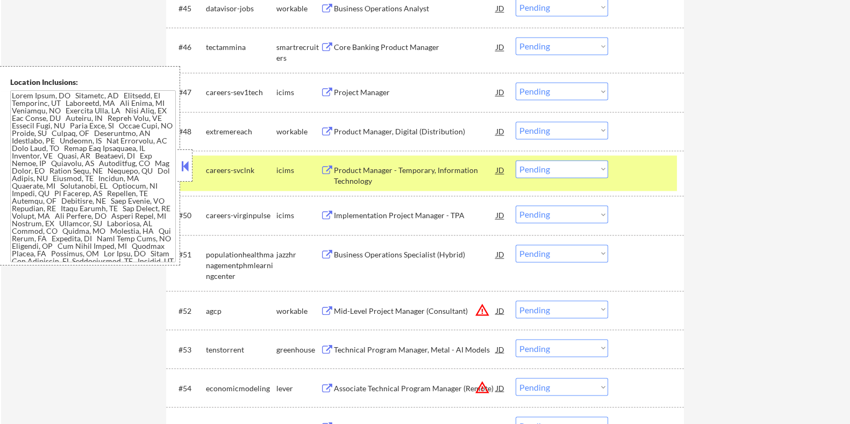
click at [396, 251] on div "Business Operations Specialist (Hybrid)" at bounding box center [414, 255] width 162 height 11
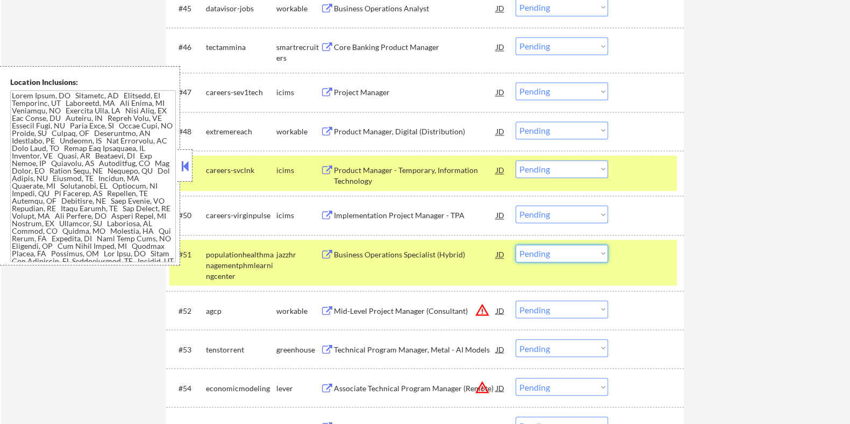
click at [563, 258] on select "Choose an option... Pending Applied Excluded (Questions) Excluded (Expired) Exc…" at bounding box center [562, 254] width 92 height 18
click at [516, 245] on select "Choose an option... Pending Applied Excluded (Questions) Excluded (Expired) Exc…" at bounding box center [562, 254] width 92 height 18
select select ""pending""
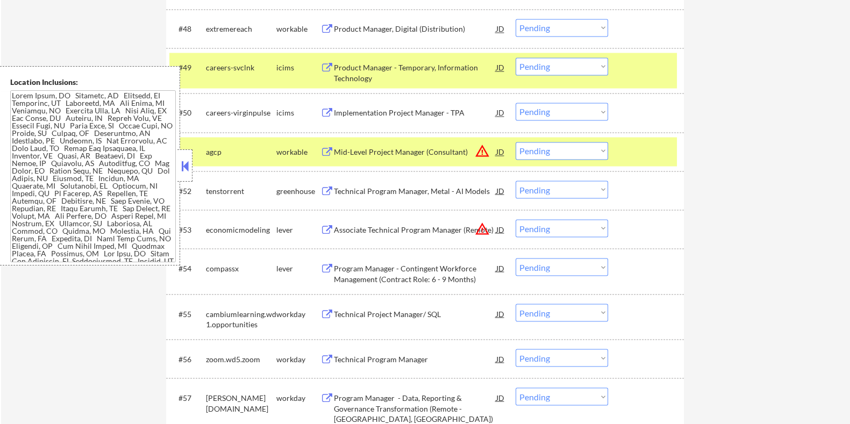
scroll to position [2420, 0]
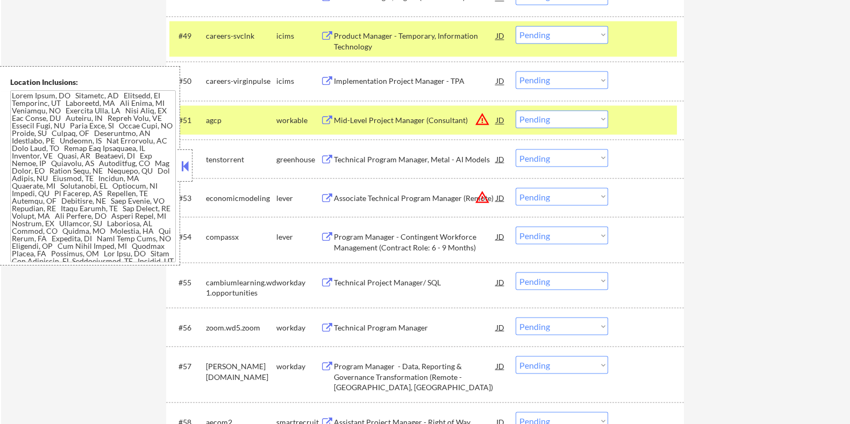
click at [382, 157] on div "Technical Program Manager, Metal - AI Models" at bounding box center [414, 159] width 162 height 11
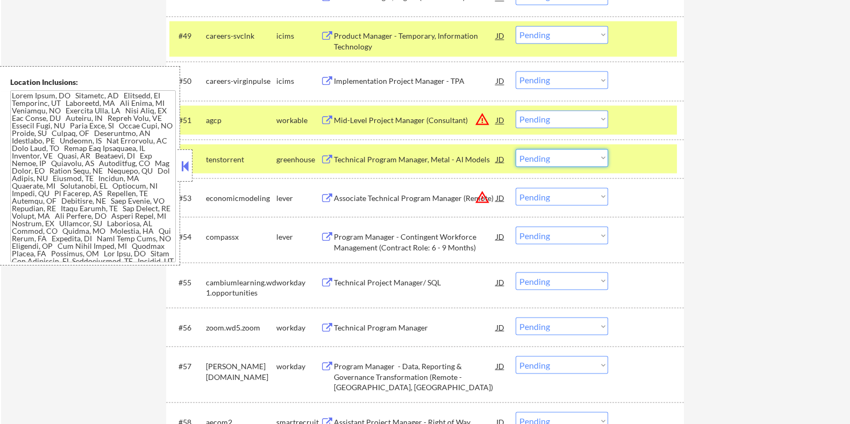
click at [586, 154] on select "Choose an option... Pending Applied Excluded (Questions) Excluded (Expired) Exc…" at bounding box center [562, 158] width 92 height 18
click at [516, 149] on select "Choose an option... Pending Applied Excluded (Questions) Excluded (Expired) Exc…" at bounding box center [562, 158] width 92 height 18
select select ""pending""
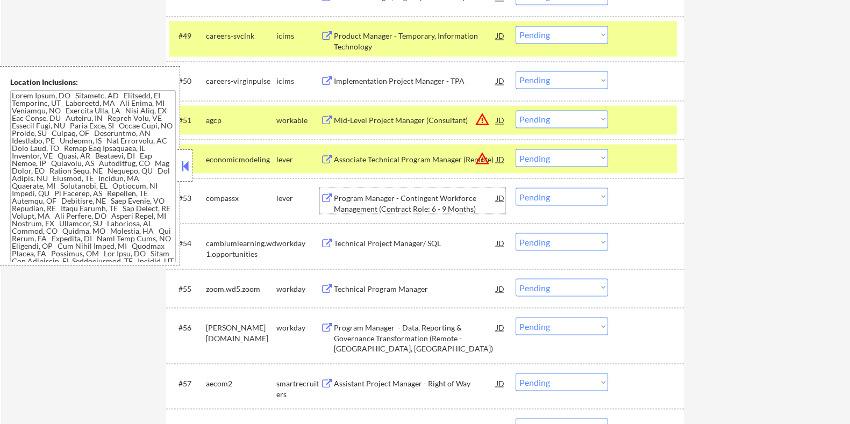
click at [417, 206] on div "Program Manager - Contingent Workforce Management (Contract Role: 6 - 9 Months)" at bounding box center [414, 203] width 162 height 21
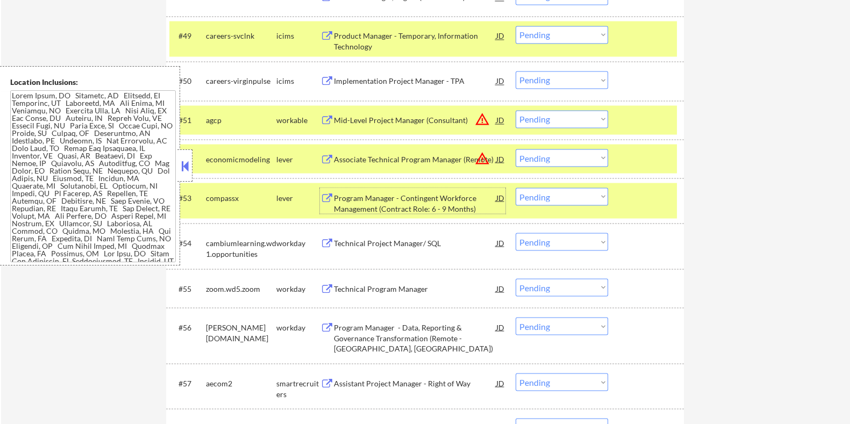
click at [539, 195] on select "Choose an option... Pending Applied Excluded (Questions) Excluded (Expired) Exc…" at bounding box center [562, 197] width 92 height 18
click at [516, 188] on select "Choose an option... Pending Applied Excluded (Questions) Excluded (Expired) Exc…" at bounding box center [562, 197] width 92 height 18
select select ""pending""
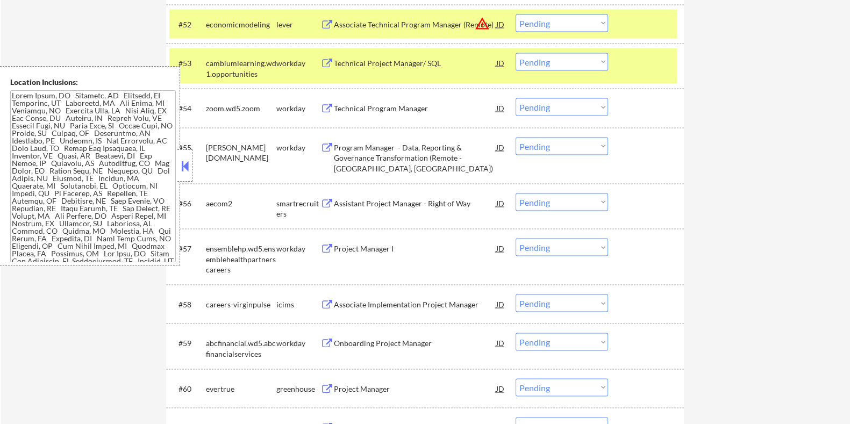
scroll to position [2689, 0]
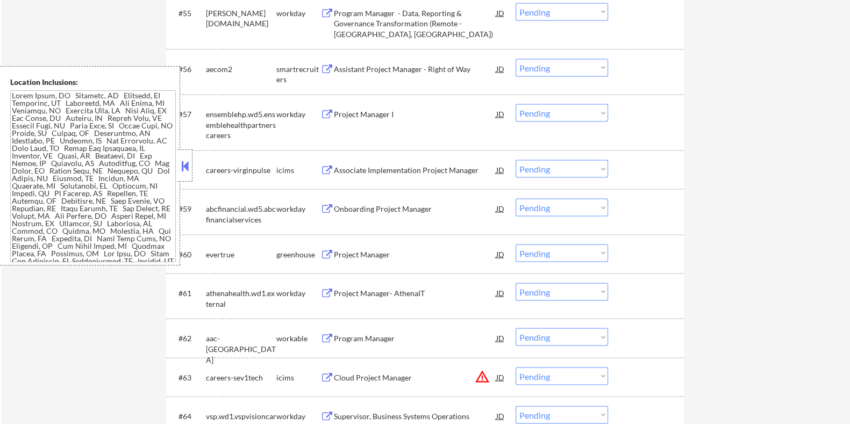
click at [388, 257] on div "Project Manager" at bounding box center [414, 255] width 162 height 11
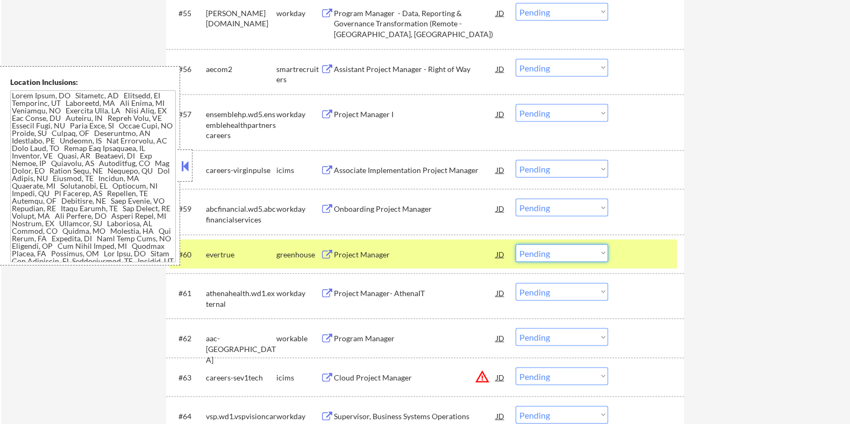
click at [597, 254] on select "Choose an option... Pending Applied Excluded (Questions) Excluded (Expired) Exc…" at bounding box center [562, 254] width 92 height 18
click at [516, 245] on select "Choose an option... Pending Applied Excluded (Questions) Excluded (Expired) Exc…" at bounding box center [562, 254] width 92 height 18
select select ""pending""
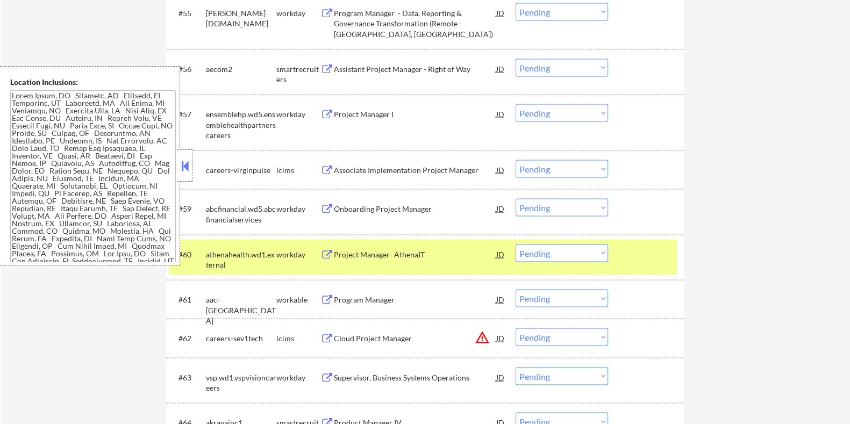
scroll to position [2823, 0]
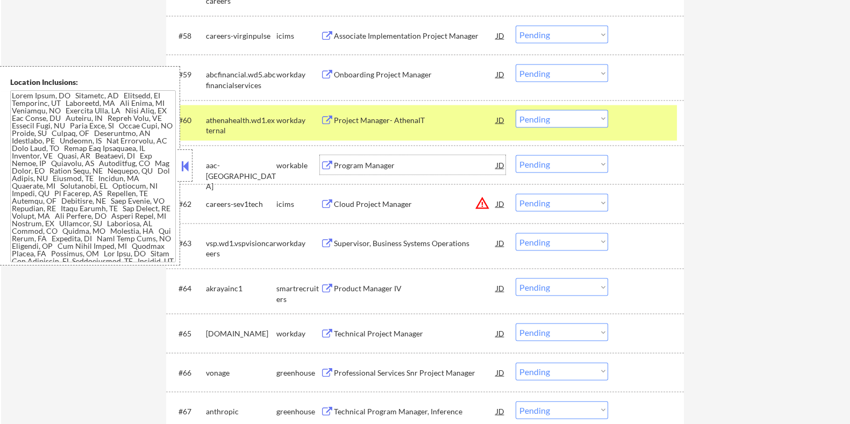
click at [395, 163] on div "Program Manager" at bounding box center [414, 165] width 162 height 11
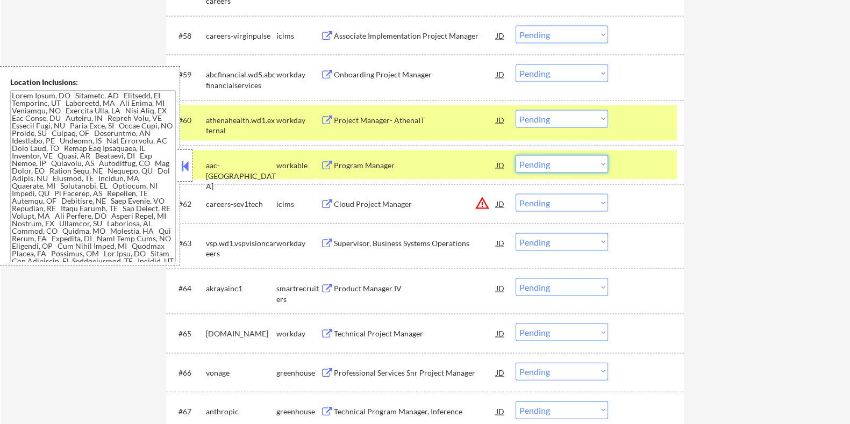
click at [566, 163] on select "Choose an option... Pending Applied Excluded (Questions) Excluded (Expired) Exc…" at bounding box center [562, 164] width 92 height 18
click at [516, 155] on select "Choose an option... Pending Applied Excluded (Questions) Excluded (Expired) Exc…" at bounding box center [562, 164] width 92 height 18
select select ""pending""
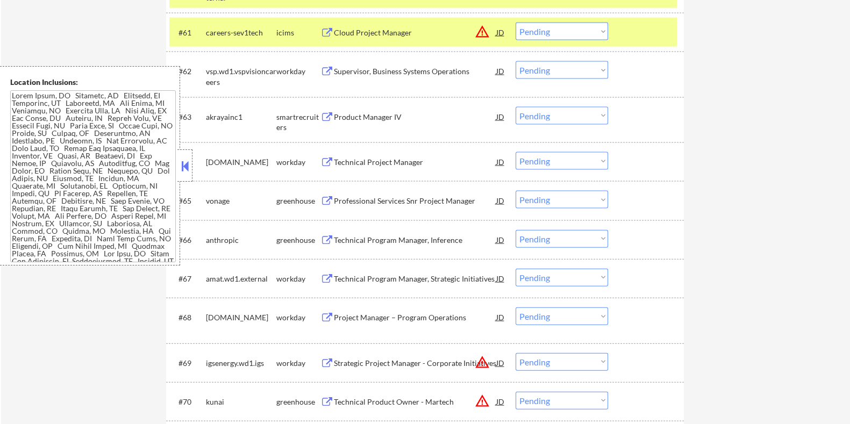
scroll to position [2958, 0]
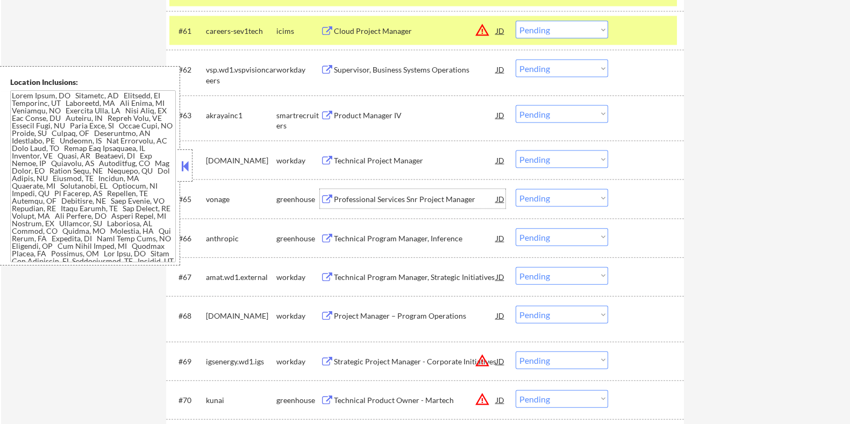
click at [379, 198] on div "Professional Services Snr Project Manager" at bounding box center [414, 199] width 162 height 11
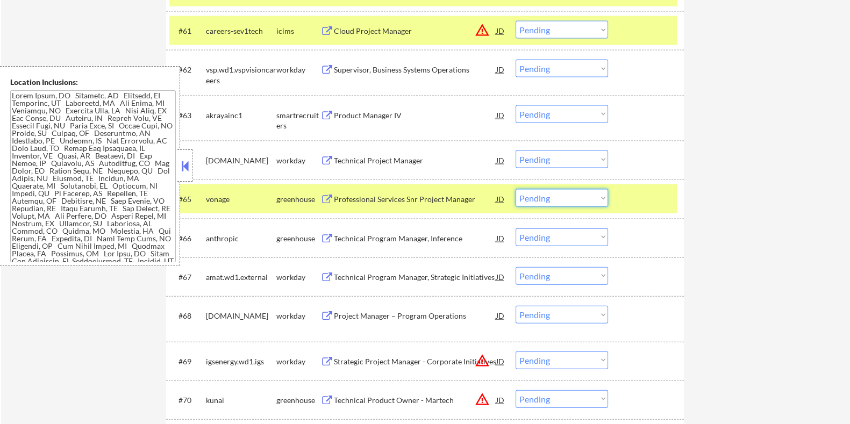
click at [565, 197] on select "Choose an option... Pending Applied Excluded (Questions) Excluded (Expired) Exc…" at bounding box center [562, 198] width 92 height 18
click at [516, 189] on select "Choose an option... Pending Applied Excluded (Questions) Excluded (Expired) Exc…" at bounding box center [562, 198] width 92 height 18
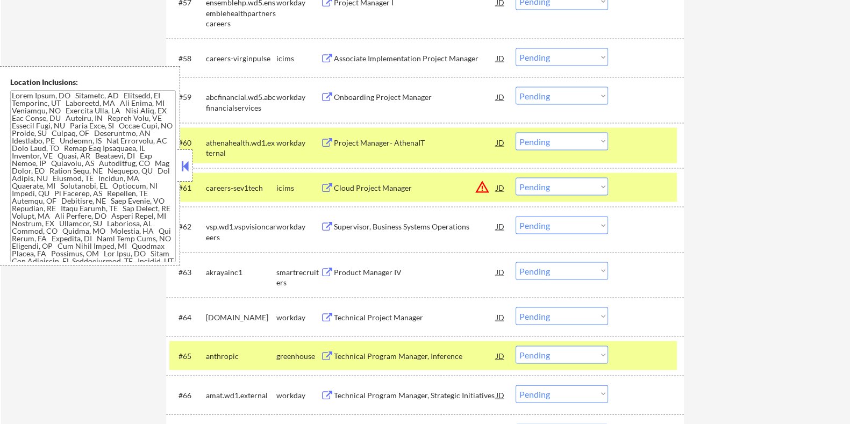
scroll to position [2889, 0]
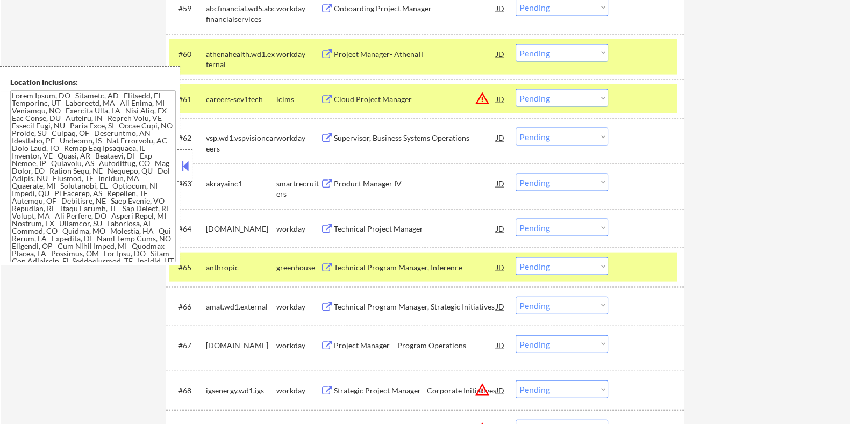
click at [383, 267] on div "Technical Program Manager, Inference" at bounding box center [414, 267] width 162 height 11
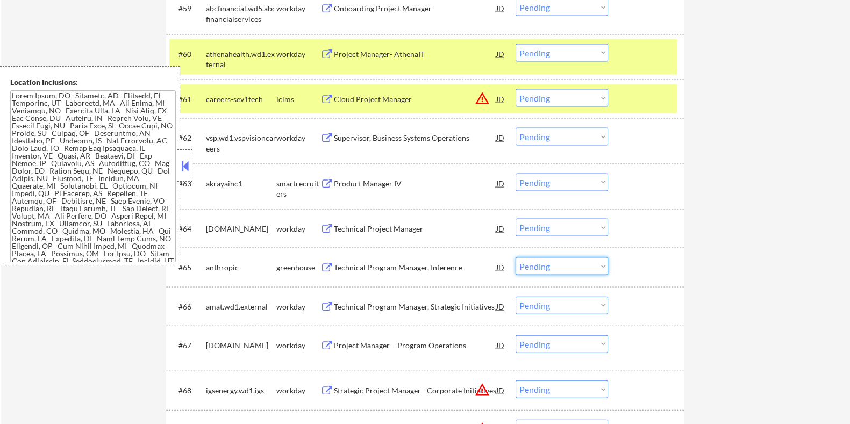
click at [560, 266] on select "Choose an option... Pending Applied Excluded (Questions) Excluded (Expired) Exc…" at bounding box center [562, 267] width 92 height 18
click at [516, 258] on select "Choose an option... Pending Applied Excluded (Questions) Excluded (Expired) Exc…" at bounding box center [562, 267] width 92 height 18
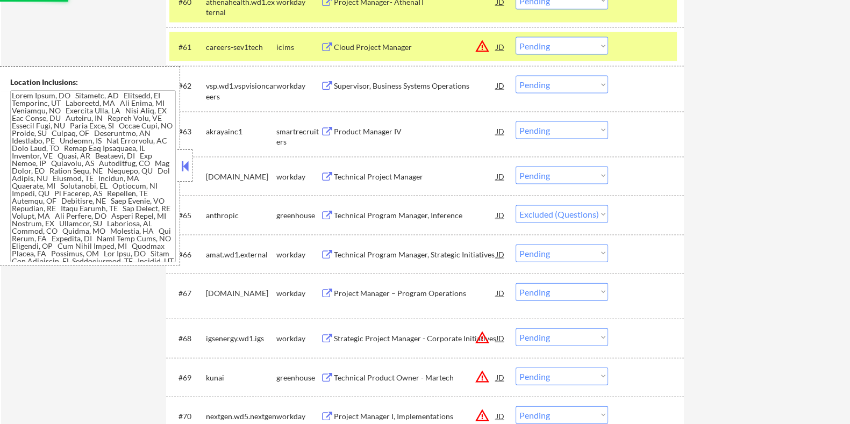
scroll to position [3024, 0]
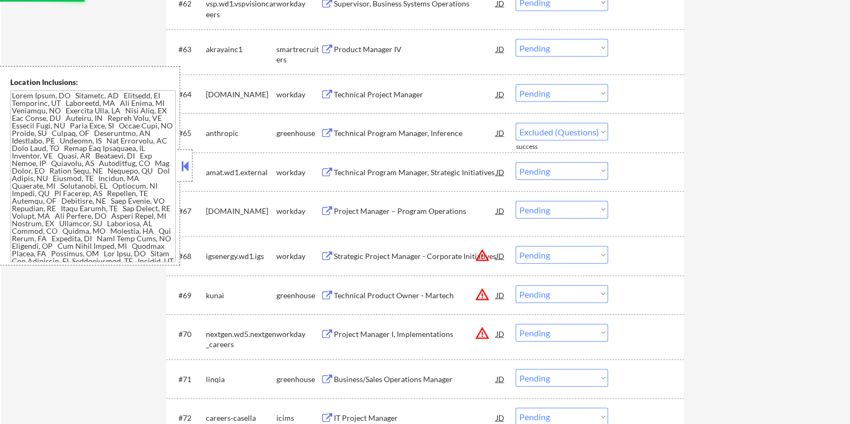
select select ""pending""
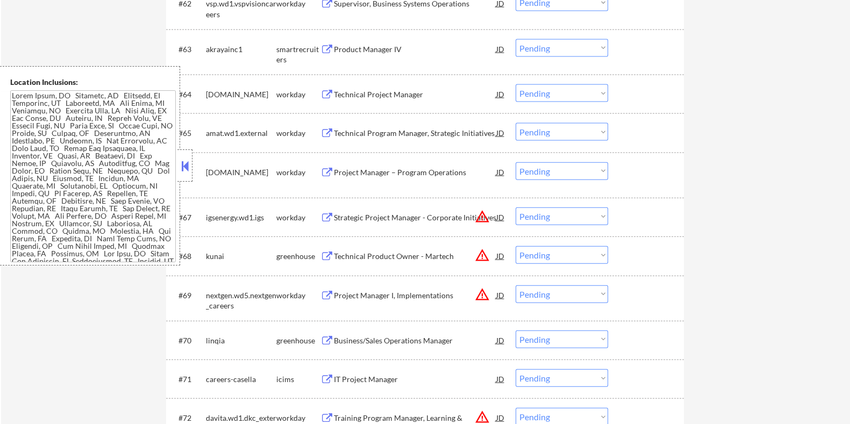
scroll to position [3158, 0]
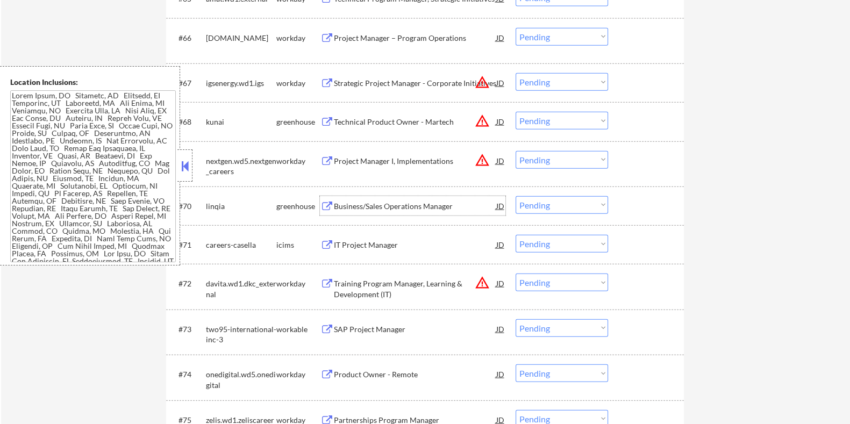
click at [351, 210] on div "Business/Sales Operations Manager" at bounding box center [414, 206] width 162 height 11
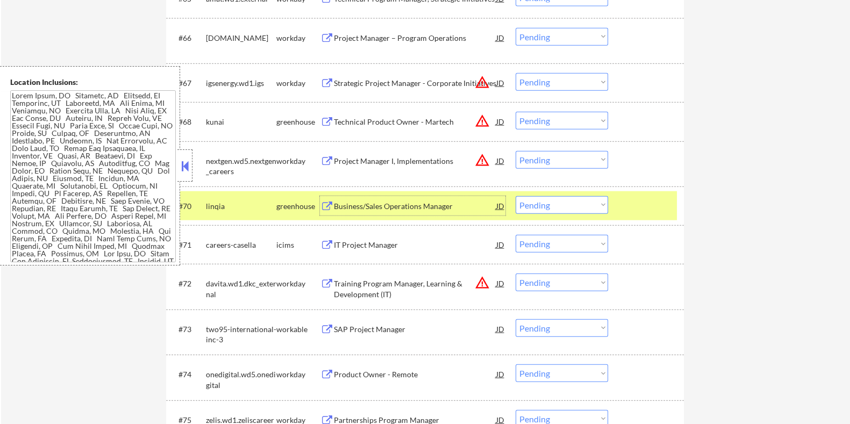
click at [586, 204] on select "Choose an option... Pending Applied Excluded (Questions) Excluded (Expired) Exc…" at bounding box center [562, 205] width 92 height 18
click at [516, 196] on select "Choose an option... Pending Applied Excluded (Questions) Excluded (Expired) Exc…" at bounding box center [562, 205] width 92 height 18
select select ""pending""
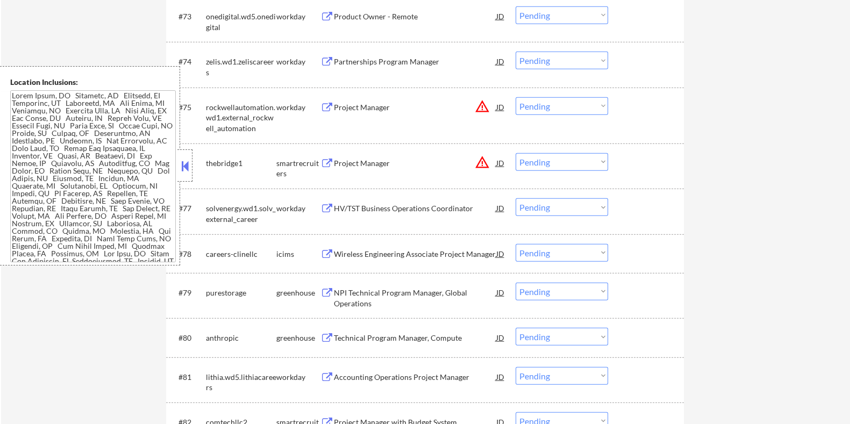
scroll to position [3494, 0]
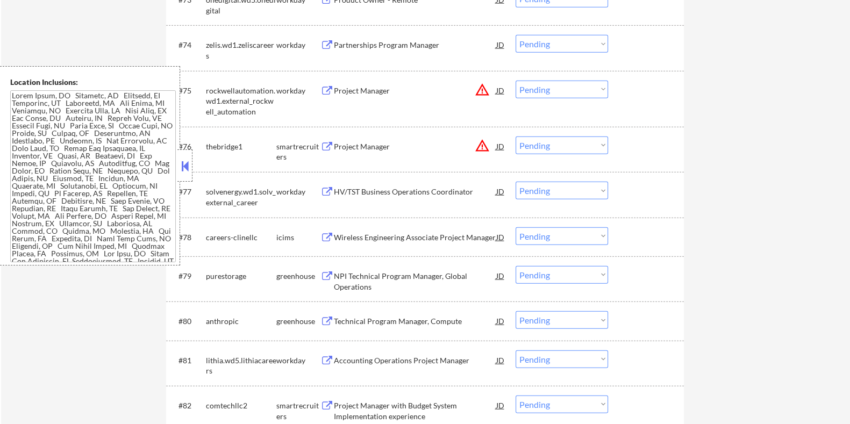
click at [363, 238] on div "Wireless Engineering Associate Project Manager" at bounding box center [414, 237] width 162 height 11
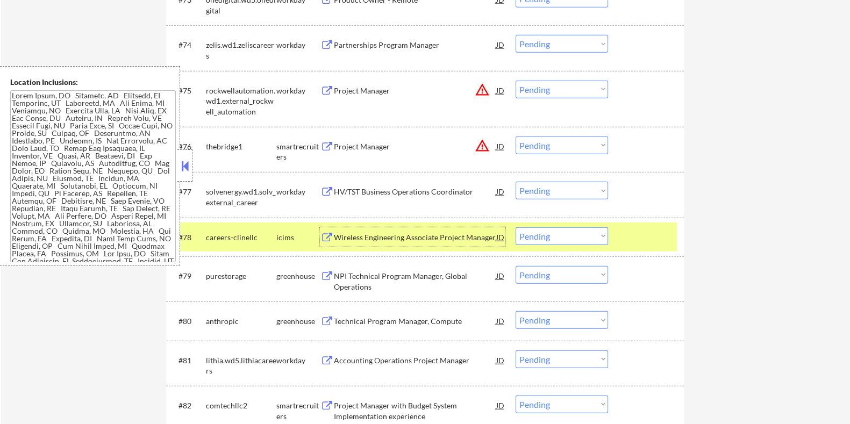
click at [571, 239] on select "Choose an option... Pending Applied Excluded (Questions) Excluded (Expired) Exc…" at bounding box center [562, 236] width 92 height 18
click at [552, 236] on select "Choose an option... Pending Applied Excluded (Questions) Excluded (Expired) Exc…" at bounding box center [562, 236] width 92 height 18
click at [516, 227] on select "Choose an option... Pending Applied Excluded (Questions) Excluded (Expired) Exc…" at bounding box center [562, 236] width 92 height 18
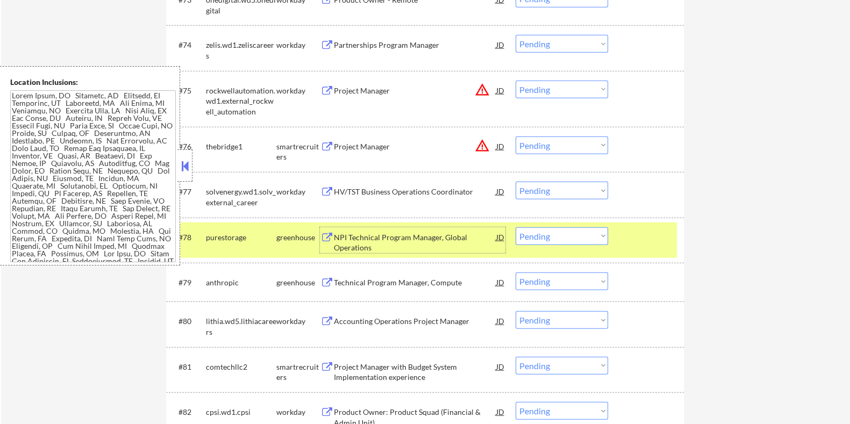
click at [360, 238] on div "NPI Technical Program Manager, Global Operations" at bounding box center [414, 242] width 162 height 21
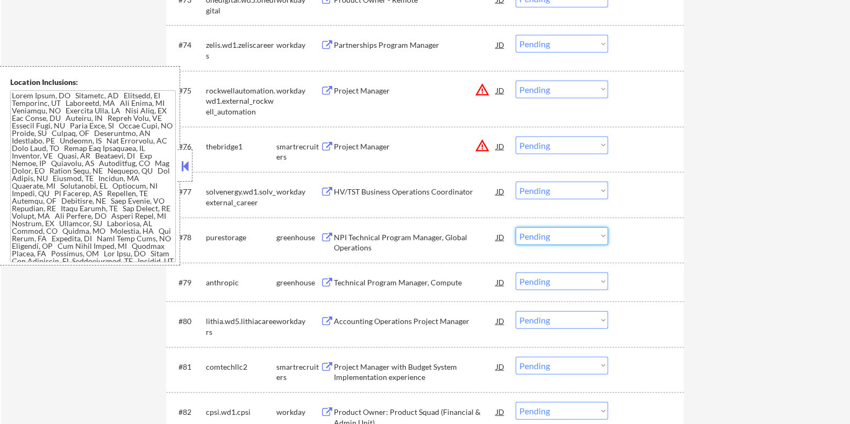
click at [547, 232] on select "Choose an option... Pending Applied Excluded (Questions) Excluded (Expired) Exc…" at bounding box center [562, 236] width 92 height 18
click at [516, 227] on select "Choose an option... Pending Applied Excluded (Questions) Excluded (Expired) Exc…" at bounding box center [562, 236] width 92 height 18
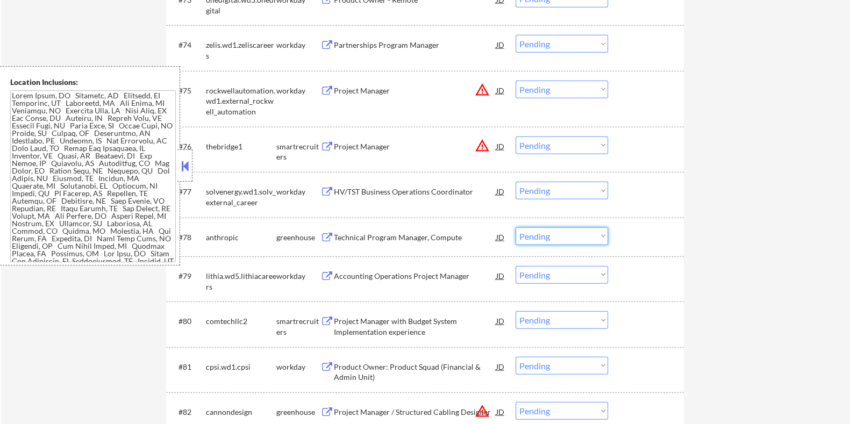
click at [561, 237] on select "Choose an option... Pending Applied Excluded (Questions) Excluded (Expired) Exc…" at bounding box center [562, 236] width 92 height 18
click at [516, 227] on select "Choose an option... Pending Applied Excluded (Questions) Excluded (Expired) Exc…" at bounding box center [562, 236] width 92 height 18
select select ""pending""
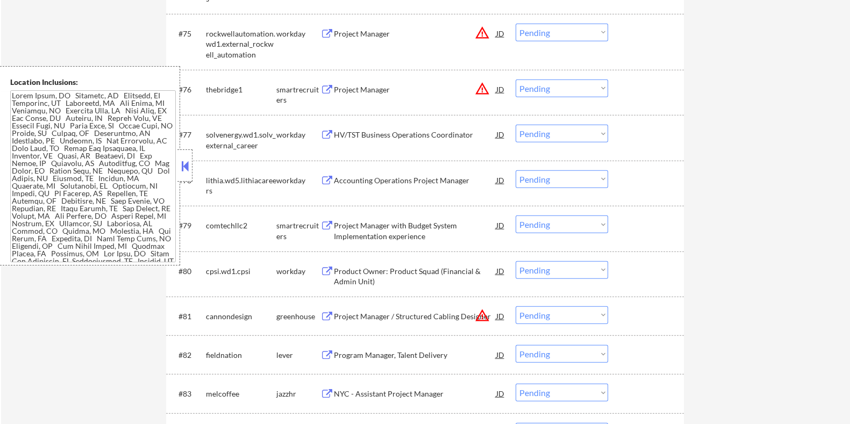
scroll to position [3629, 0]
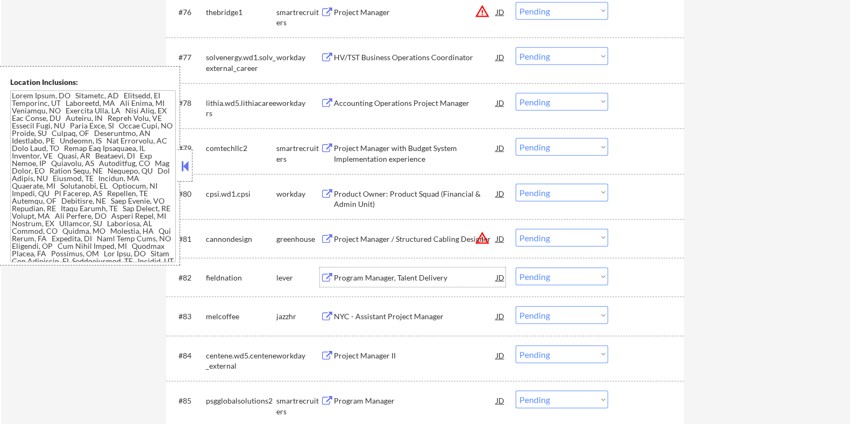
click at [371, 279] on div "Program Manager, Talent Delivery" at bounding box center [414, 278] width 162 height 11
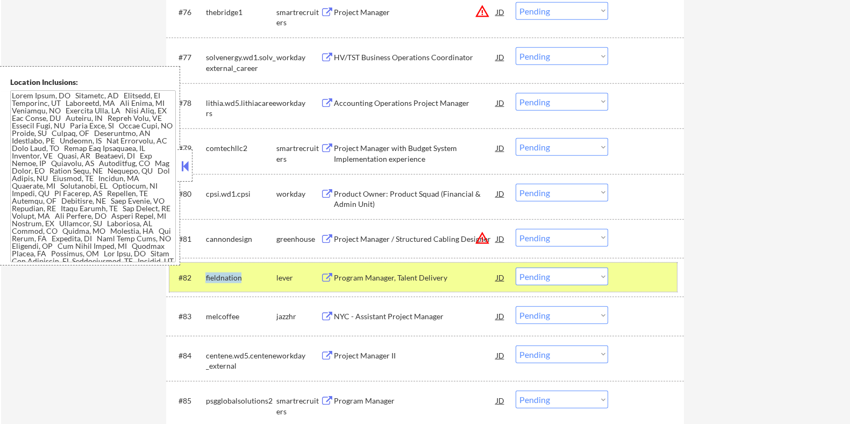
drag, startPoint x: 246, startPoint y: 278, endPoint x: 204, endPoint y: 279, distance: 41.4
click at [204, 279] on div "#82 fieldnation lever Program Manager, Talent Delivery JD warning_amber Choose …" at bounding box center [423, 277] width 508 height 29
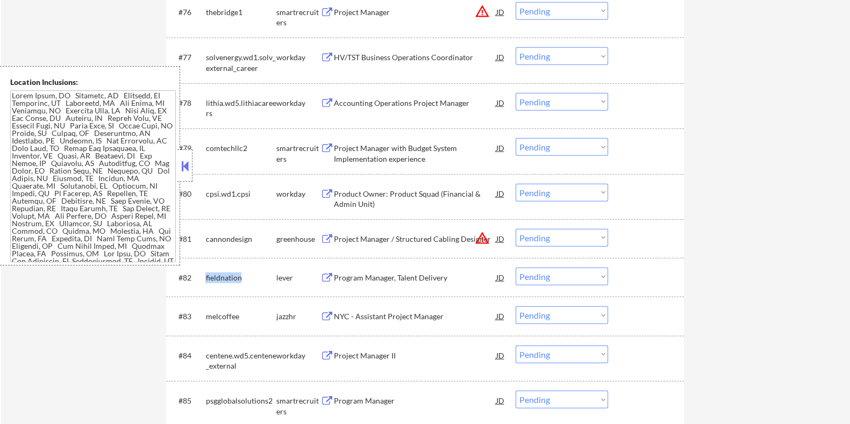
copy div "fieldnation"
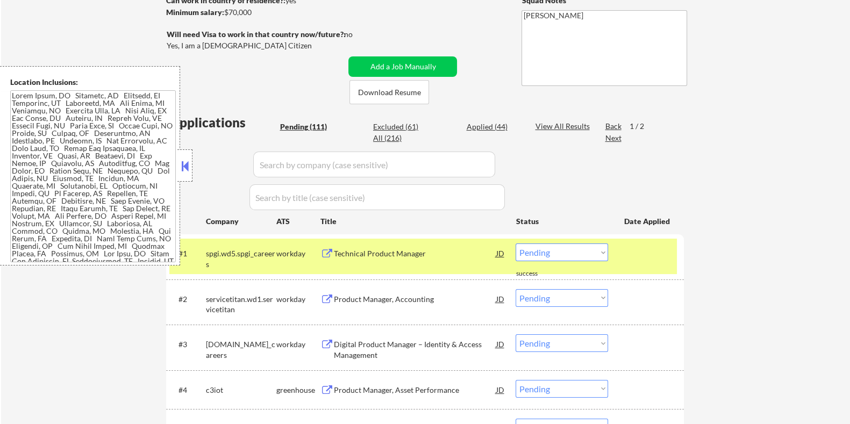
scroll to position [136, 0]
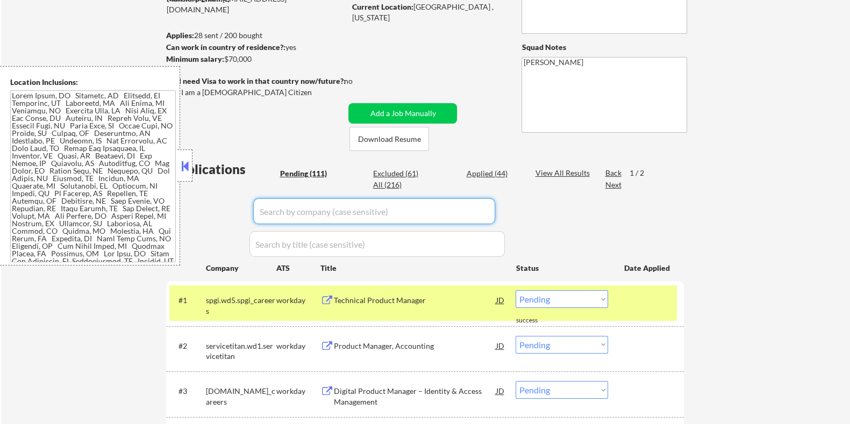
click at [358, 220] on input "input" at bounding box center [374, 211] width 242 height 26
paste input "fieldnation"
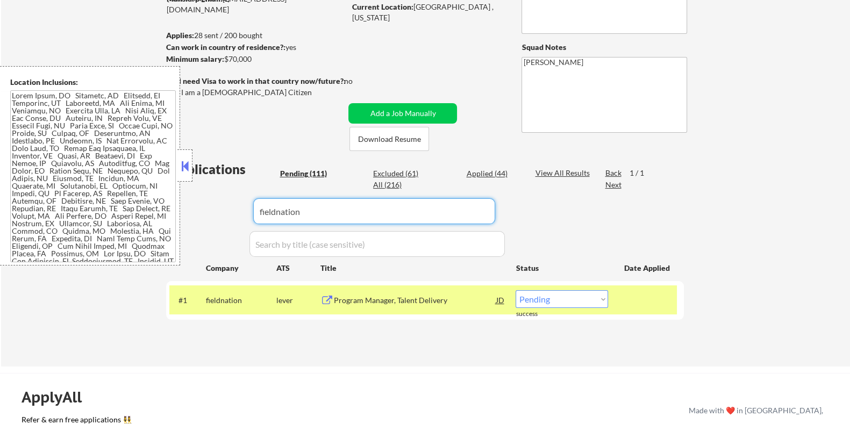
type input "fieldnation"
click at [553, 171] on div "View All Results" at bounding box center [564, 173] width 58 height 11
click at [578, 302] on select "Choose an option... Pending Applied Excluded (Questions) Excluded (Expired) Exc…" at bounding box center [562, 299] width 92 height 18
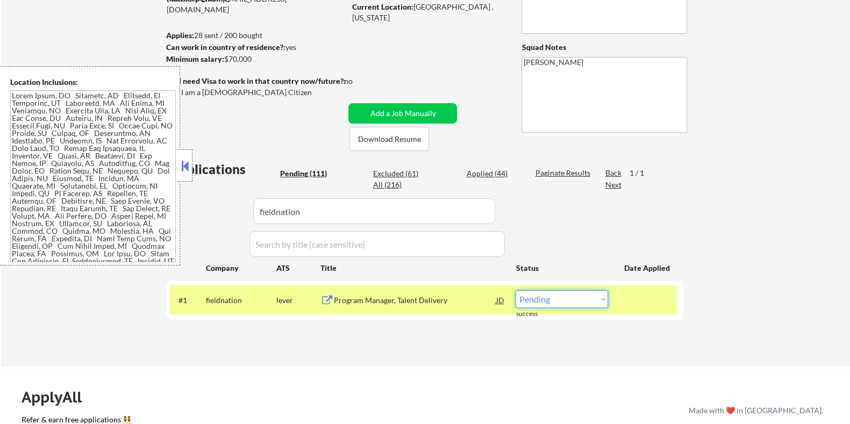
select select ""applied""
click at [516, 290] on select "Choose an option... Pending Applied Excluded (Questions) Excluded (Expired) Exc…" at bounding box center [562, 299] width 92 height 18
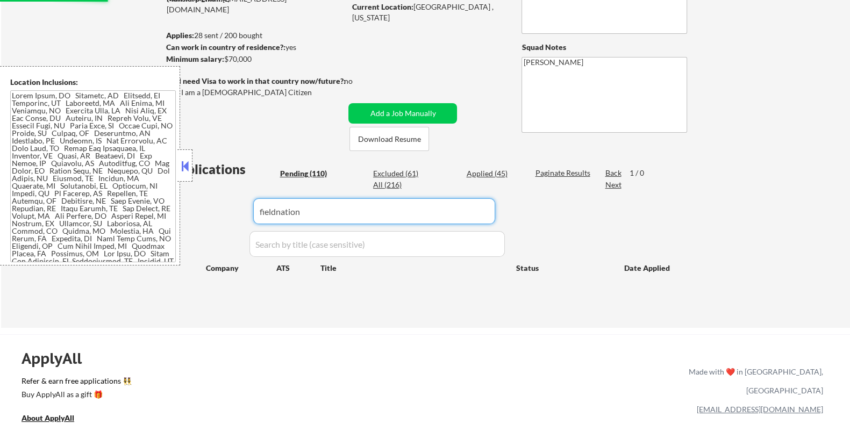
drag, startPoint x: 351, startPoint y: 206, endPoint x: 198, endPoint y: 208, distance: 152.7
click at [198, 208] on div "Applications Pending (110) Excluded (61) Applied (45) All (216) Paginate Result…" at bounding box center [425, 233] width 518 height 147
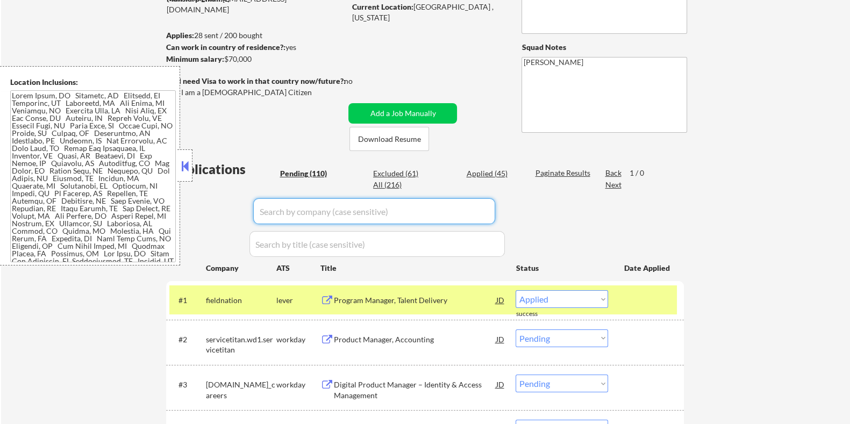
select select ""pending""
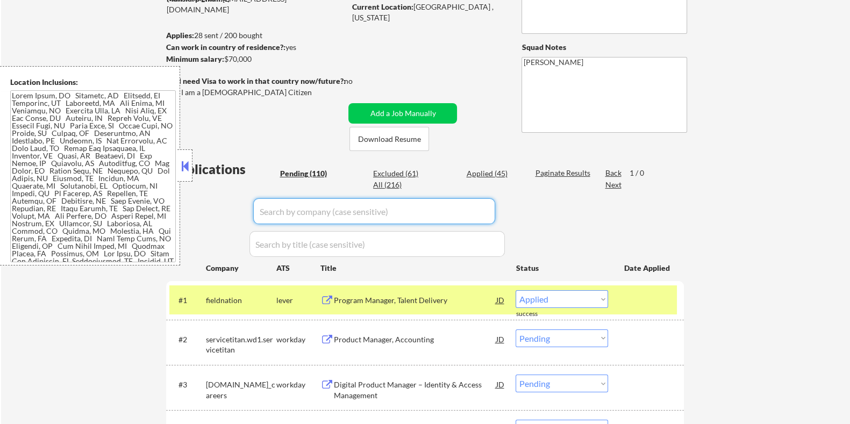
select select ""pending""
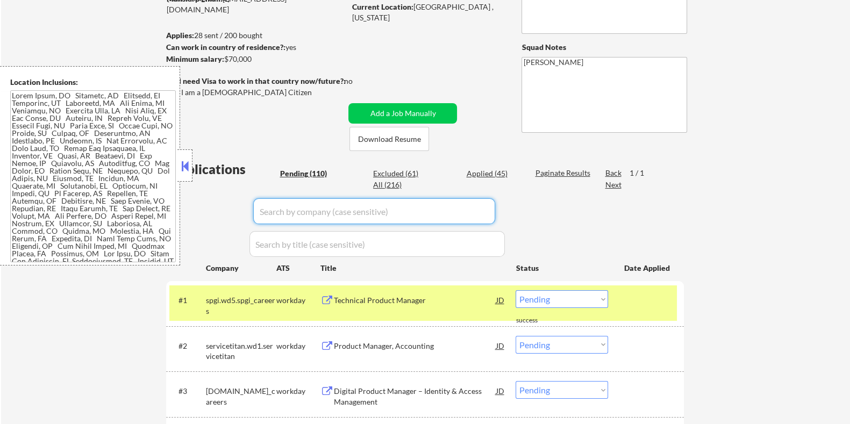
click at [309, 171] on div "Pending (110)" at bounding box center [307, 173] width 54 height 11
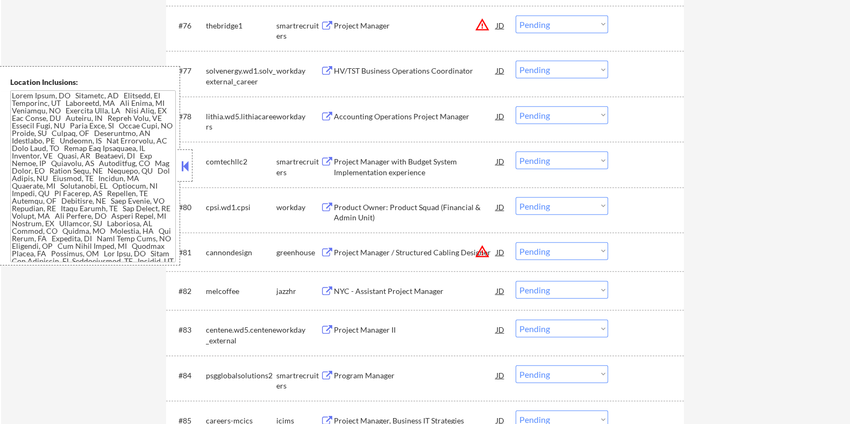
scroll to position [3632, 0]
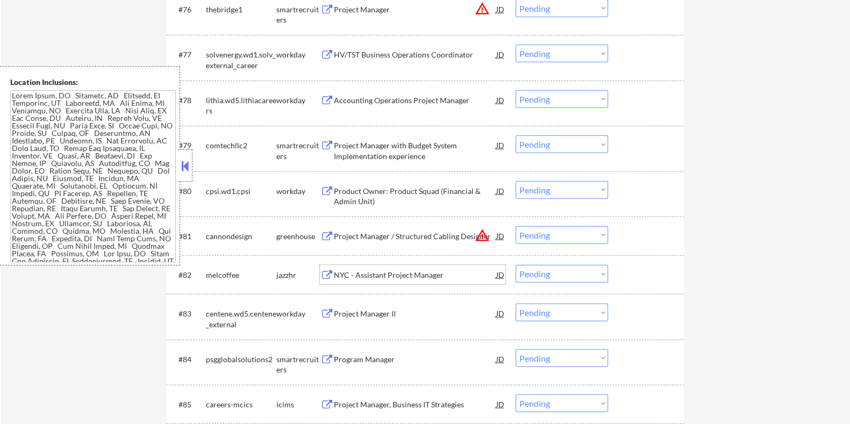
click at [406, 275] on div "NYC - Assistant Project Manager" at bounding box center [414, 275] width 162 height 11
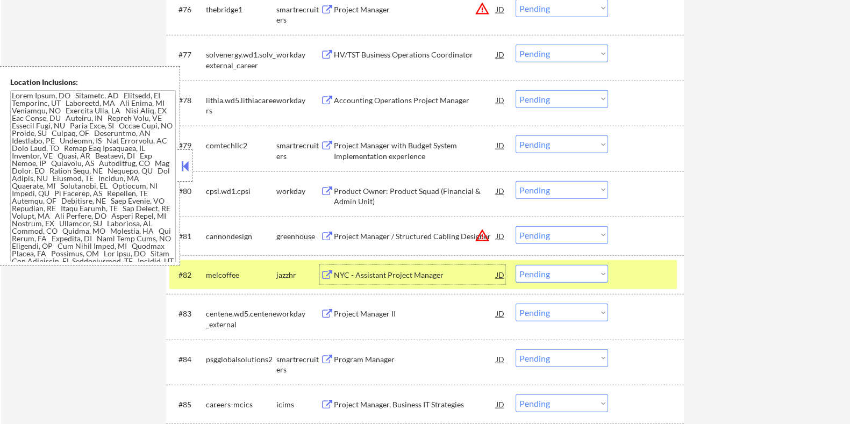
click at [574, 278] on select "Choose an option... Pending Applied Excluded (Questions) Excluded (Expired) Exc…" at bounding box center [562, 274] width 92 height 18
click at [516, 265] on select "Choose an option... Pending Applied Excluded (Questions) Excluded (Expired) Exc…" at bounding box center [562, 274] width 92 height 18
select select ""pending""
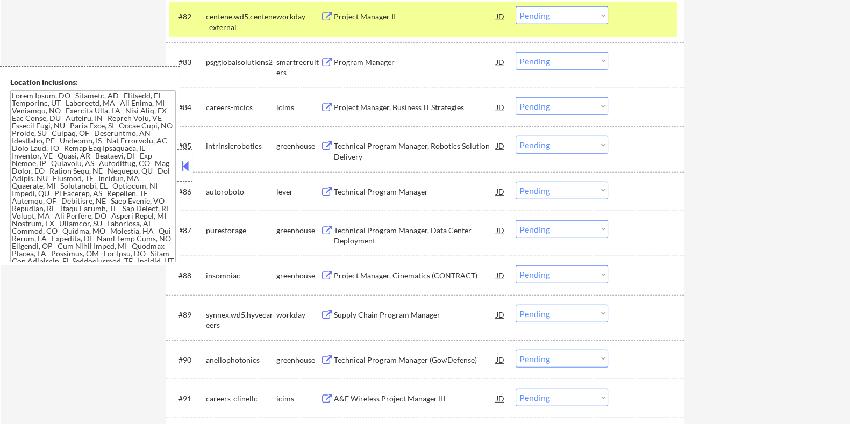
scroll to position [3968, 0]
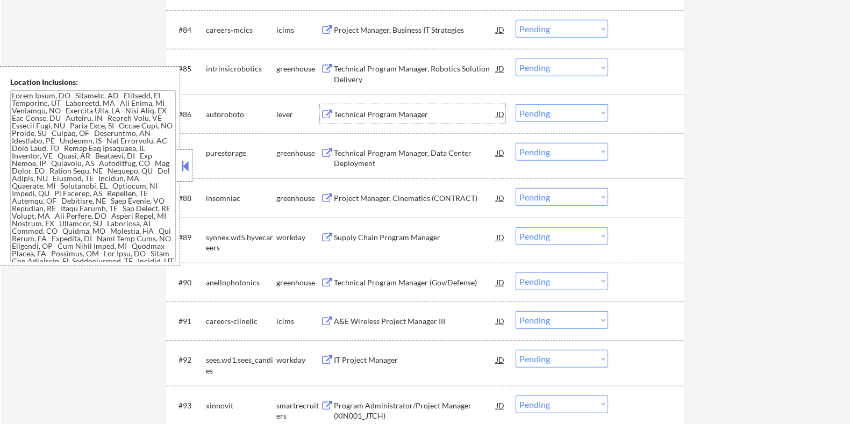
click at [371, 115] on div "Technical Program Manager" at bounding box center [414, 114] width 162 height 11
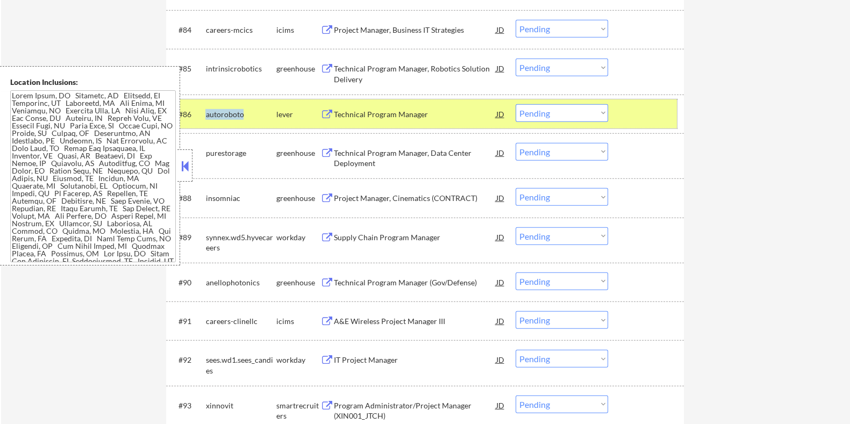
drag, startPoint x: 247, startPoint y: 113, endPoint x: 204, endPoint y: 113, distance: 42.5
click at [204, 113] on div "#86 autoroboto lever Technical Program Manager JD warning_amber Choose an optio…" at bounding box center [423, 113] width 508 height 29
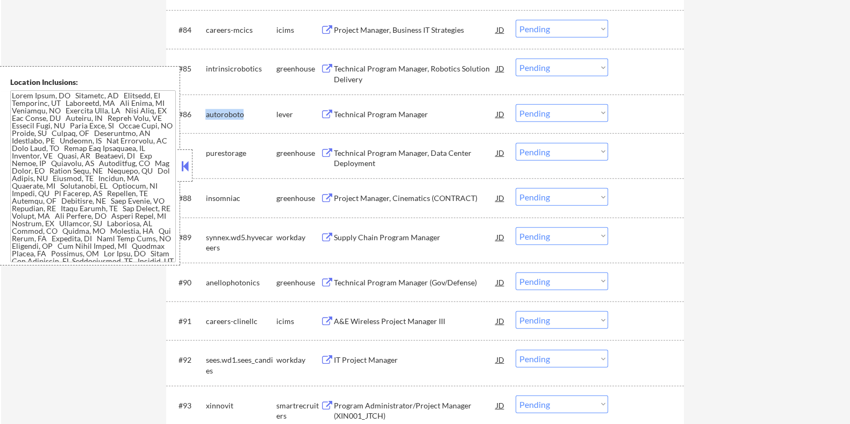
copy div "autoroboto"
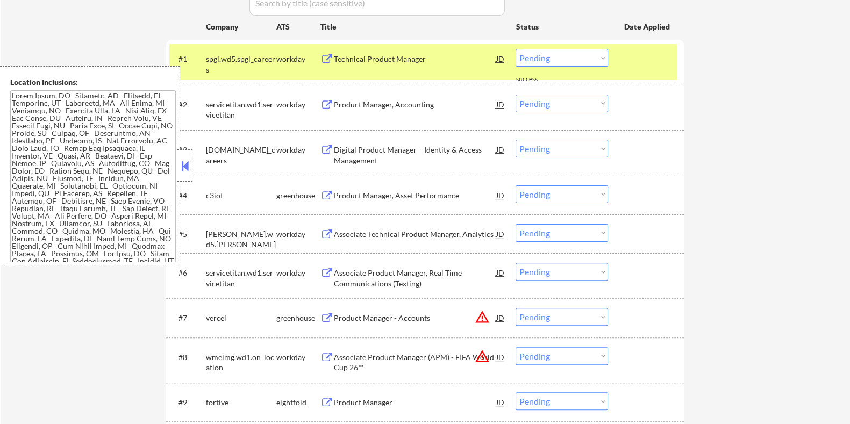
scroll to position [122, 0]
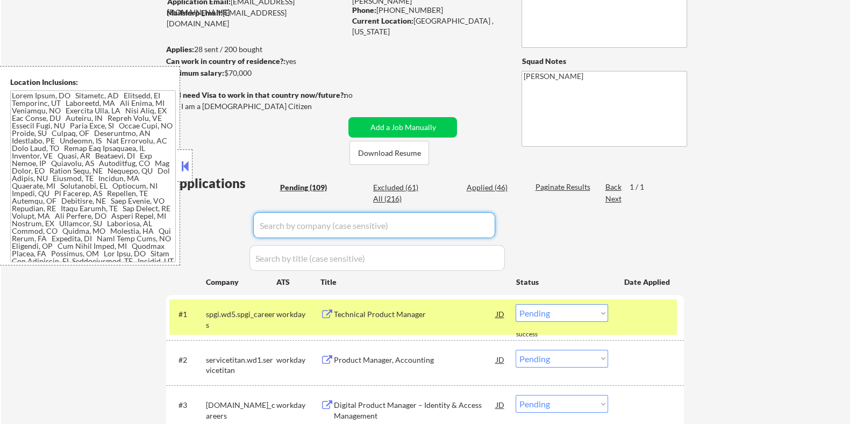
click at [288, 223] on input "input" at bounding box center [374, 225] width 242 height 26
paste input "autoroboto"
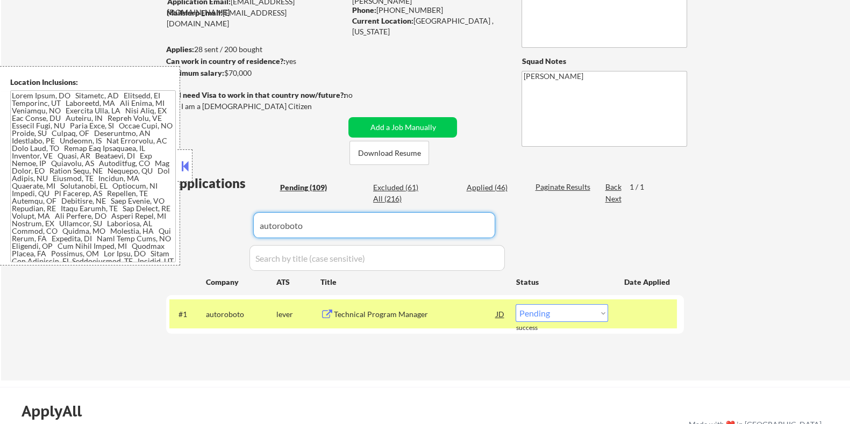
type input "autoroboto"
drag, startPoint x: 314, startPoint y: 226, endPoint x: 155, endPoint y: 224, distance: 158.7
click at [155, 224] on body "← Return to /applysquad Mailslurp Inbox Job Search Builder Rana Elbakkay User E…" at bounding box center [425, 90] width 850 height 424
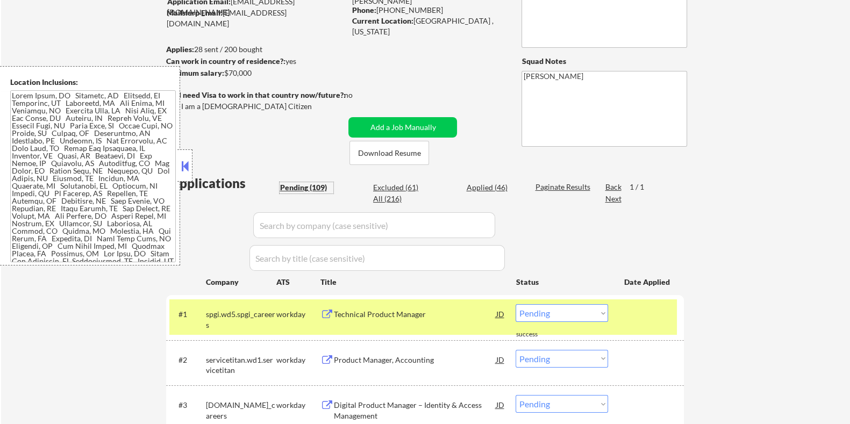
click at [292, 187] on div "Pending (109)" at bounding box center [307, 187] width 54 height 11
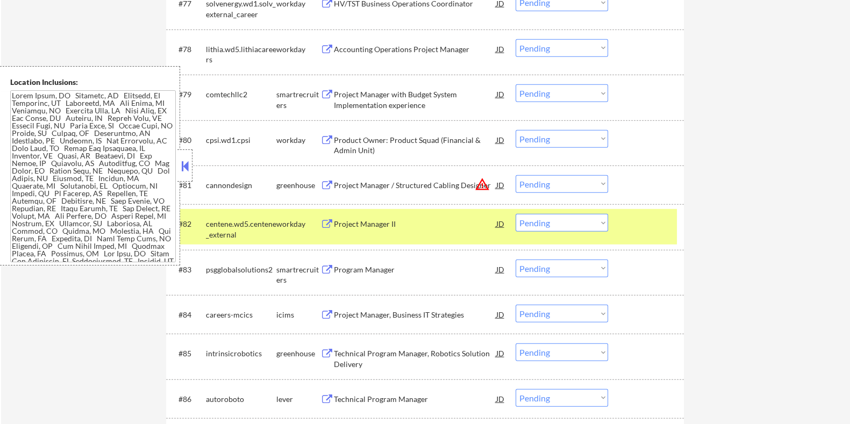
scroll to position [3752, 0]
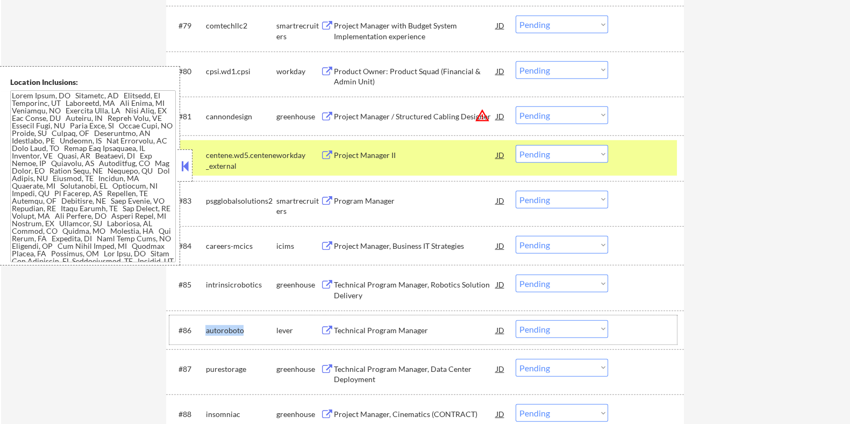
drag, startPoint x: 247, startPoint y: 328, endPoint x: 207, endPoint y: 323, distance: 40.6
click at [207, 323] on div "autoroboto" at bounding box center [240, 330] width 70 height 19
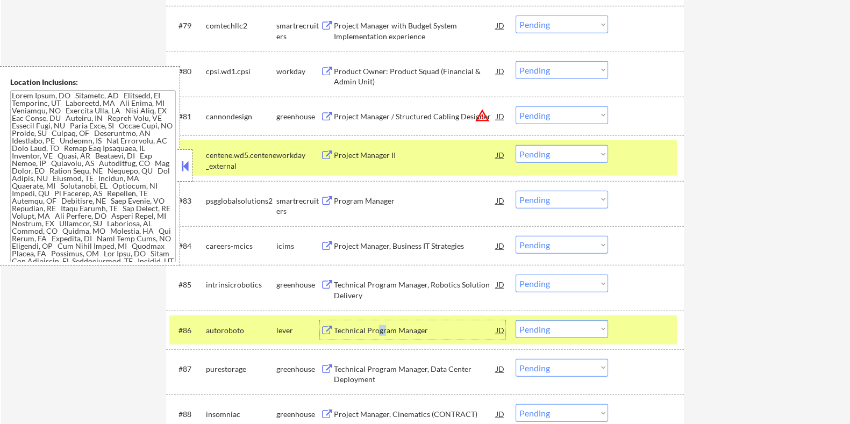
drag, startPoint x: 379, startPoint y: 329, endPoint x: 383, endPoint y: 332, distance: 5.8
click at [383, 332] on div "Technical Program Manager" at bounding box center [414, 330] width 162 height 11
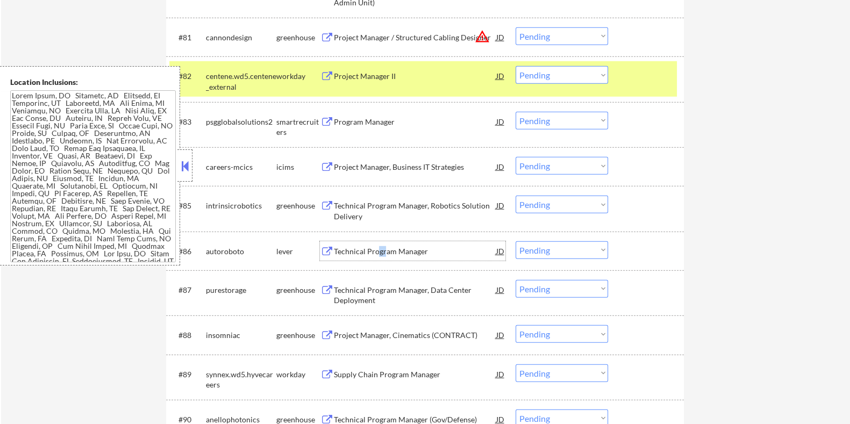
scroll to position [3886, 0]
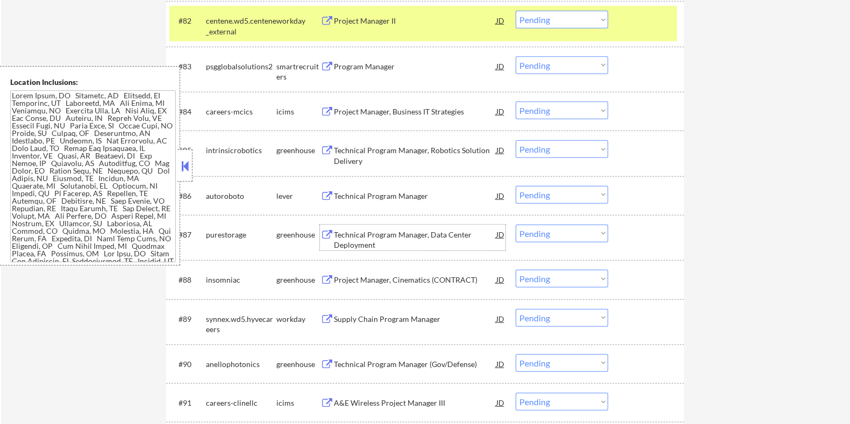
click at [396, 237] on div "Technical Program Manager, Data Center Deployment" at bounding box center [414, 240] width 162 height 21
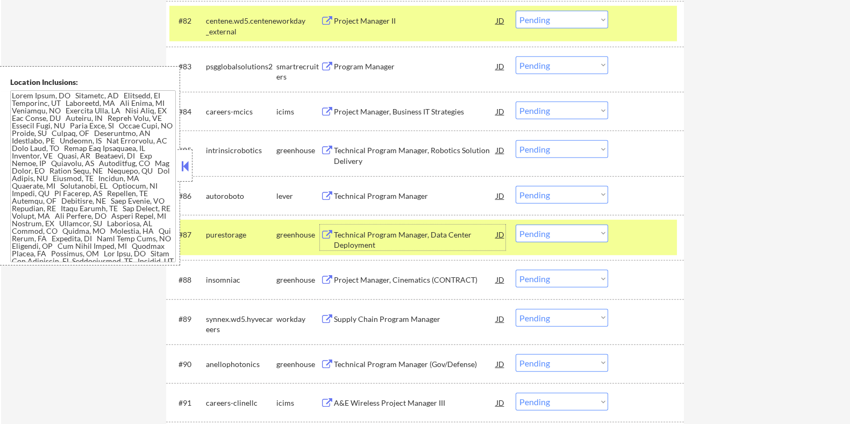
click at [543, 232] on select "Choose an option... Pending Applied Excluded (Questions) Excluded (Expired) Exc…" at bounding box center [562, 234] width 92 height 18
click at [516, 225] on select "Choose an option... Pending Applied Excluded (Questions) Excluded (Expired) Exc…" at bounding box center [562, 234] width 92 height 18
select select ""pending""
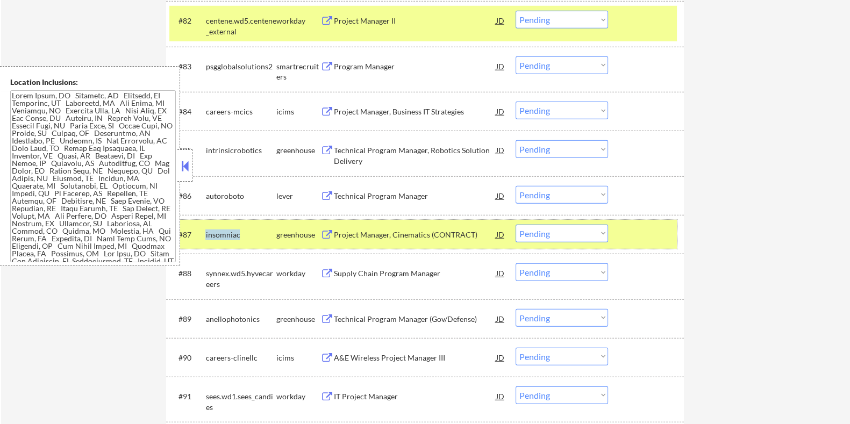
drag, startPoint x: 249, startPoint y: 236, endPoint x: 204, endPoint y: 236, distance: 44.6
click at [204, 236] on div "#87 insomniac greenhouse Project Manager, Cinematics (CONTRACT) JD warning_ambe…" at bounding box center [423, 234] width 508 height 29
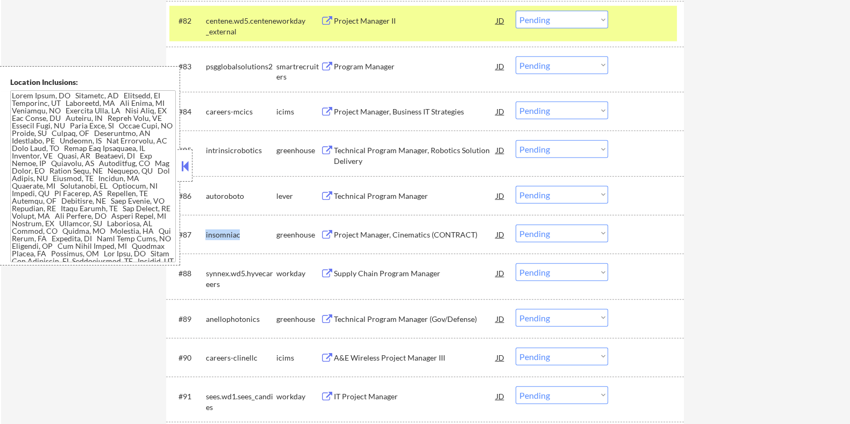
copy div "insomniac"
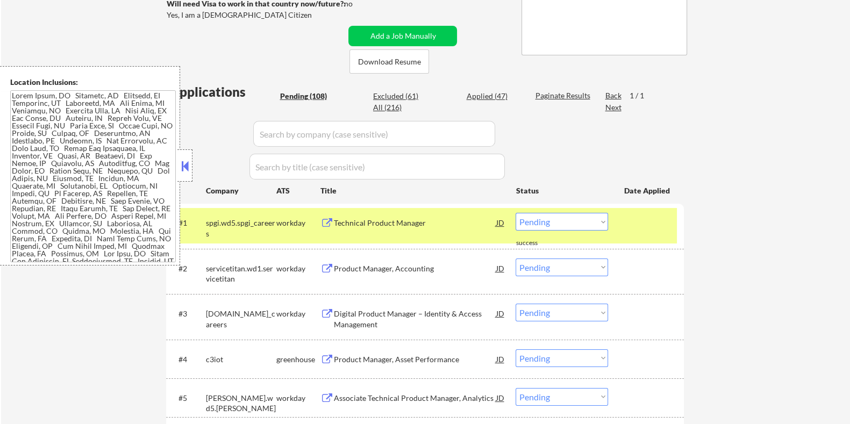
scroll to position [151, 0]
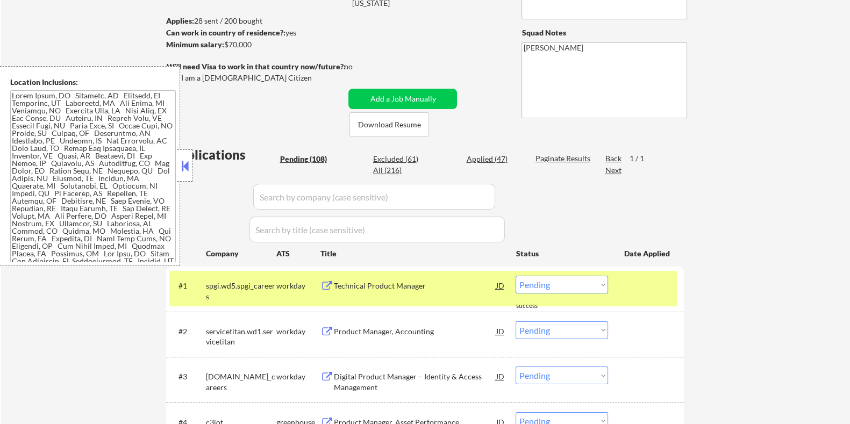
click at [315, 197] on input "input" at bounding box center [374, 197] width 242 height 26
paste input "insomniac"
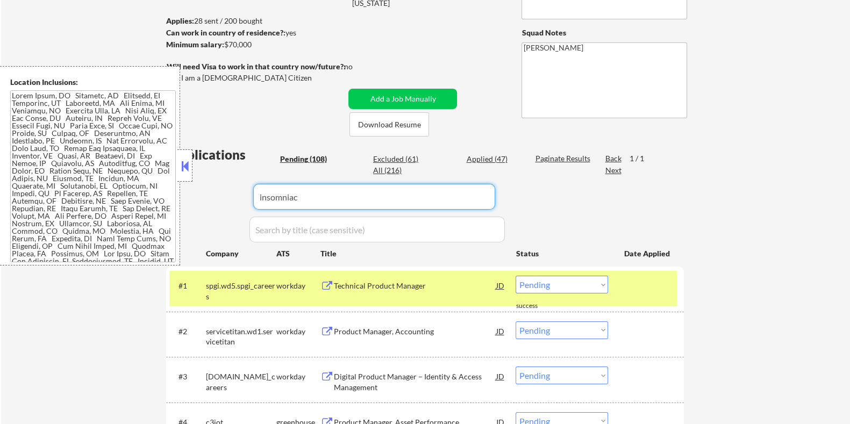
type input "insomniac"
click at [543, 156] on div "Paginate Results" at bounding box center [564, 158] width 58 height 11
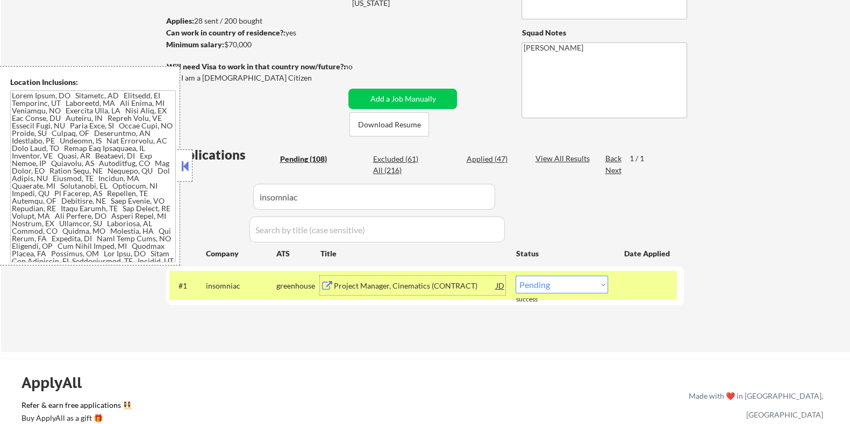
click at [373, 282] on div "Project Manager, Cinematics (CONTRACT)" at bounding box center [414, 286] width 162 height 11
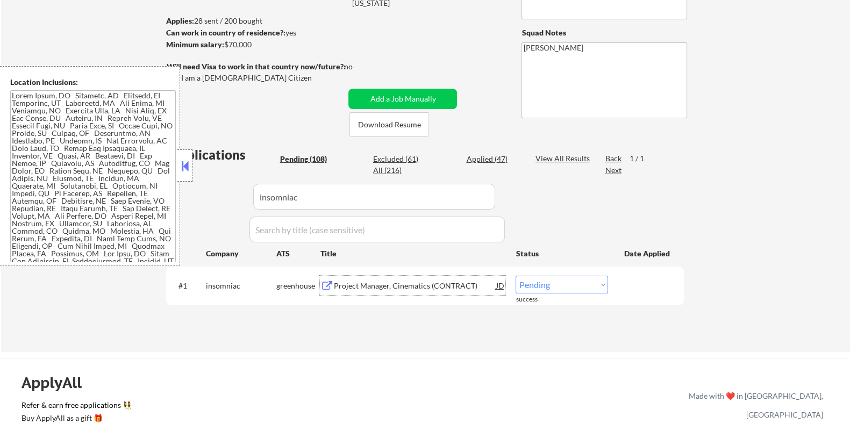
click at [344, 289] on div "Project Manager, Cinematics (CONTRACT)" at bounding box center [414, 286] width 162 height 11
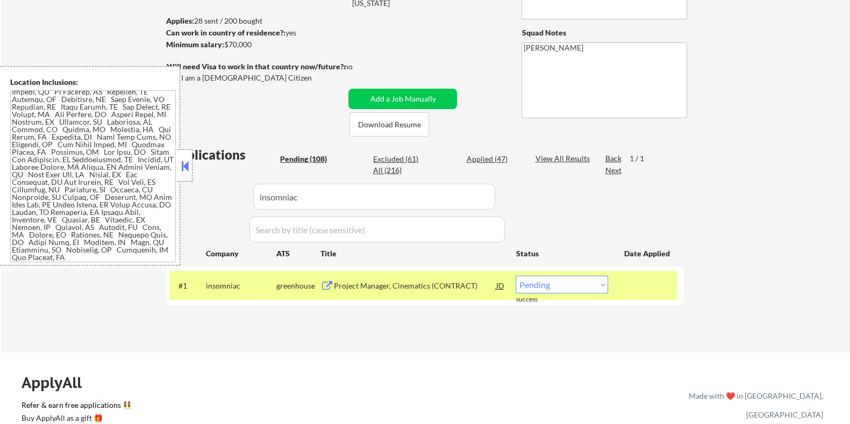
scroll to position [109, 0]
click at [185, 162] on button at bounding box center [185, 166] width 12 height 16
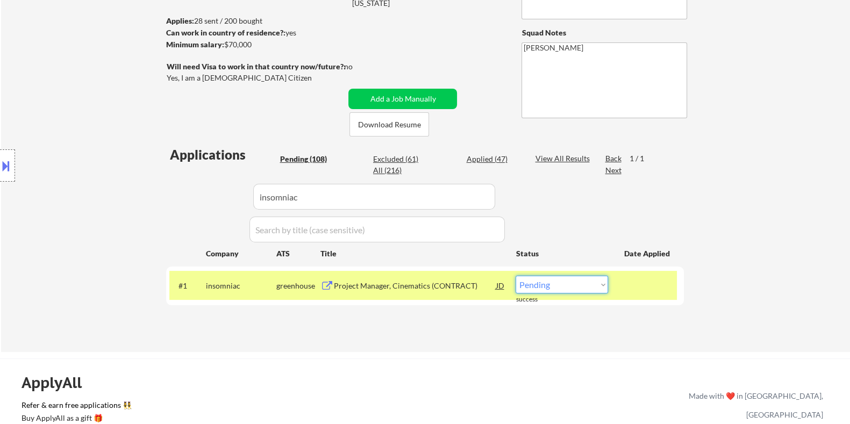
click at [586, 286] on select "Choose an option... Pending Applied Excluded (Questions) Excluded (Expired) Exc…" at bounding box center [562, 285] width 92 height 18
select select ""applied""
click at [516, 276] on select "Choose an option... Pending Applied Excluded (Questions) Excluded (Expired) Exc…" at bounding box center [562, 285] width 92 height 18
